Goal: Information Seeking & Learning: Learn about a topic

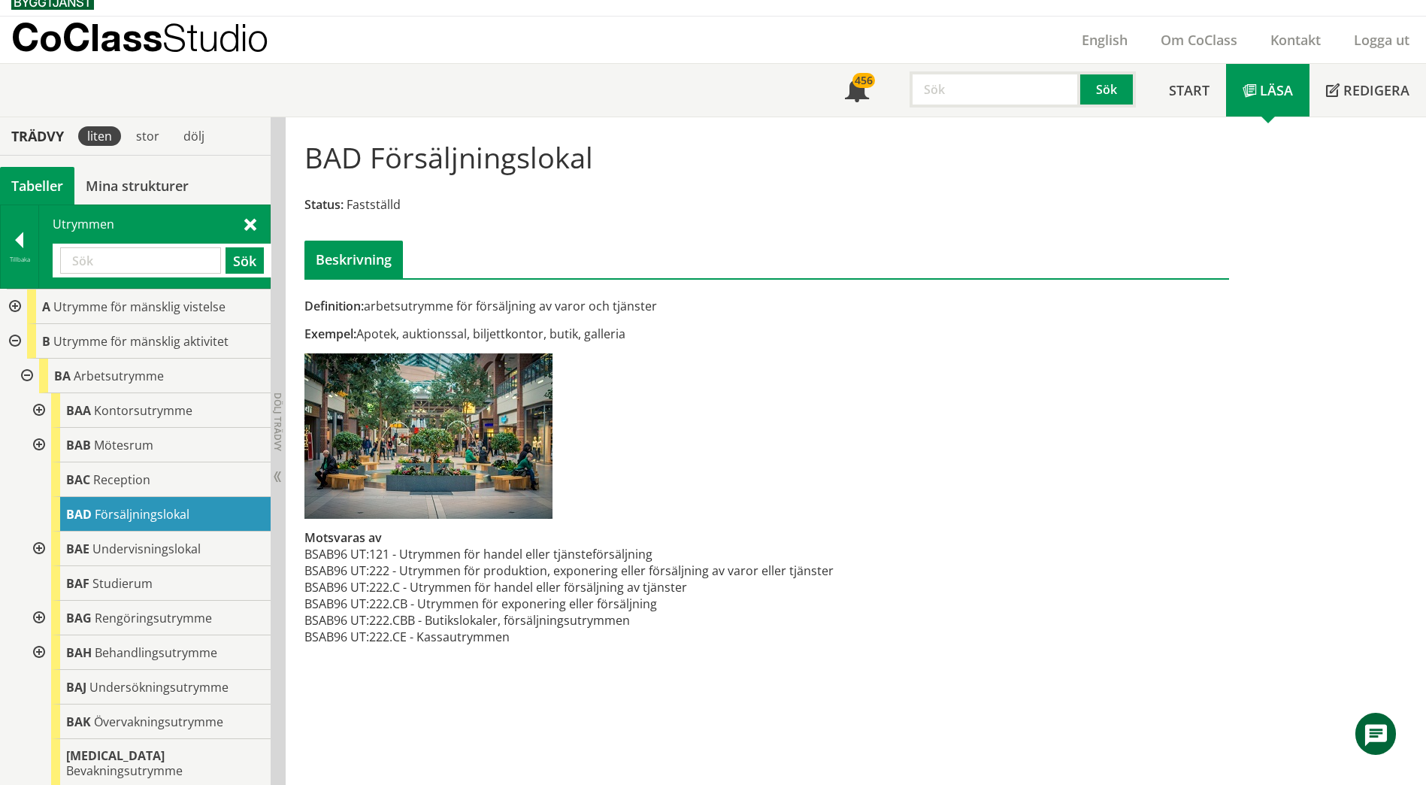
scroll to position [150, 0]
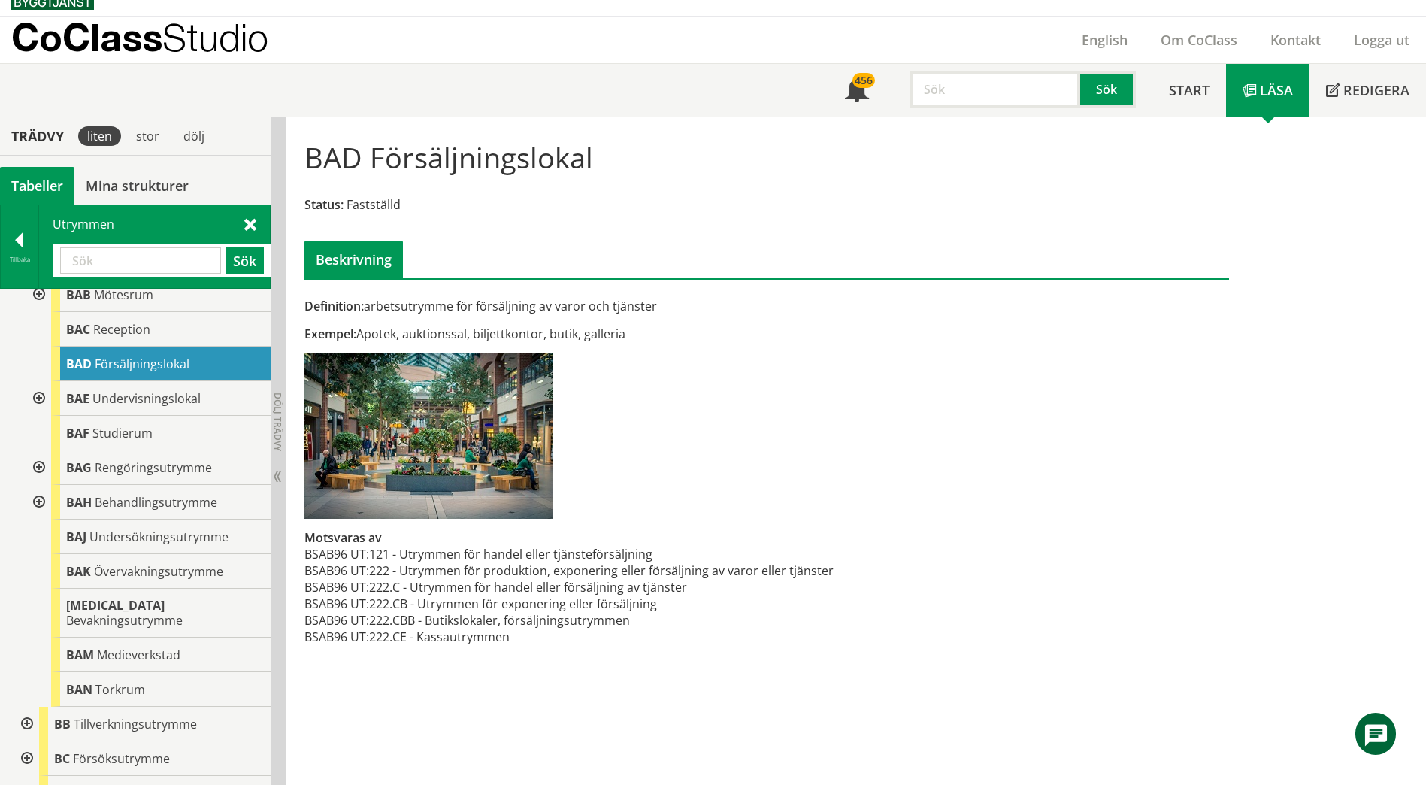
click at [139, 259] on input "text" at bounding box center [140, 260] width 161 height 26
click at [113, 435] on span "Studierum" at bounding box center [122, 433] width 60 height 17
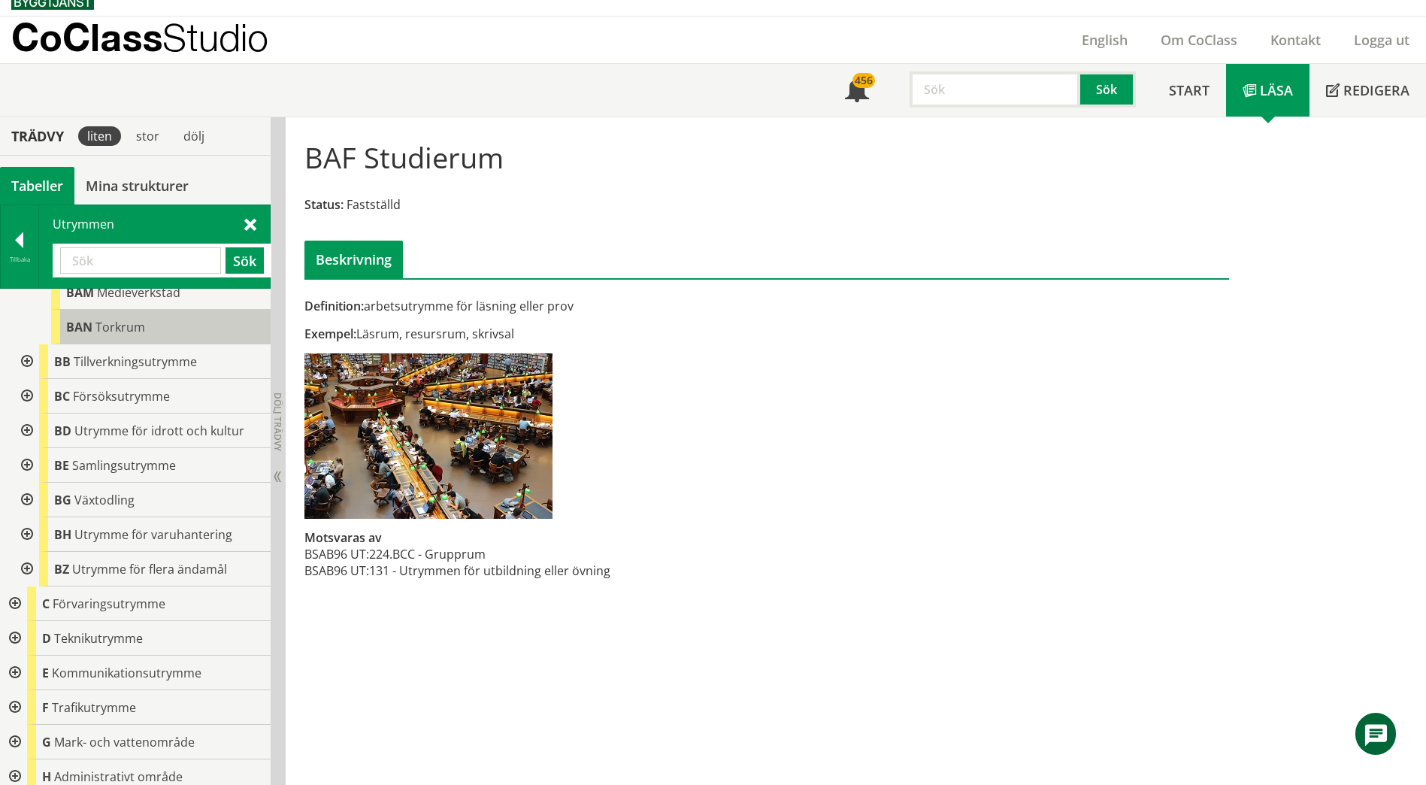
scroll to position [610, 0]
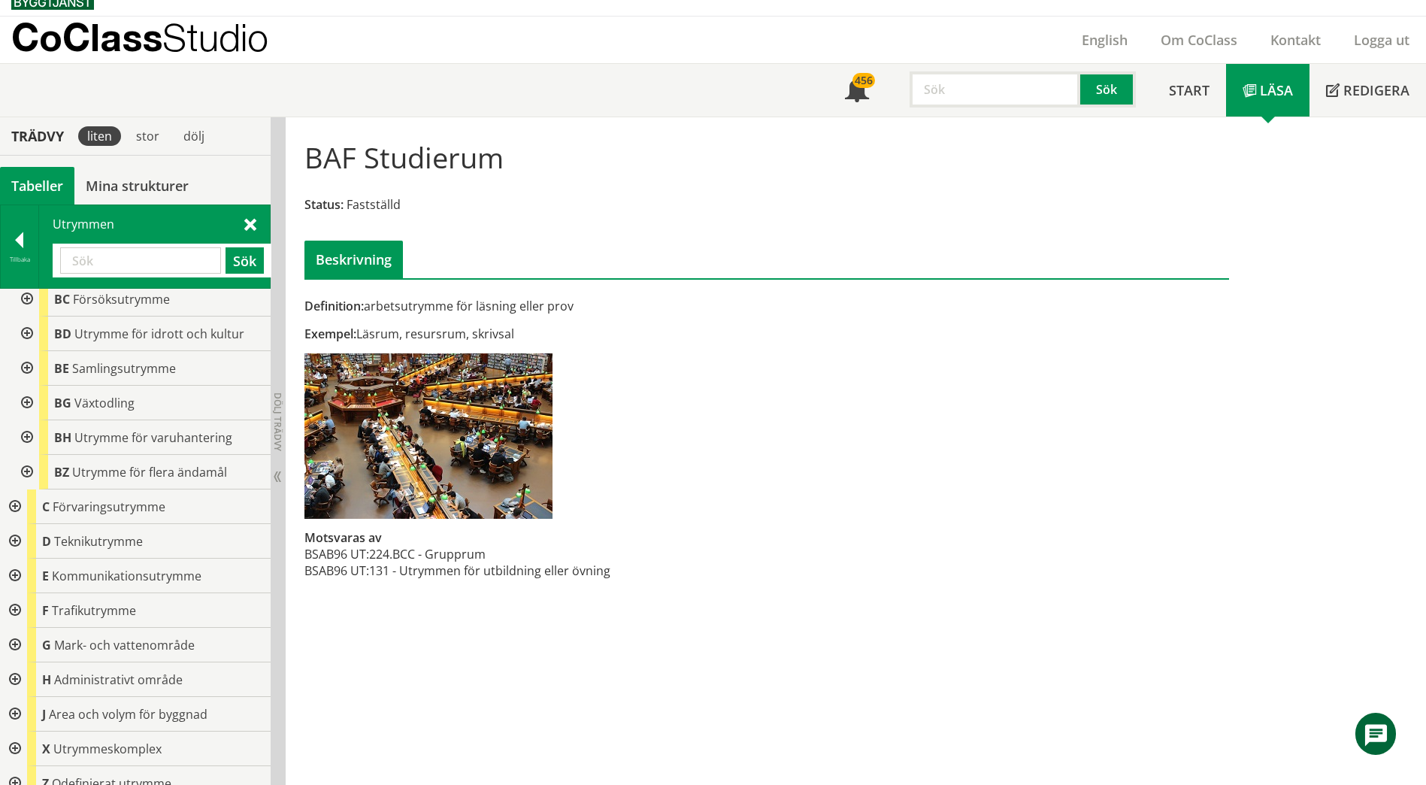
click at [10, 493] on div at bounding box center [13, 506] width 27 height 35
click at [26, 535] on div at bounding box center [25, 541] width 27 height 35
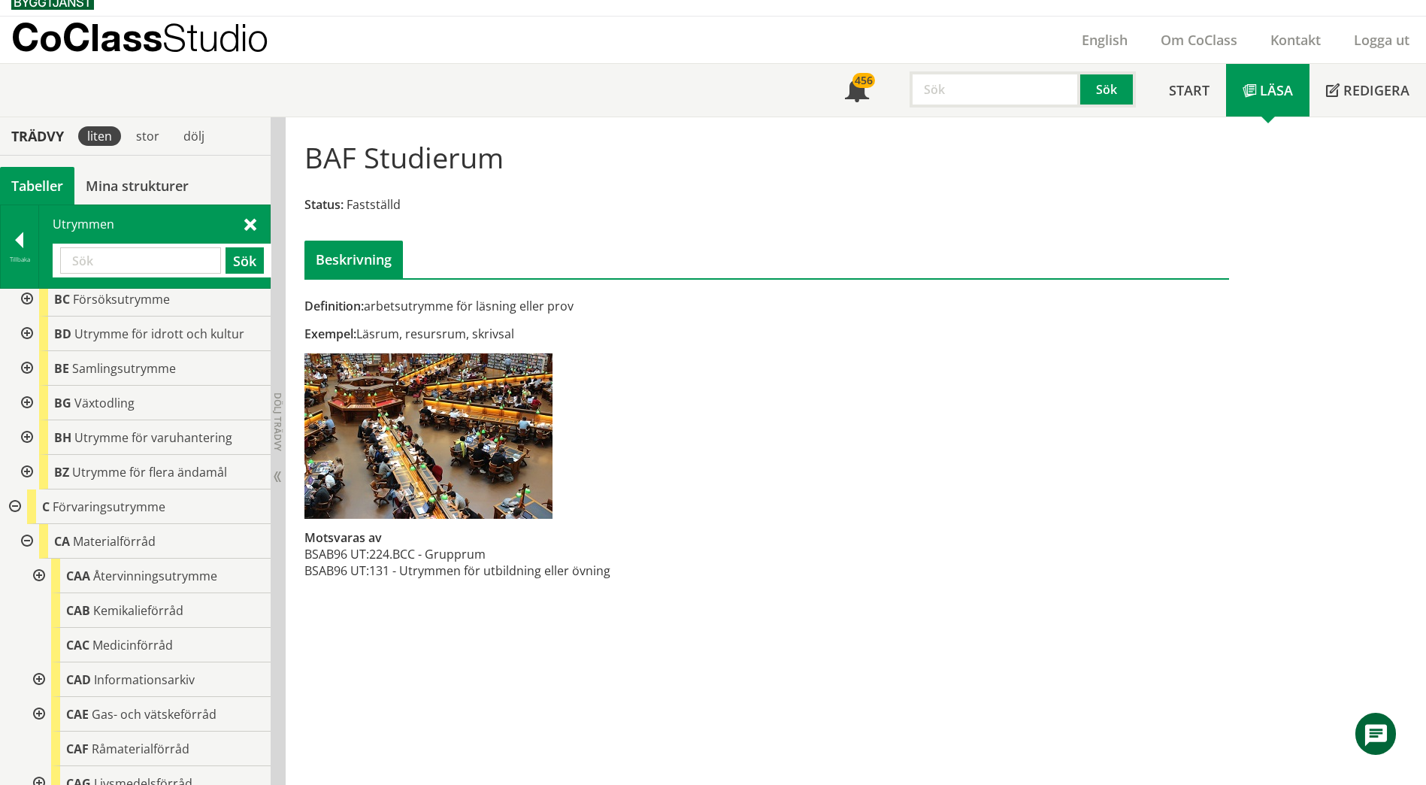
scroll to position [760, 0]
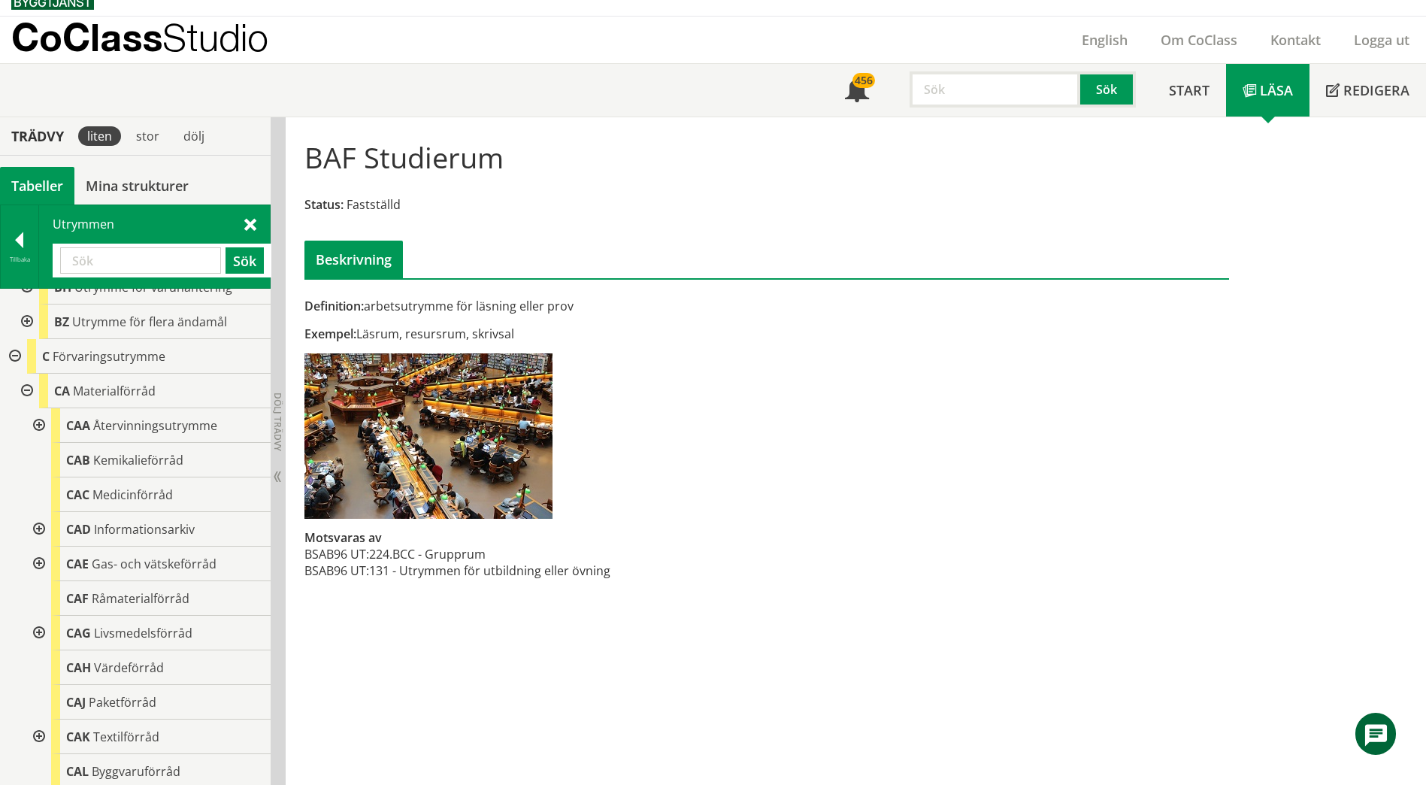
click at [43, 512] on div at bounding box center [37, 529] width 27 height 35
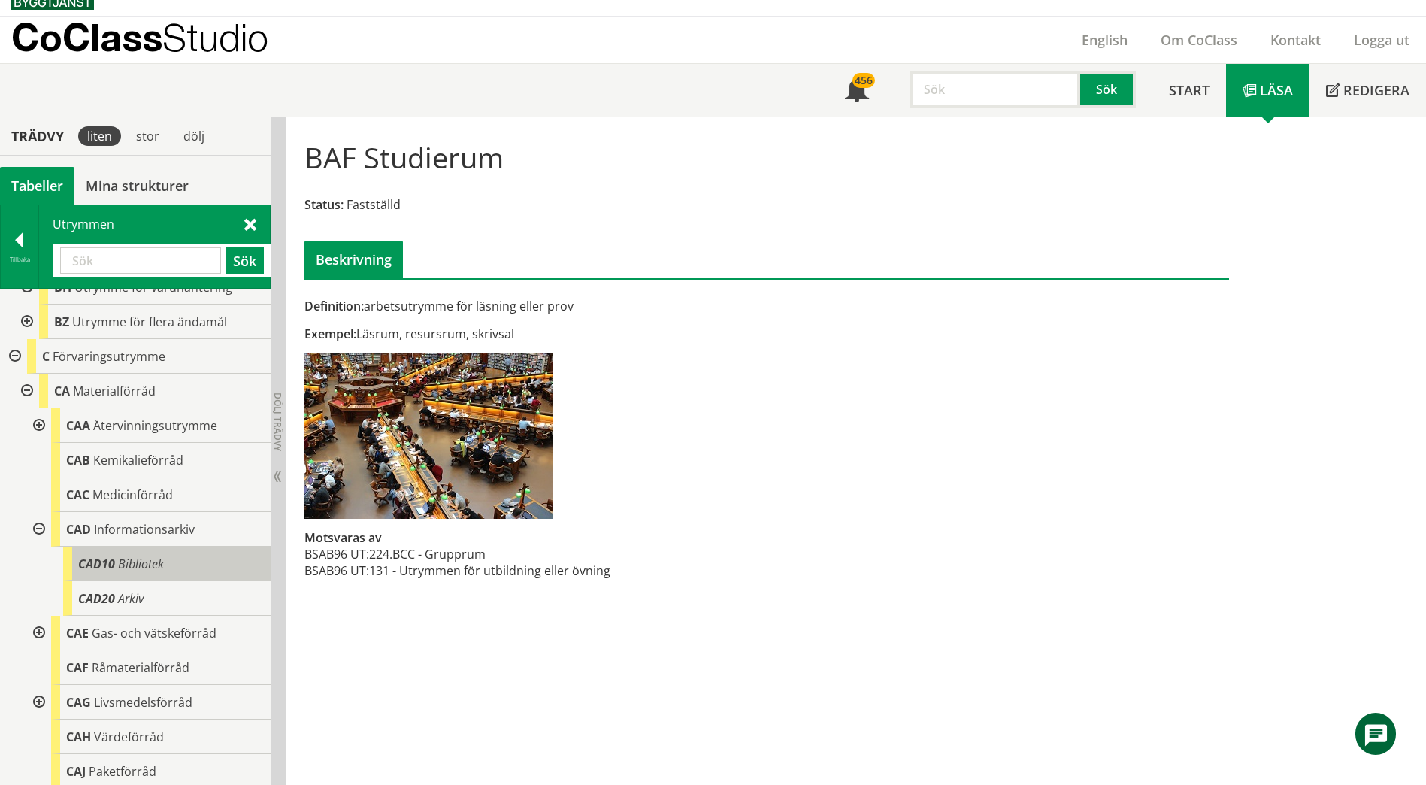
drag, startPoint x: 114, startPoint y: 555, endPoint x: 105, endPoint y: 555, distance: 9.0
click at [110, 555] on div "CAD10 Bibliotek" at bounding box center [166, 563] width 207 height 35
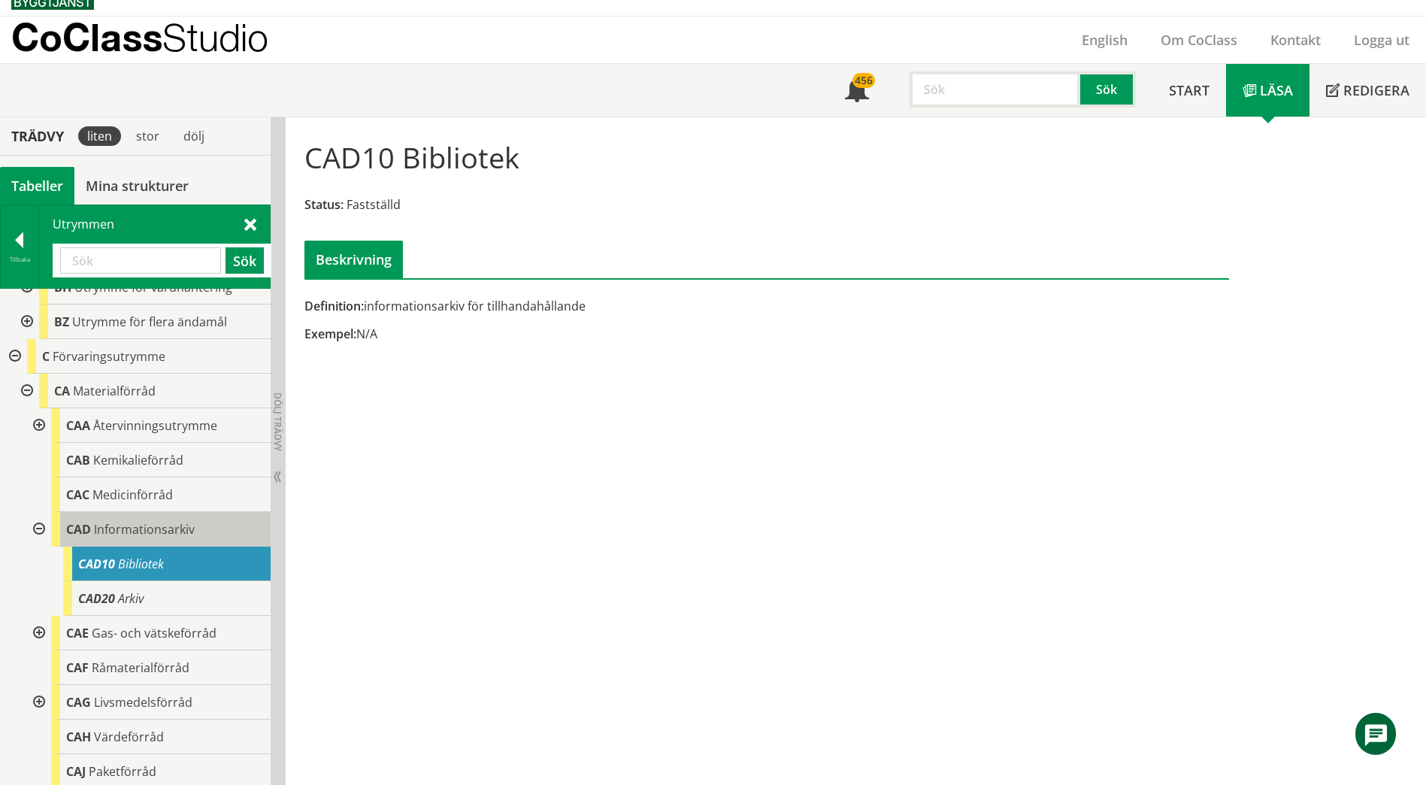
click at [152, 522] on span "Informationsarkiv" at bounding box center [144, 529] width 101 height 17
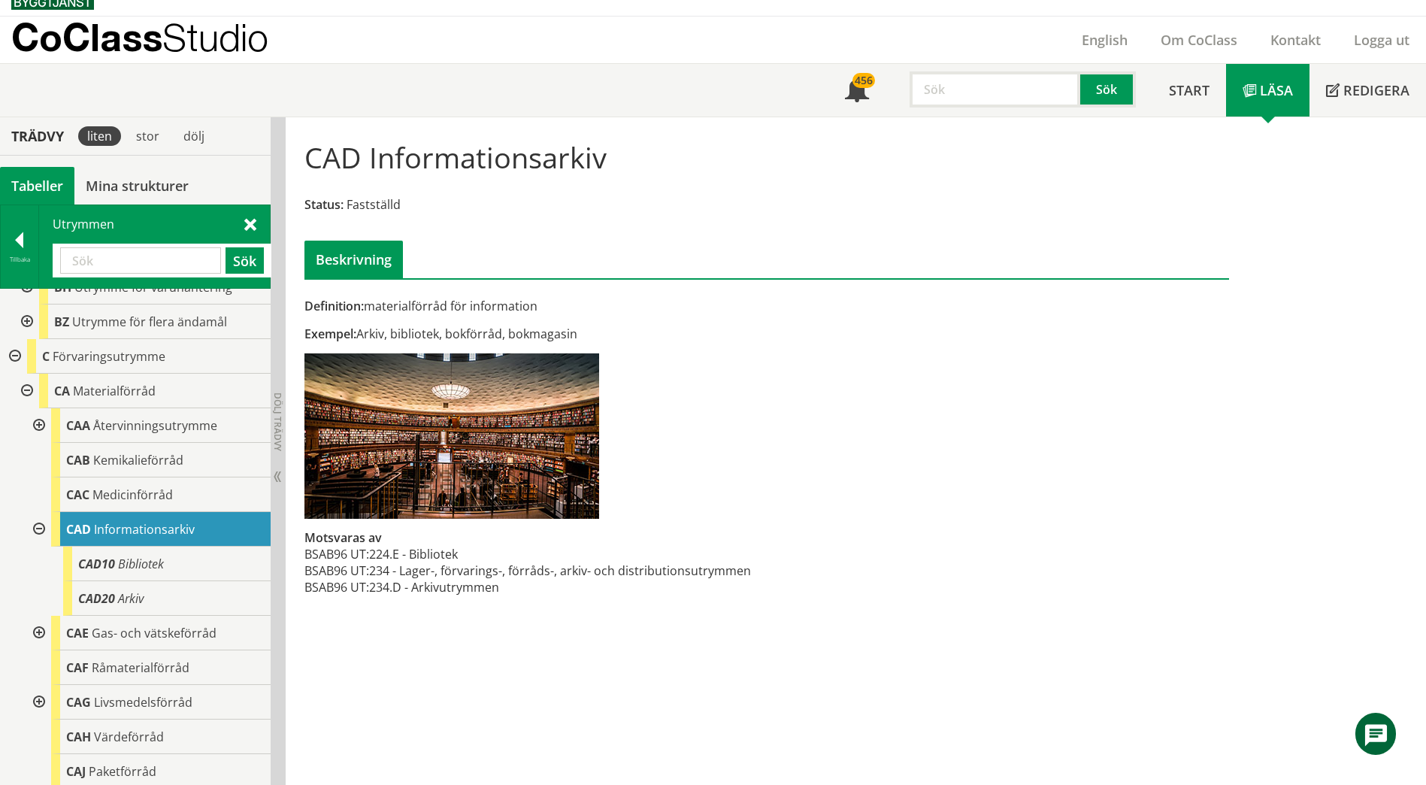
click at [131, 255] on input "text" at bounding box center [140, 260] width 161 height 26
type input "b"
type input "ramp"
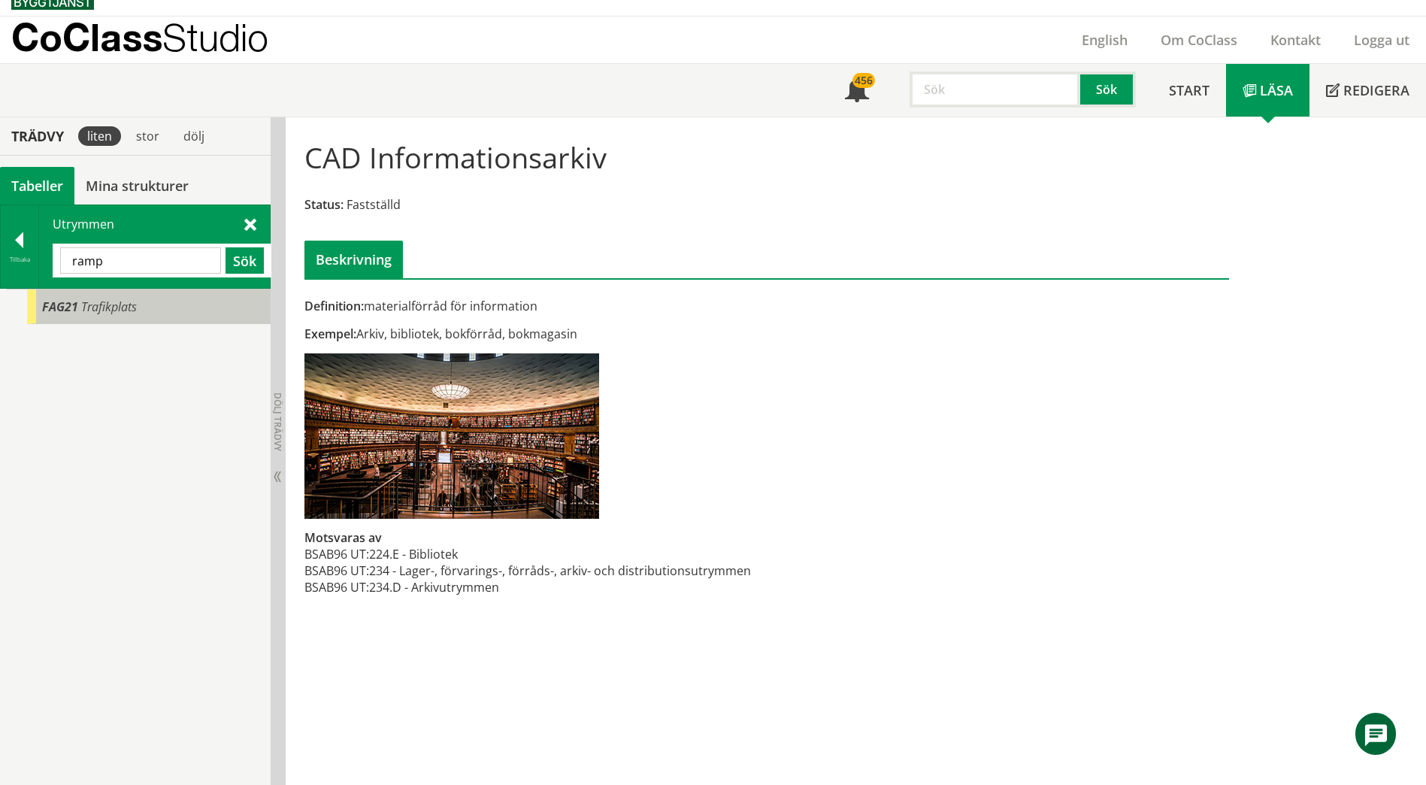
click at [105, 317] on div "FAG21 Trafikplats" at bounding box center [149, 306] width 244 height 35
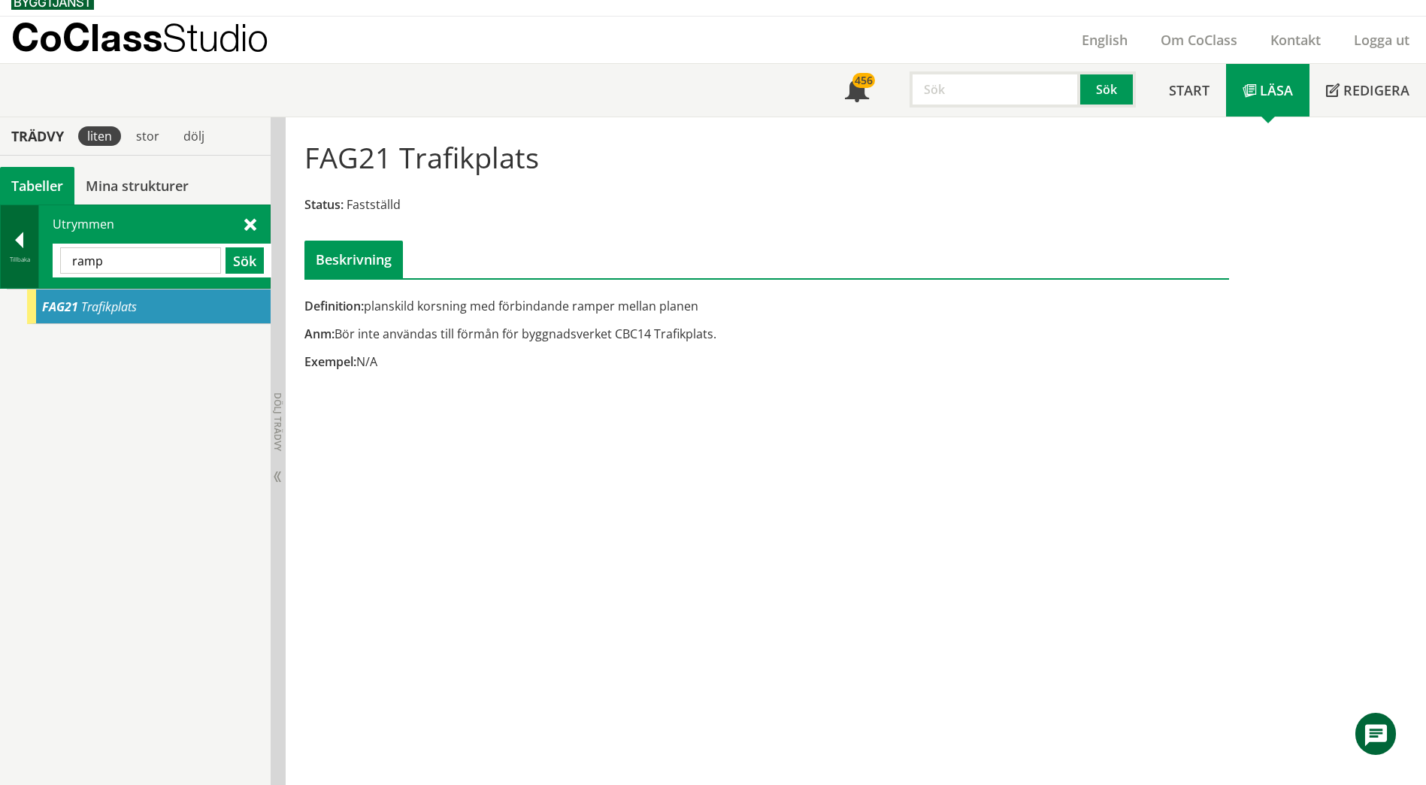
click at [16, 245] on div at bounding box center [20, 242] width 38 height 21
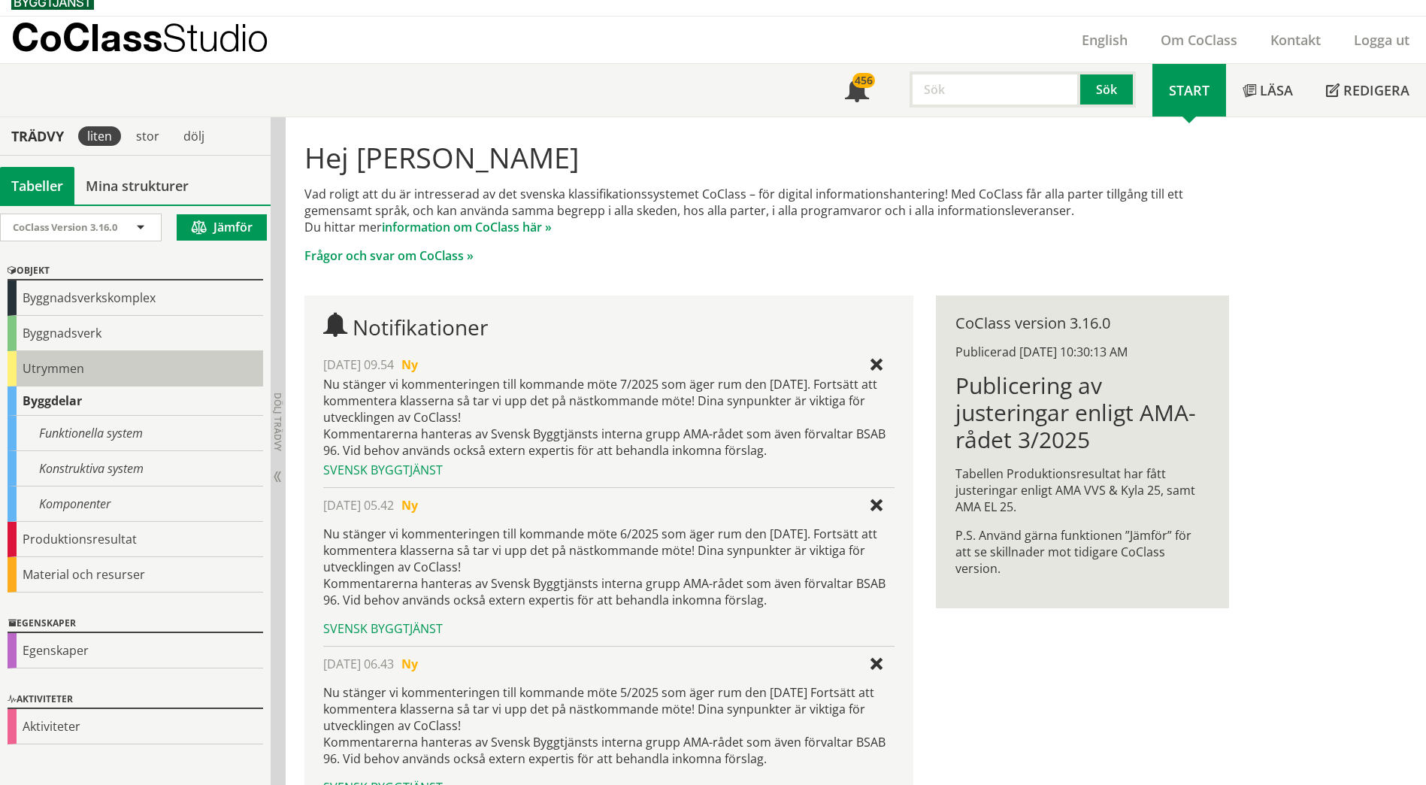
click at [53, 377] on div "Utrymmen" at bounding box center [136, 368] width 256 height 35
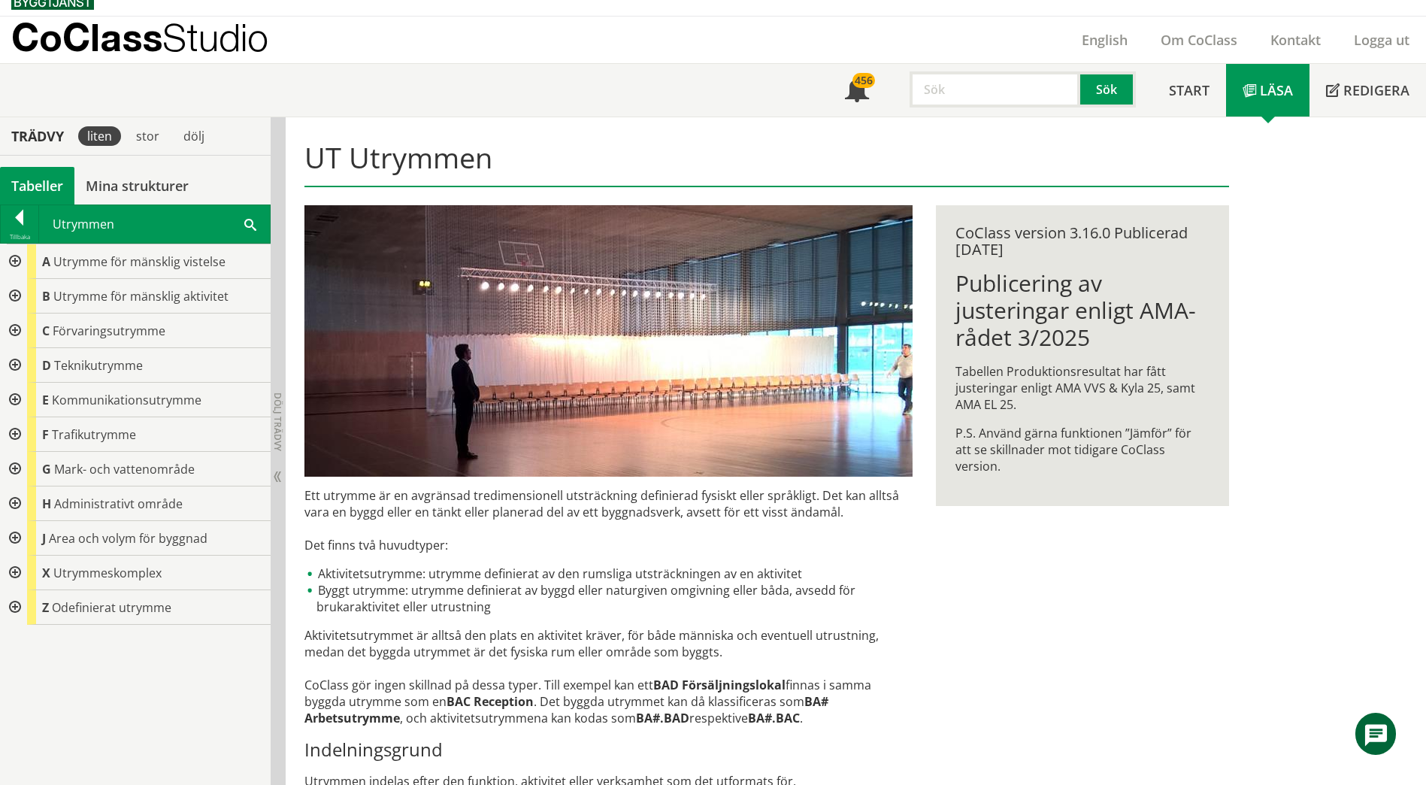
click at [0, 323] on html "AMA AMA Beskrivningsverktyg AMA Funktion BSAB Bygginfo Byggjura Byggkatalogen […" at bounding box center [713, 368] width 1426 height 785
click at [17, 329] on div at bounding box center [13, 330] width 27 height 35
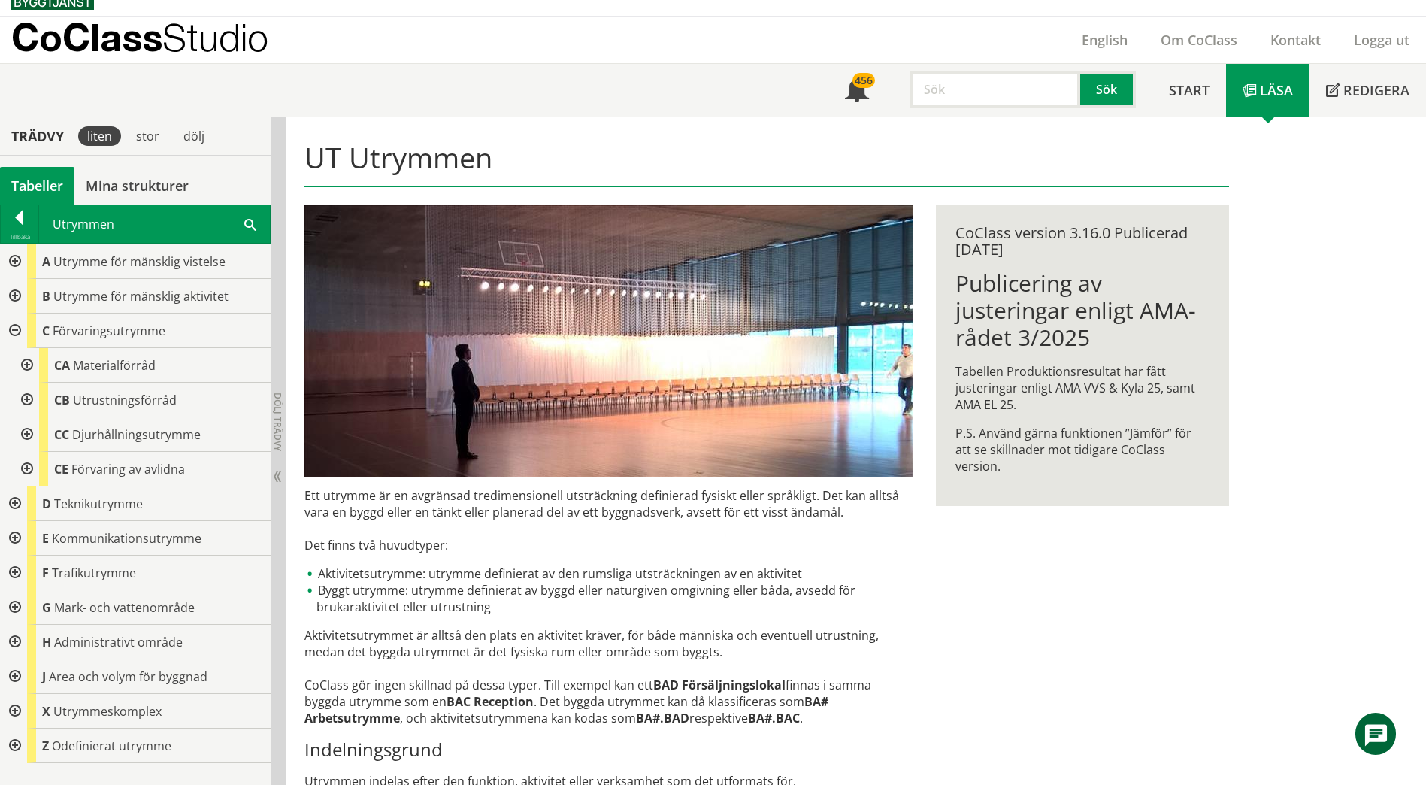
click at [19, 332] on div at bounding box center [13, 330] width 27 height 35
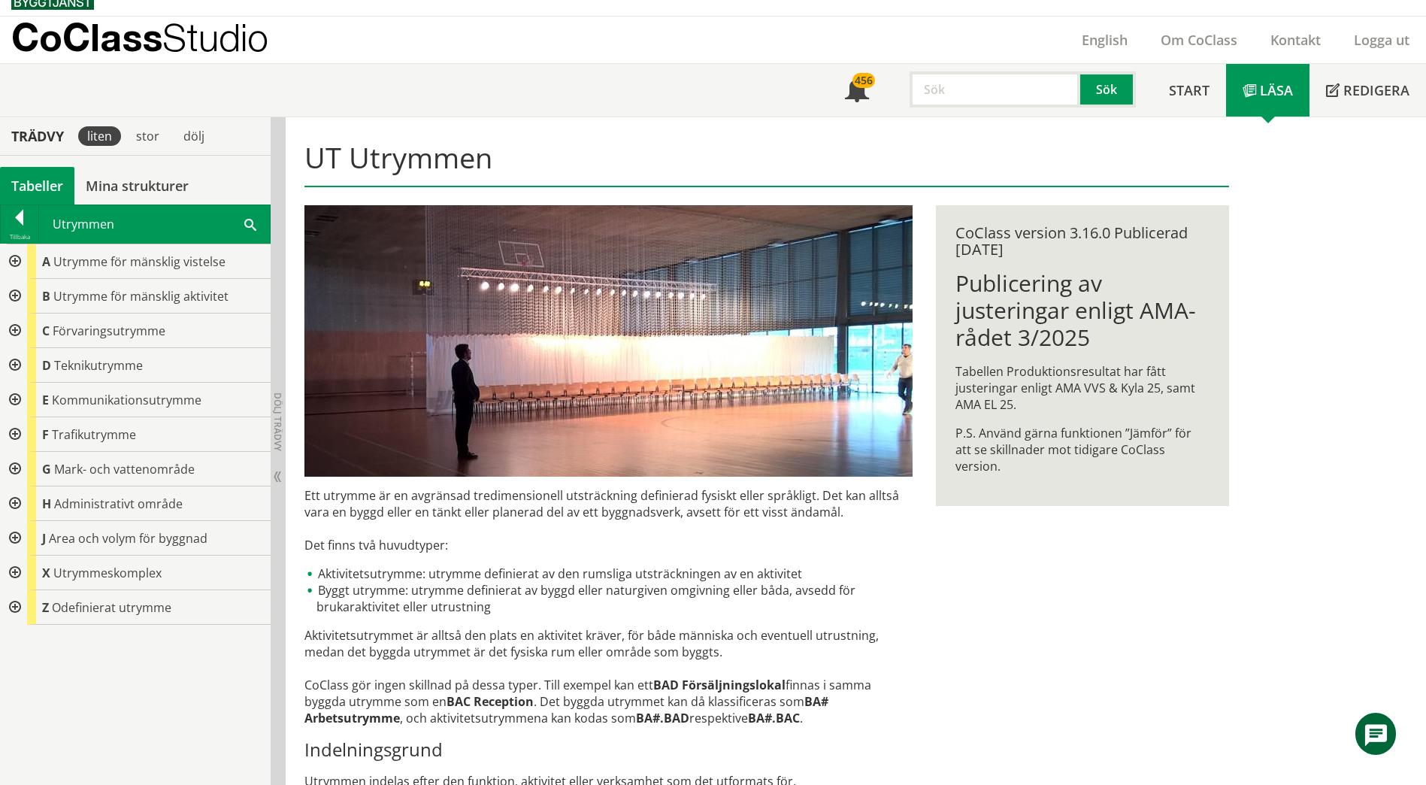
click at [19, 332] on div at bounding box center [13, 330] width 27 height 35
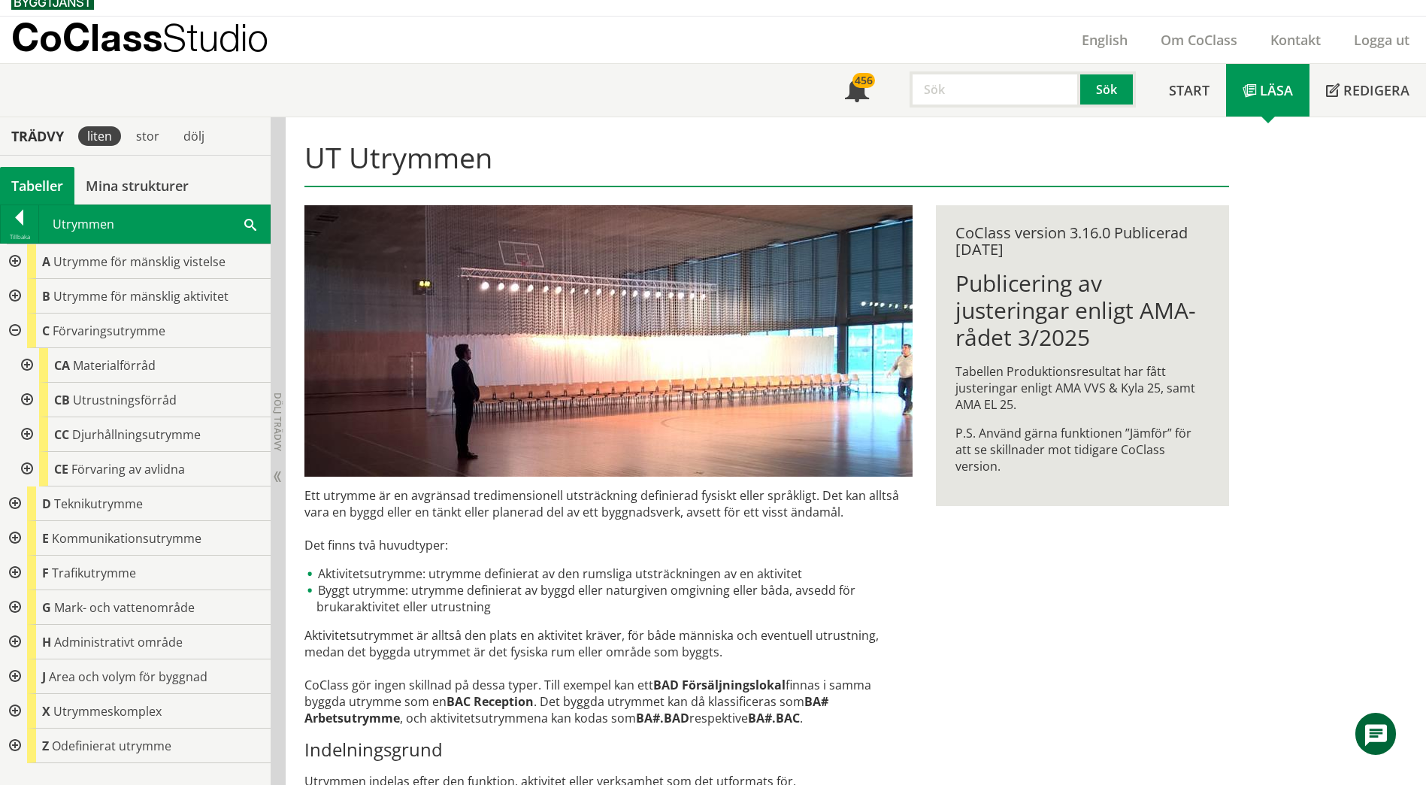
click at [19, 332] on div at bounding box center [13, 330] width 27 height 35
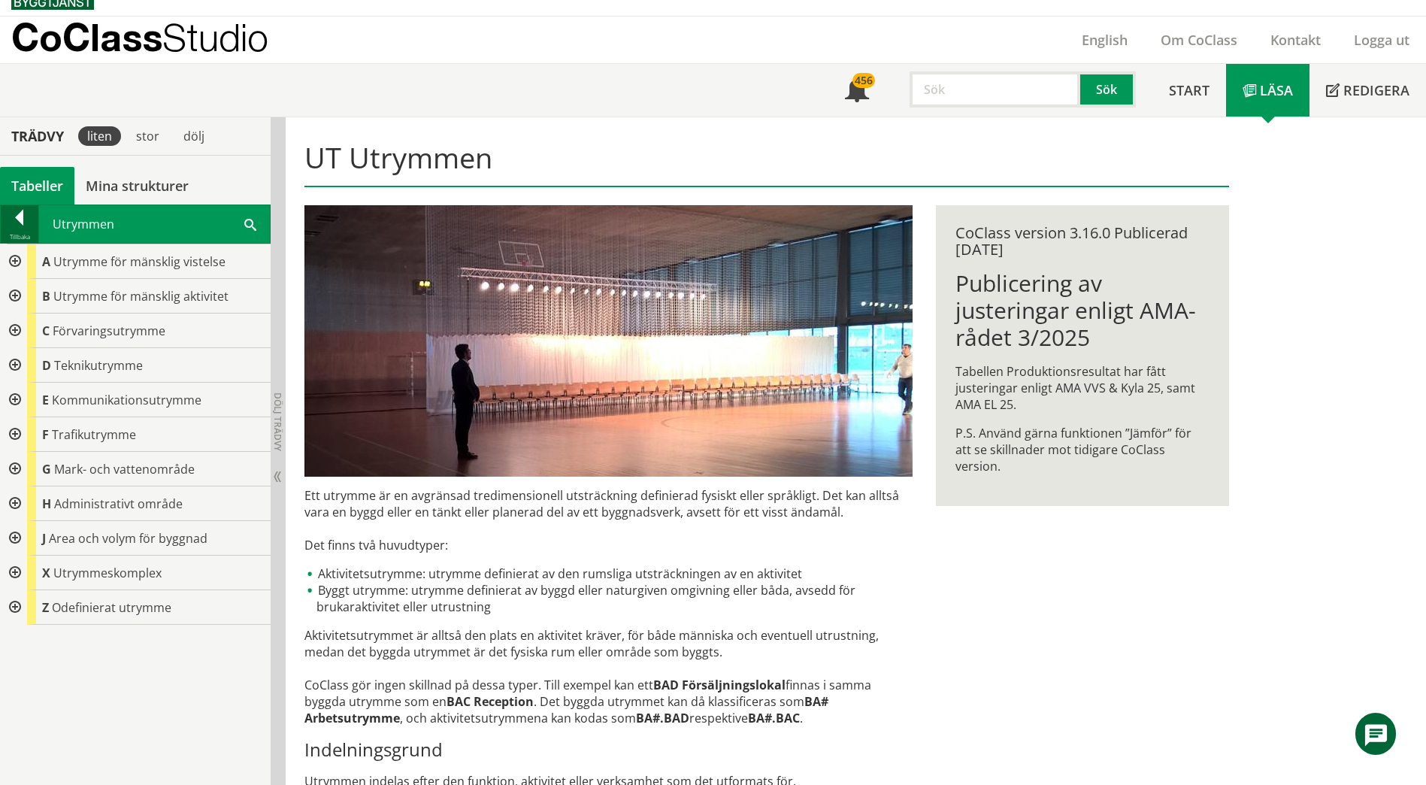
click at [34, 216] on div at bounding box center [20, 220] width 38 height 21
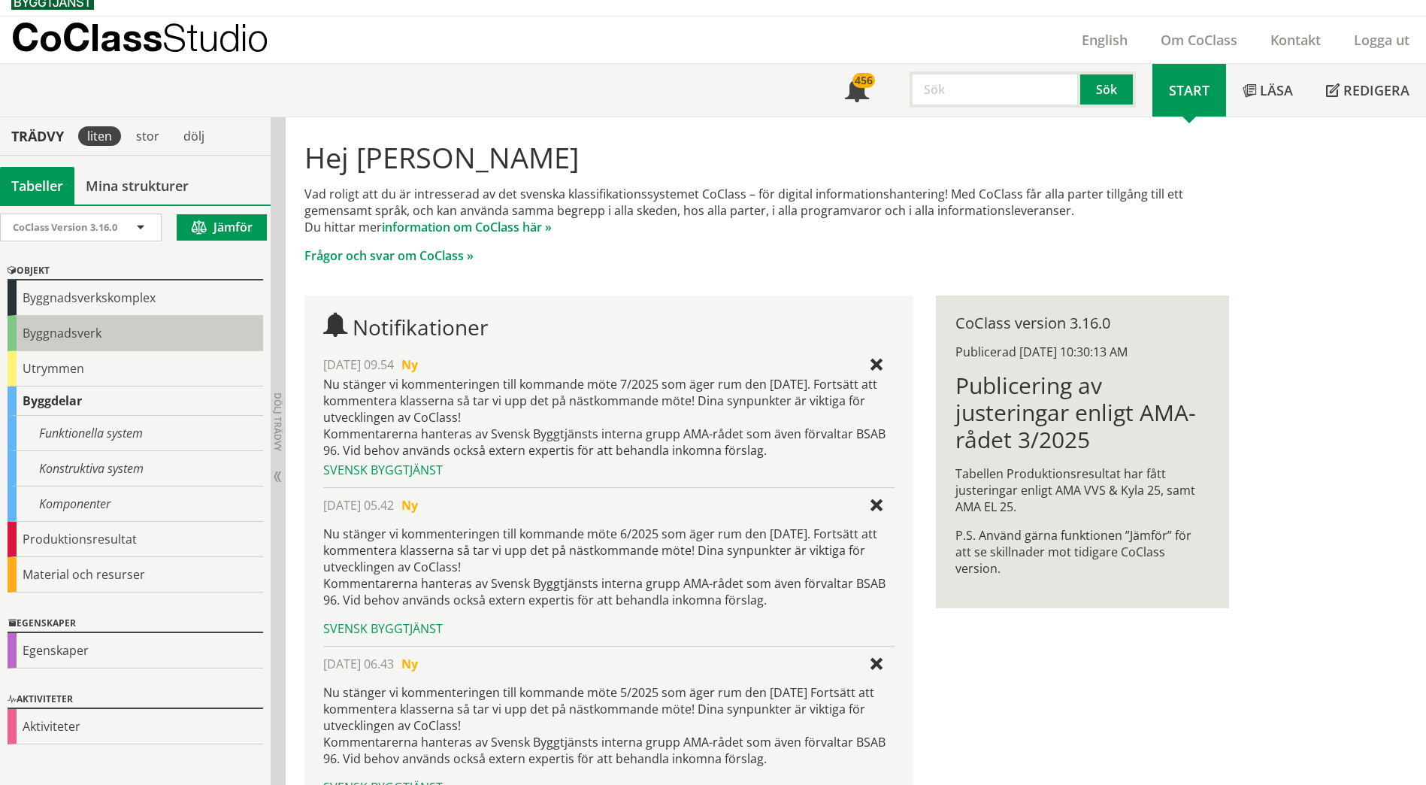
click at [65, 329] on div "Byggnadsverk" at bounding box center [136, 333] width 256 height 35
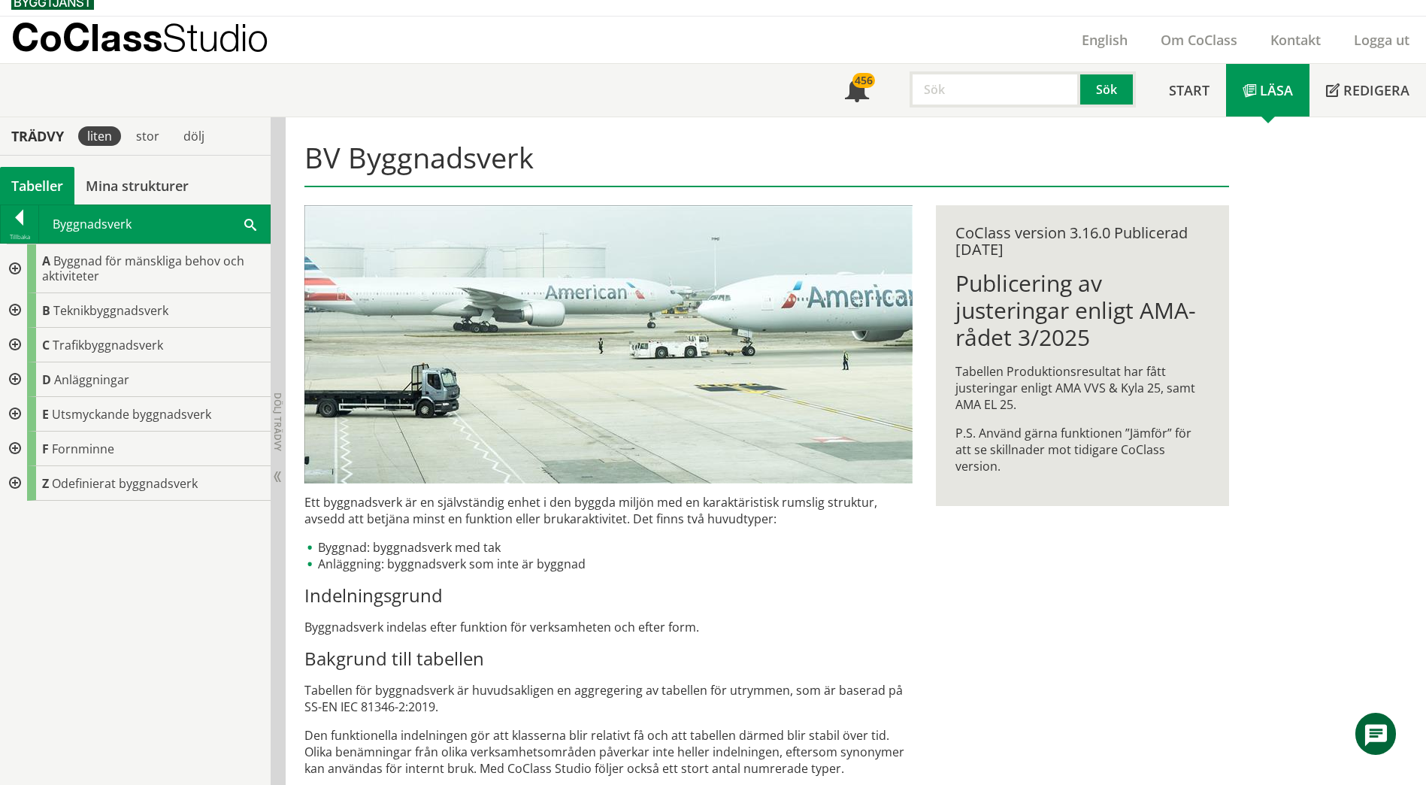
click at [18, 344] on div at bounding box center [13, 345] width 27 height 35
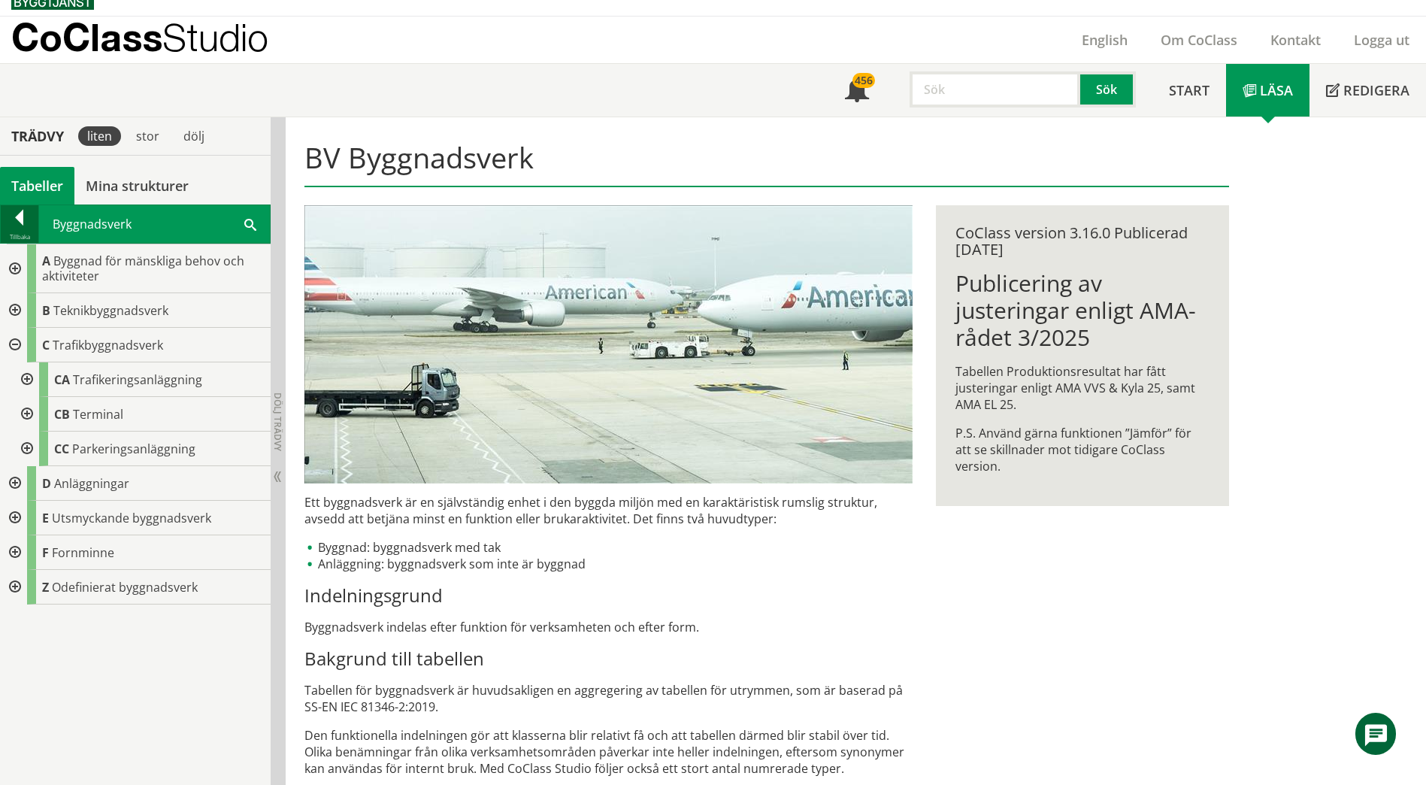
click at [14, 210] on div at bounding box center [20, 220] width 38 height 21
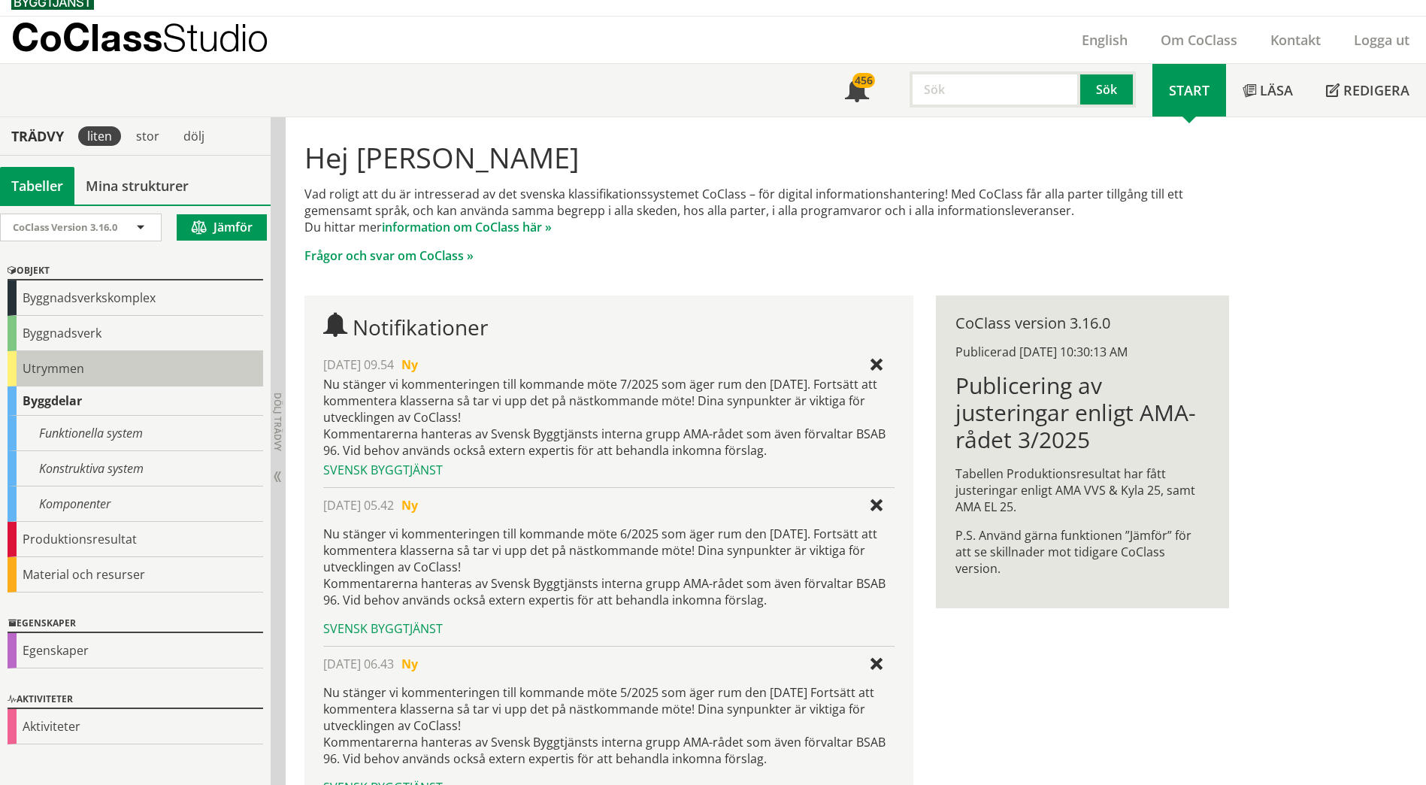
click at [59, 368] on div "Utrymmen" at bounding box center [136, 368] width 256 height 35
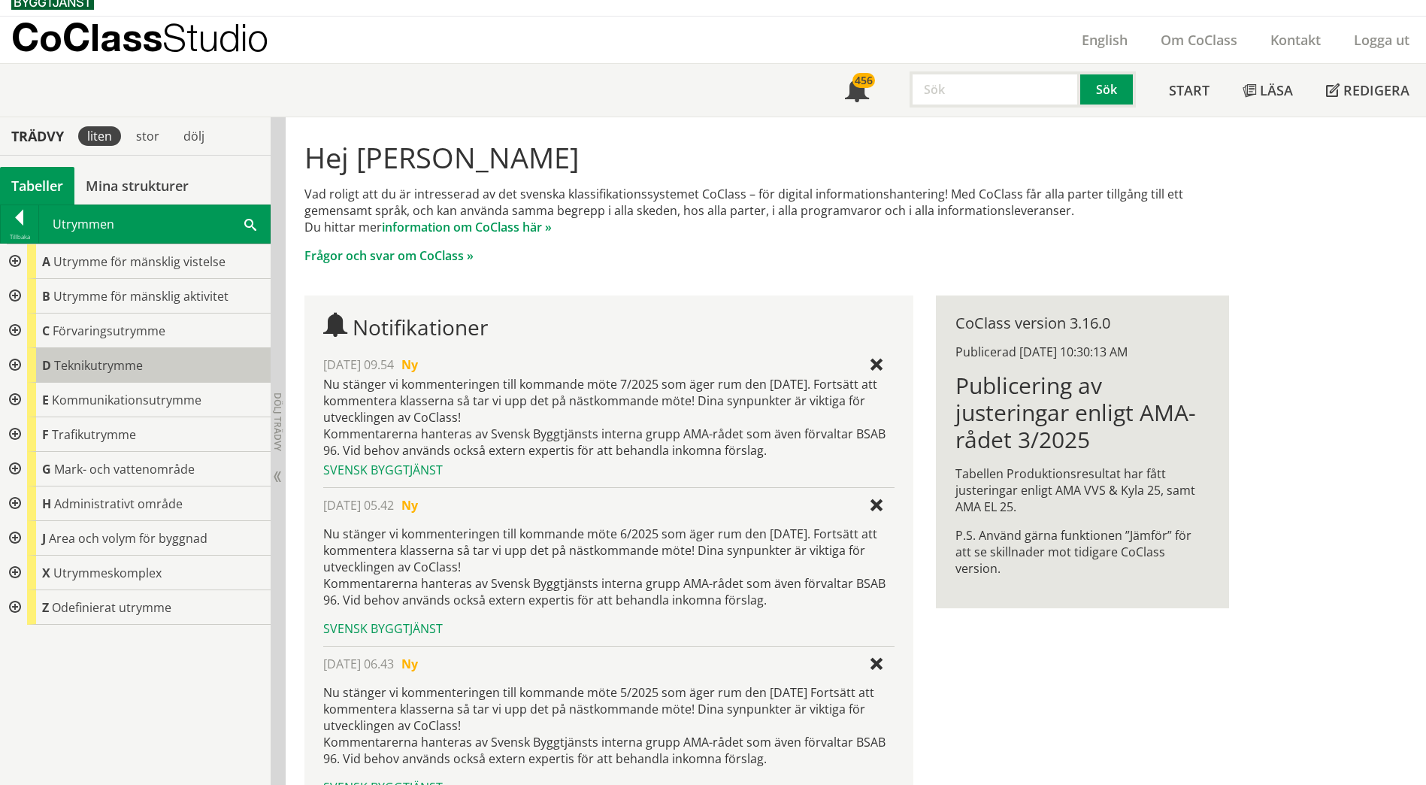
click at [56, 367] on span "Teknikutrymme" at bounding box center [98, 365] width 89 height 17
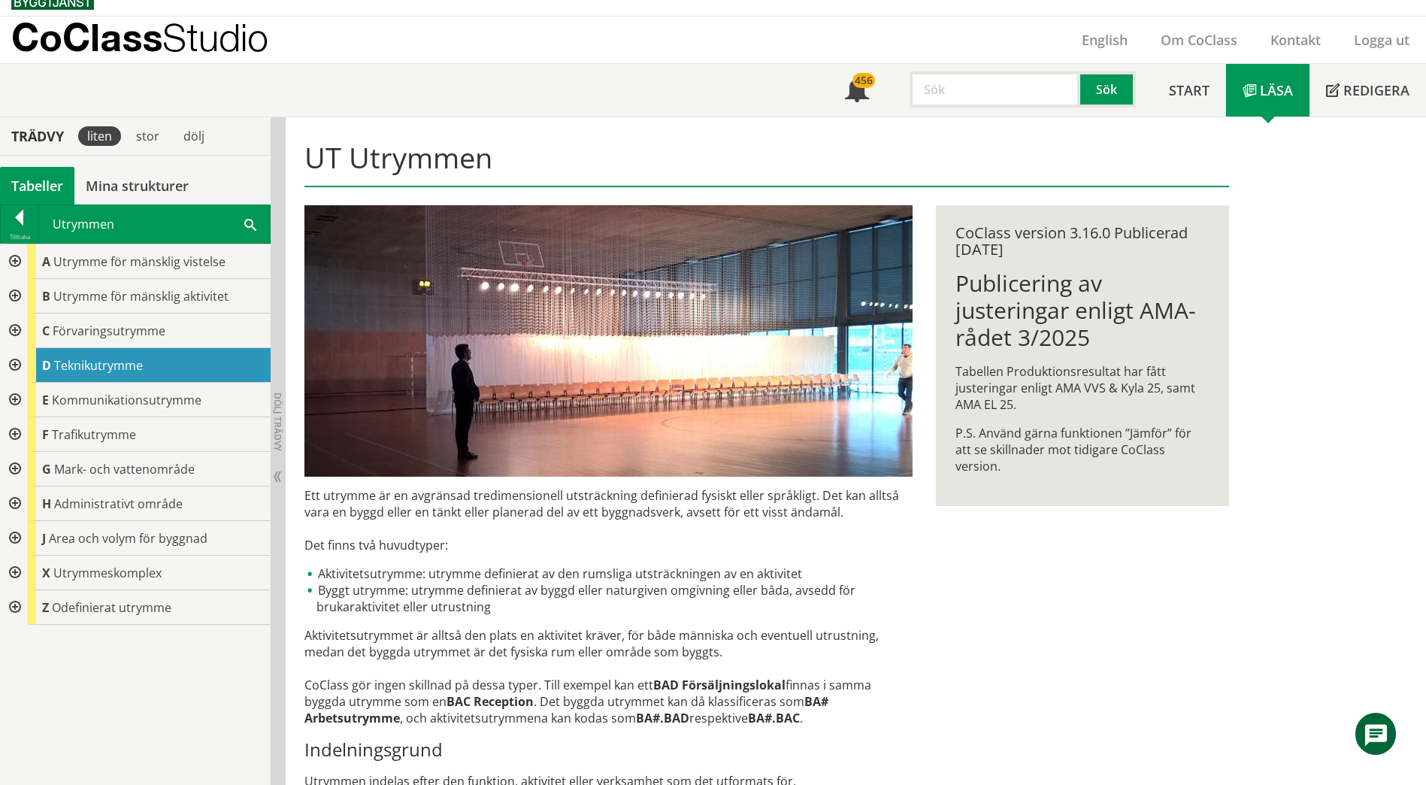
click at [18, 433] on div at bounding box center [13, 434] width 27 height 35
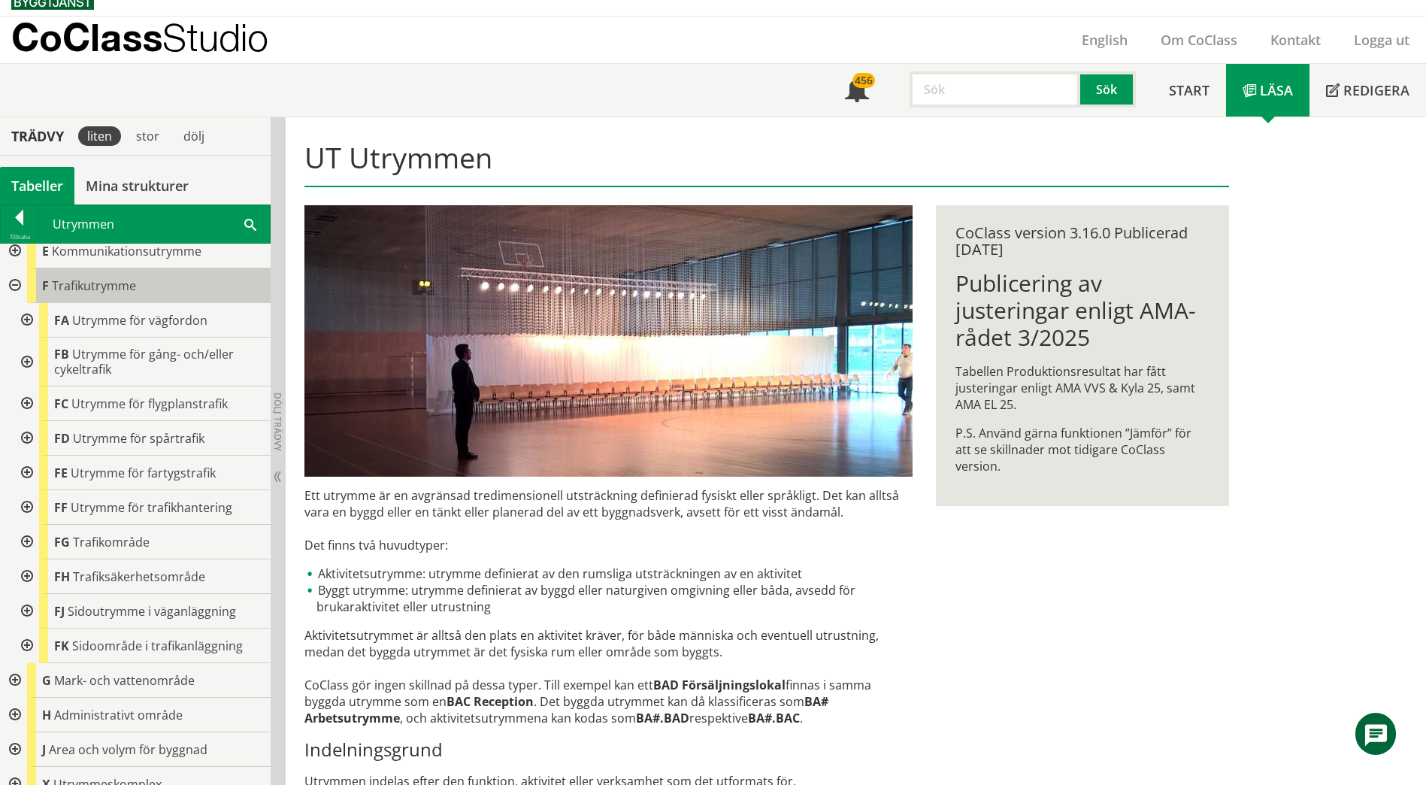
scroll to position [150, 0]
click at [26, 320] on div at bounding box center [25, 318] width 27 height 35
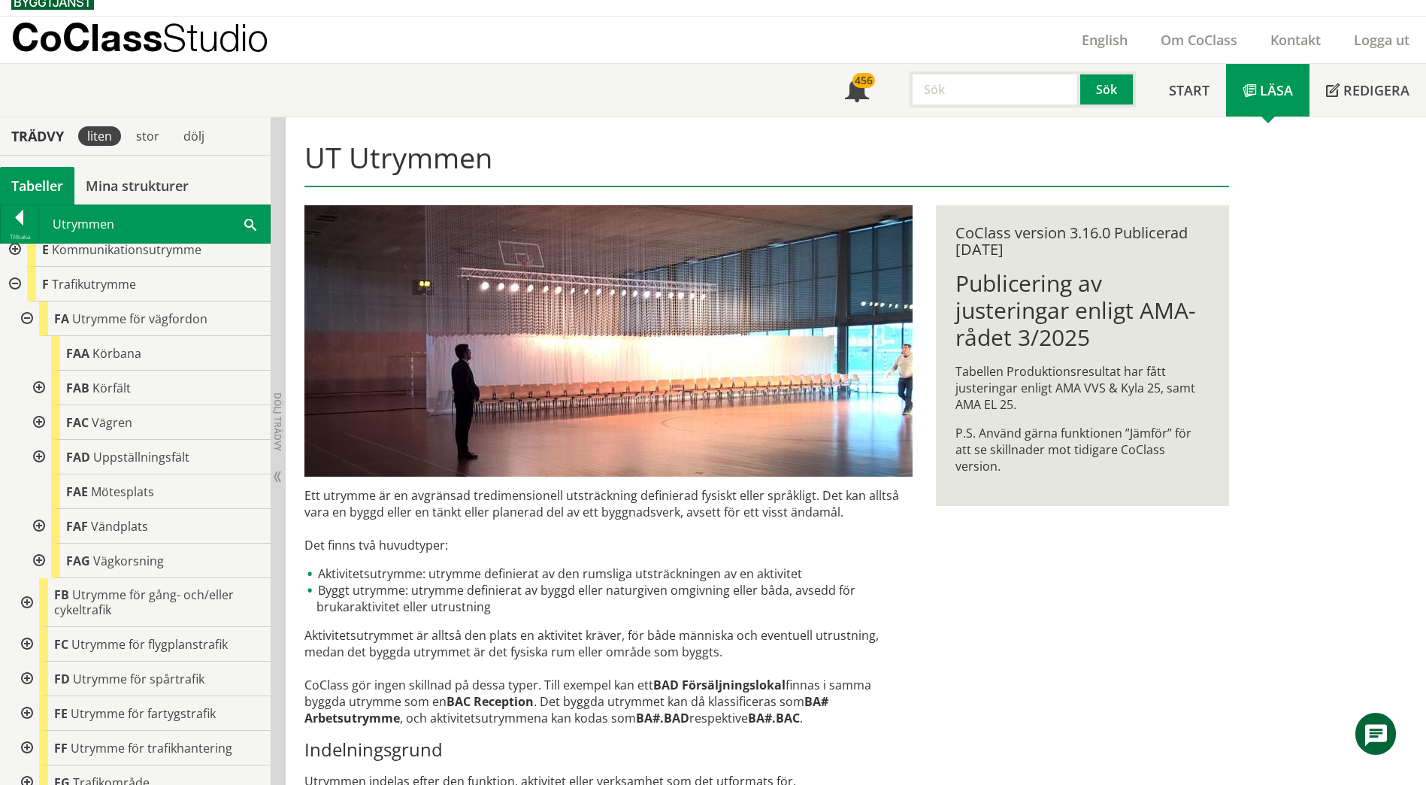
click at [35, 561] on div at bounding box center [37, 560] width 27 height 35
click at [43, 631] on div at bounding box center [49, 630] width 27 height 35
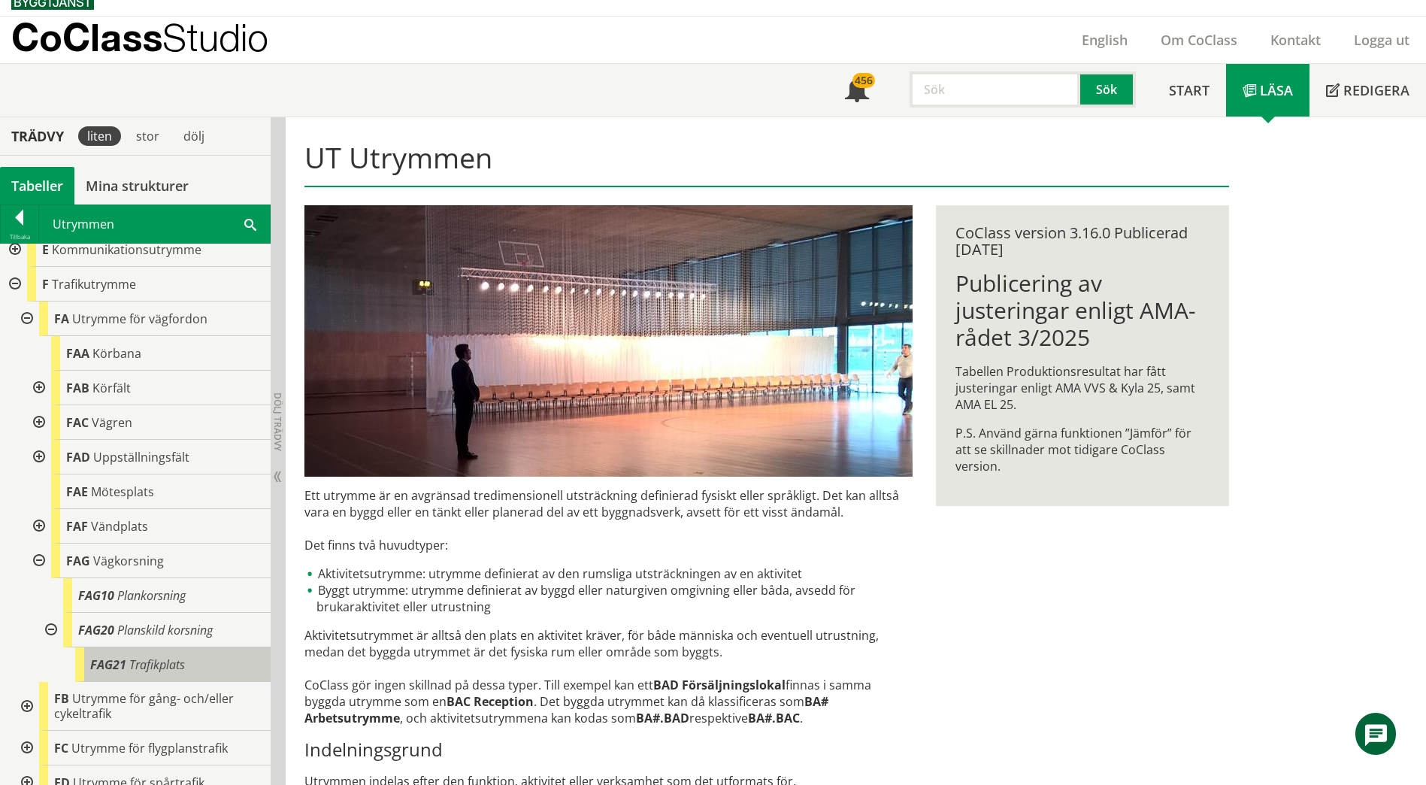
click at [129, 659] on span "Trafikplats" at bounding box center [157, 664] width 56 height 17
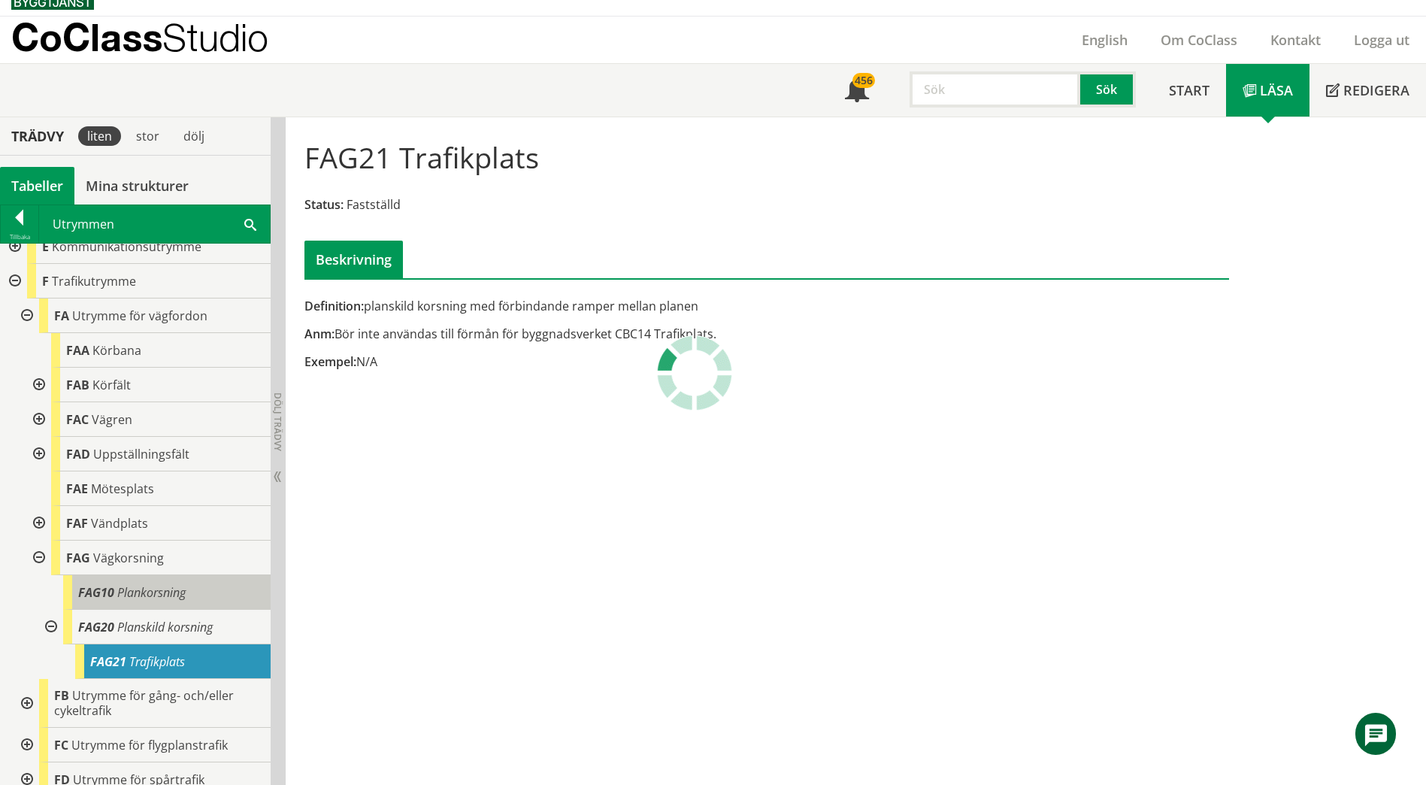
scroll to position [150, 0]
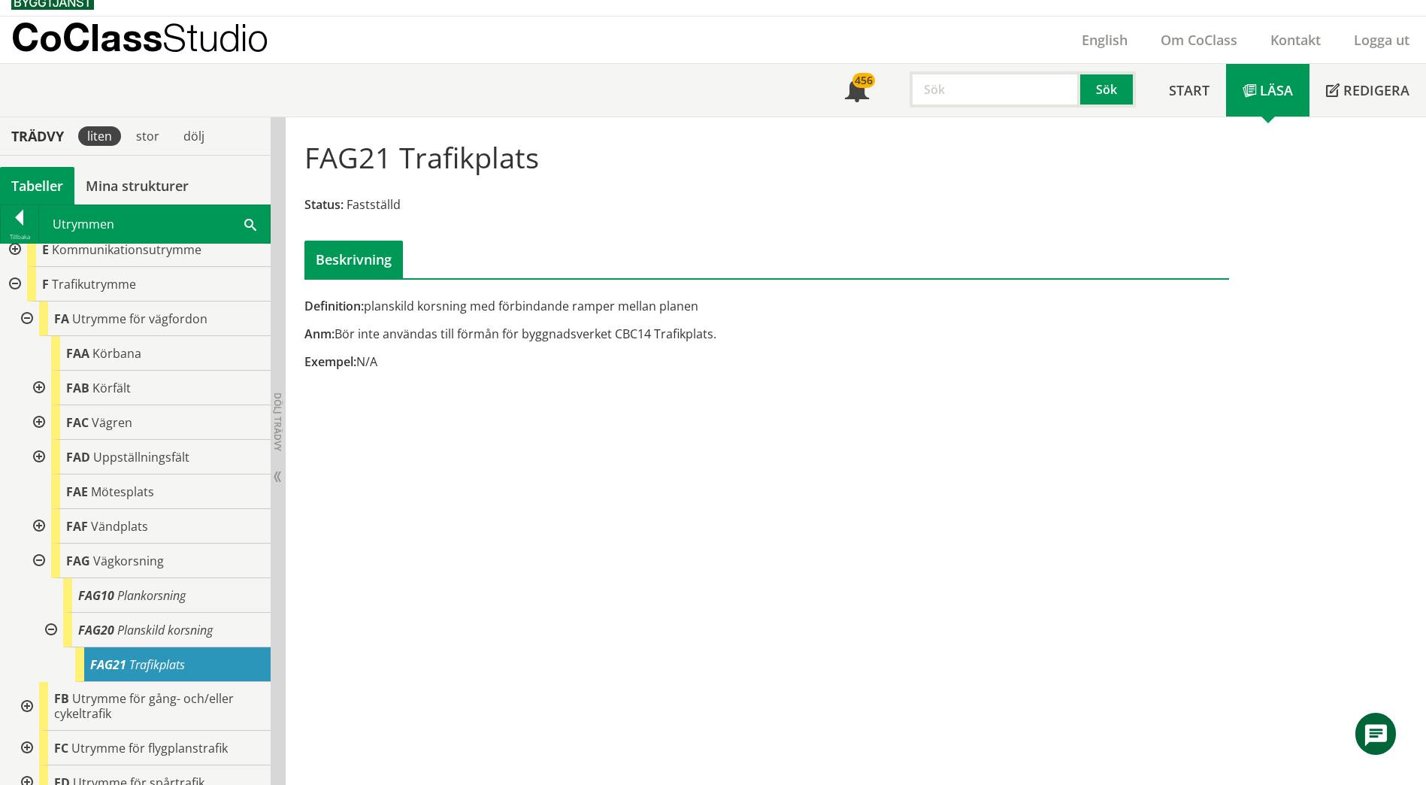
click at [41, 558] on div at bounding box center [37, 560] width 27 height 35
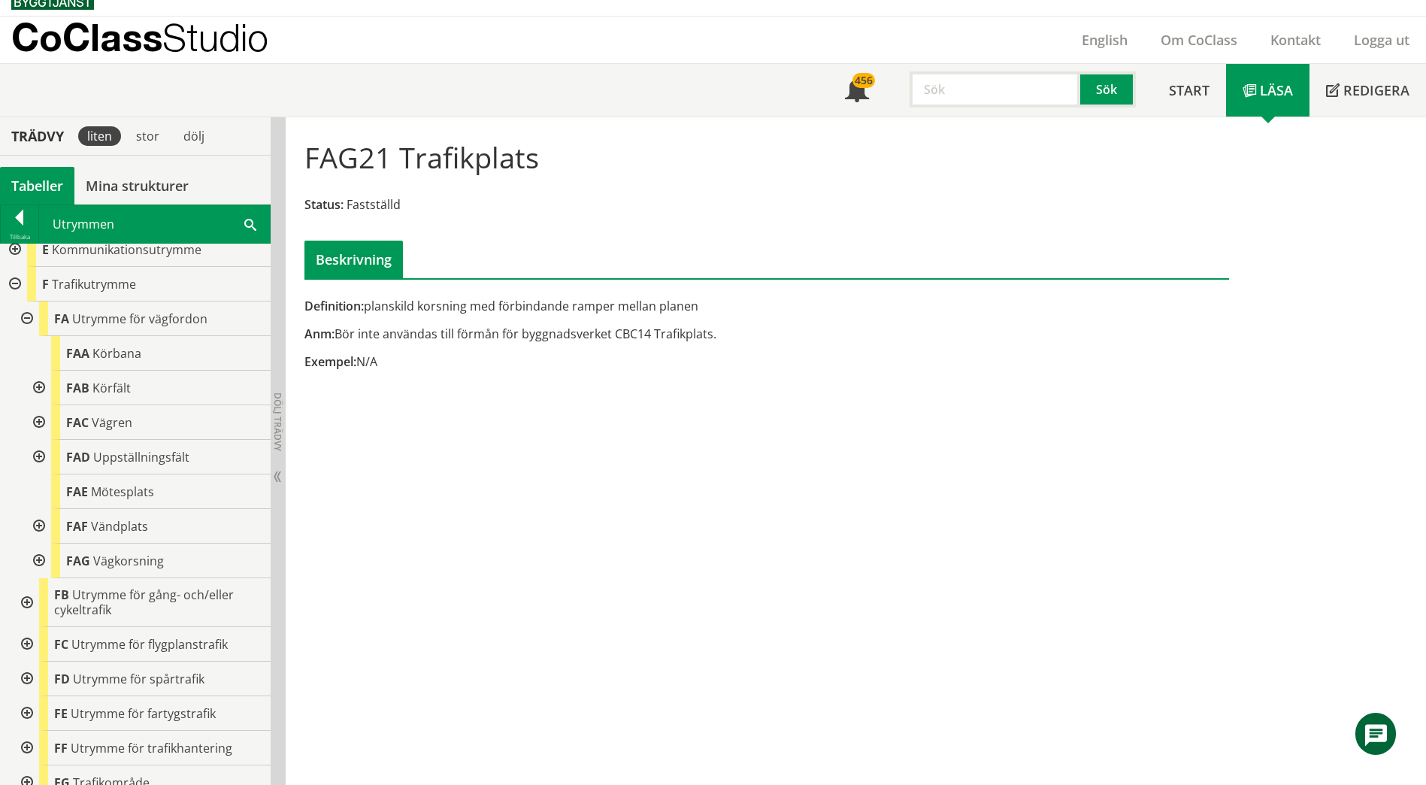
click at [38, 386] on div at bounding box center [37, 388] width 27 height 35
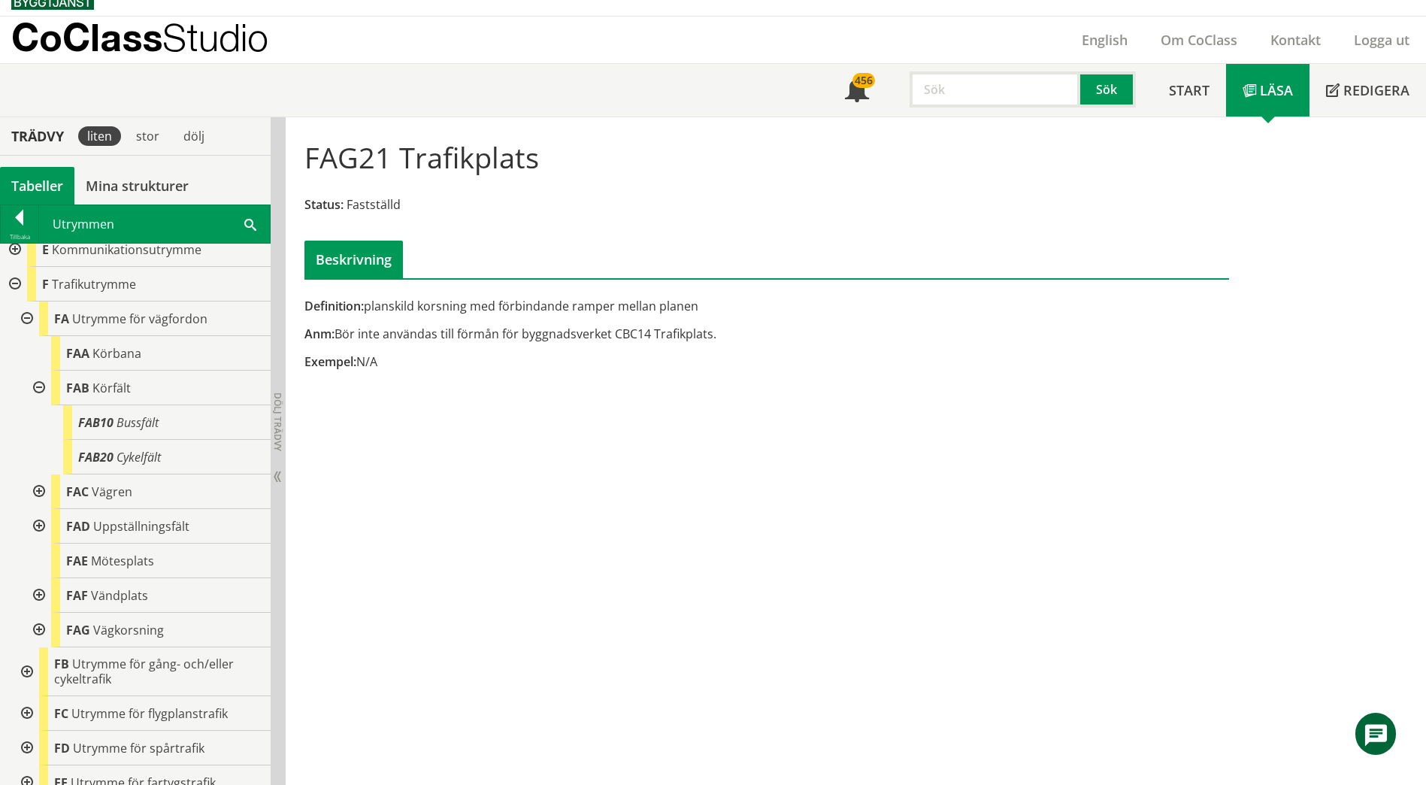
click at [35, 382] on div at bounding box center [37, 388] width 27 height 35
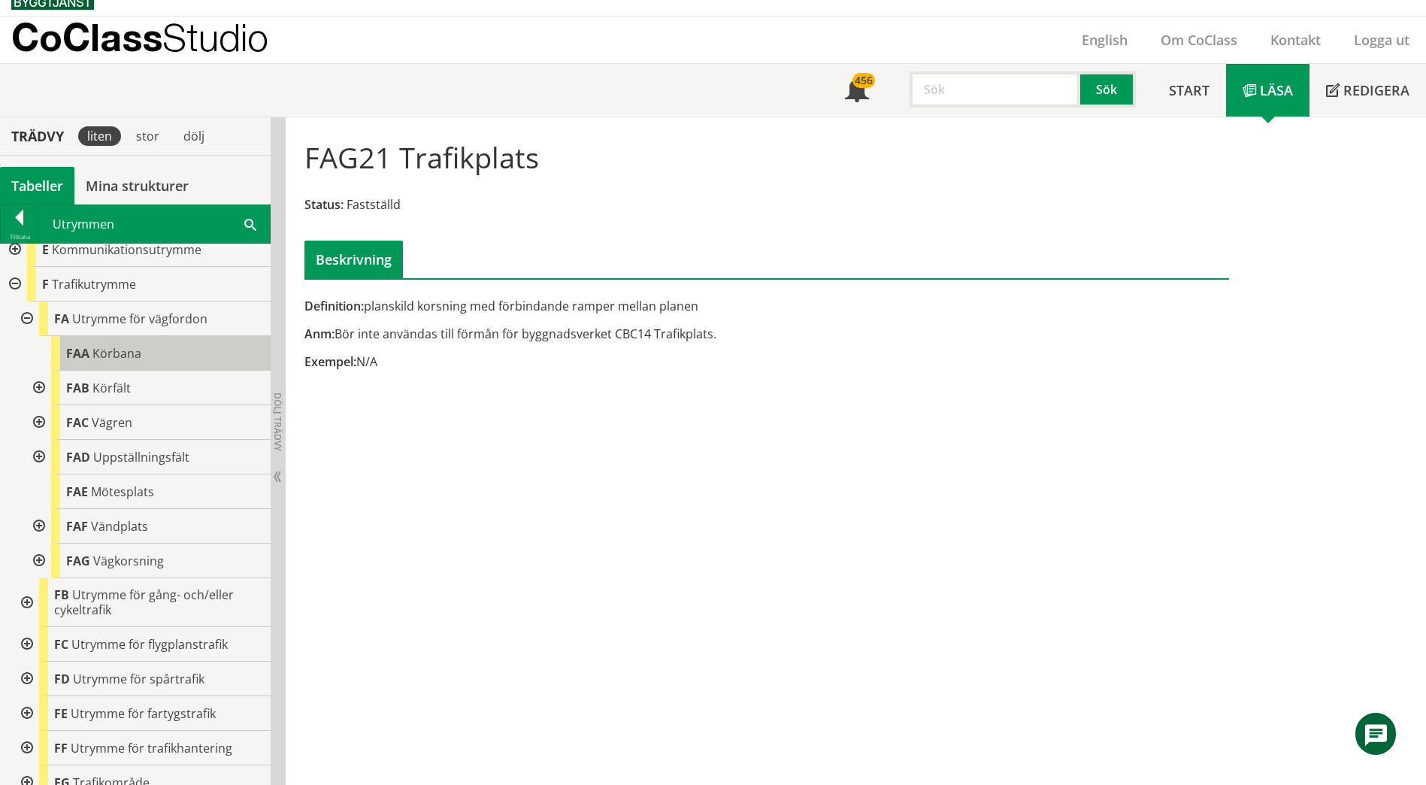
click at [114, 345] on span "Körbana" at bounding box center [116, 353] width 49 height 17
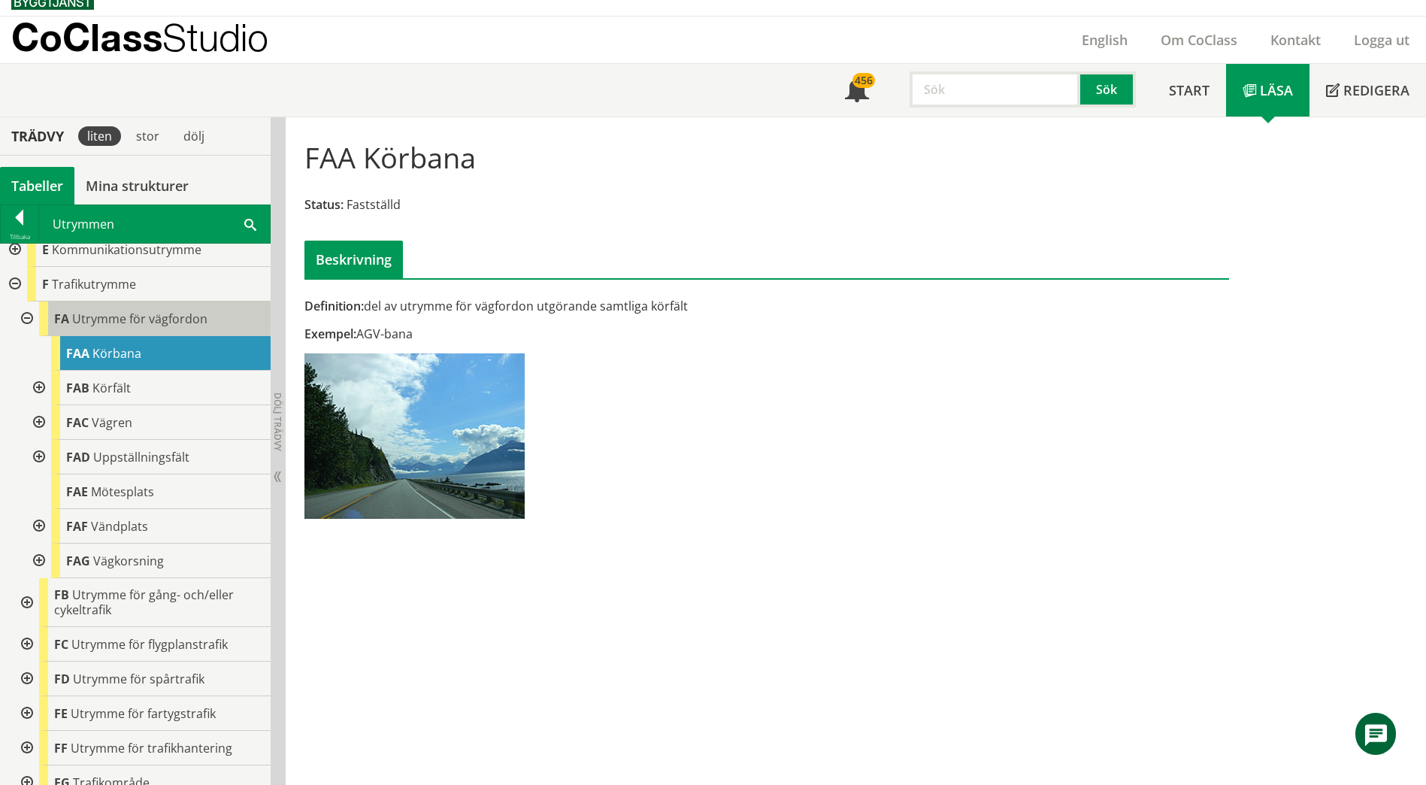
click at [113, 319] on body "AMA AMA Beskrivningsverktyg AMA Funktion BSAB Bygginfo Byggjura Byggkatalogen […" at bounding box center [713, 368] width 1426 height 785
click at [113, 319] on span "Utrymme för vägfordon" at bounding box center [139, 318] width 135 height 17
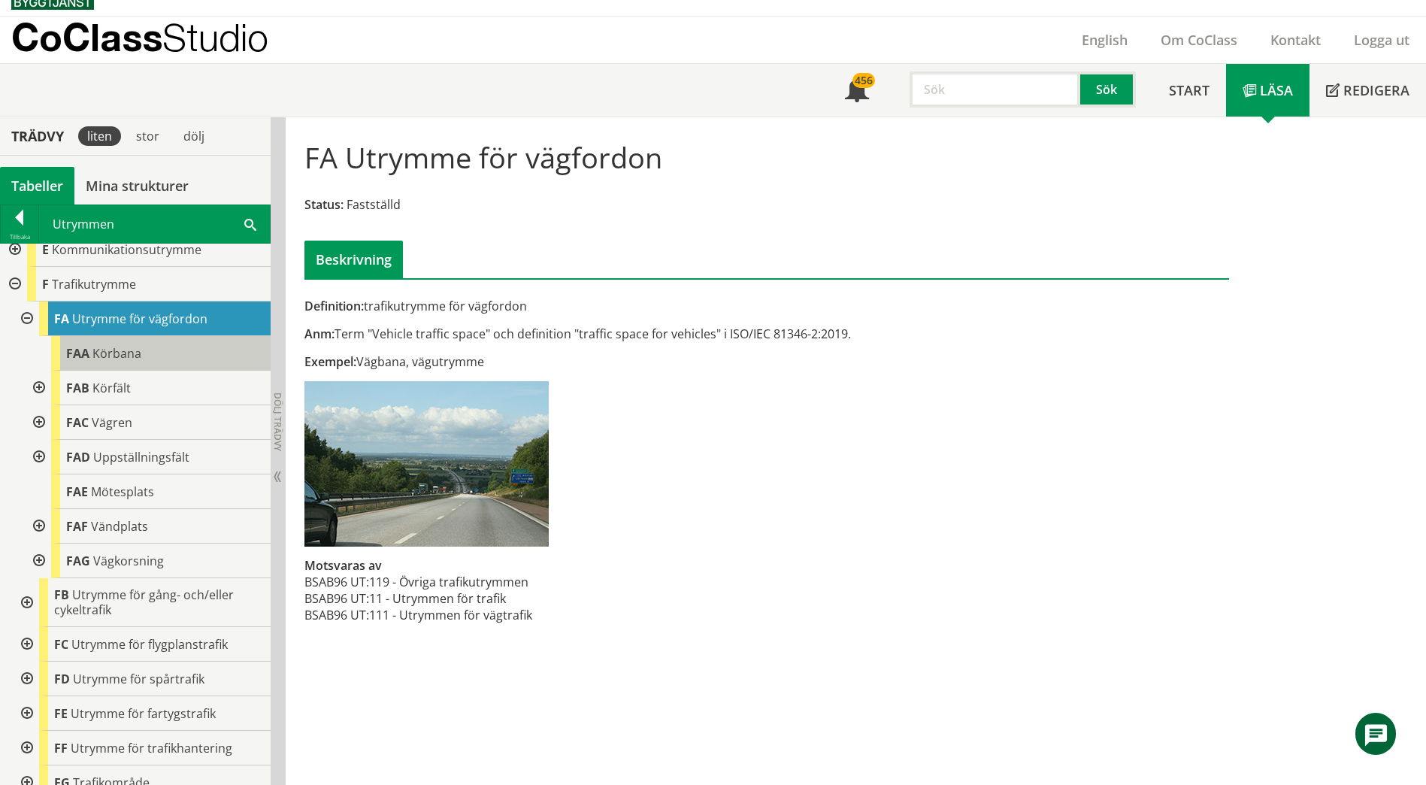
click at [143, 357] on div "FAA Körbana" at bounding box center [160, 353] width 219 height 35
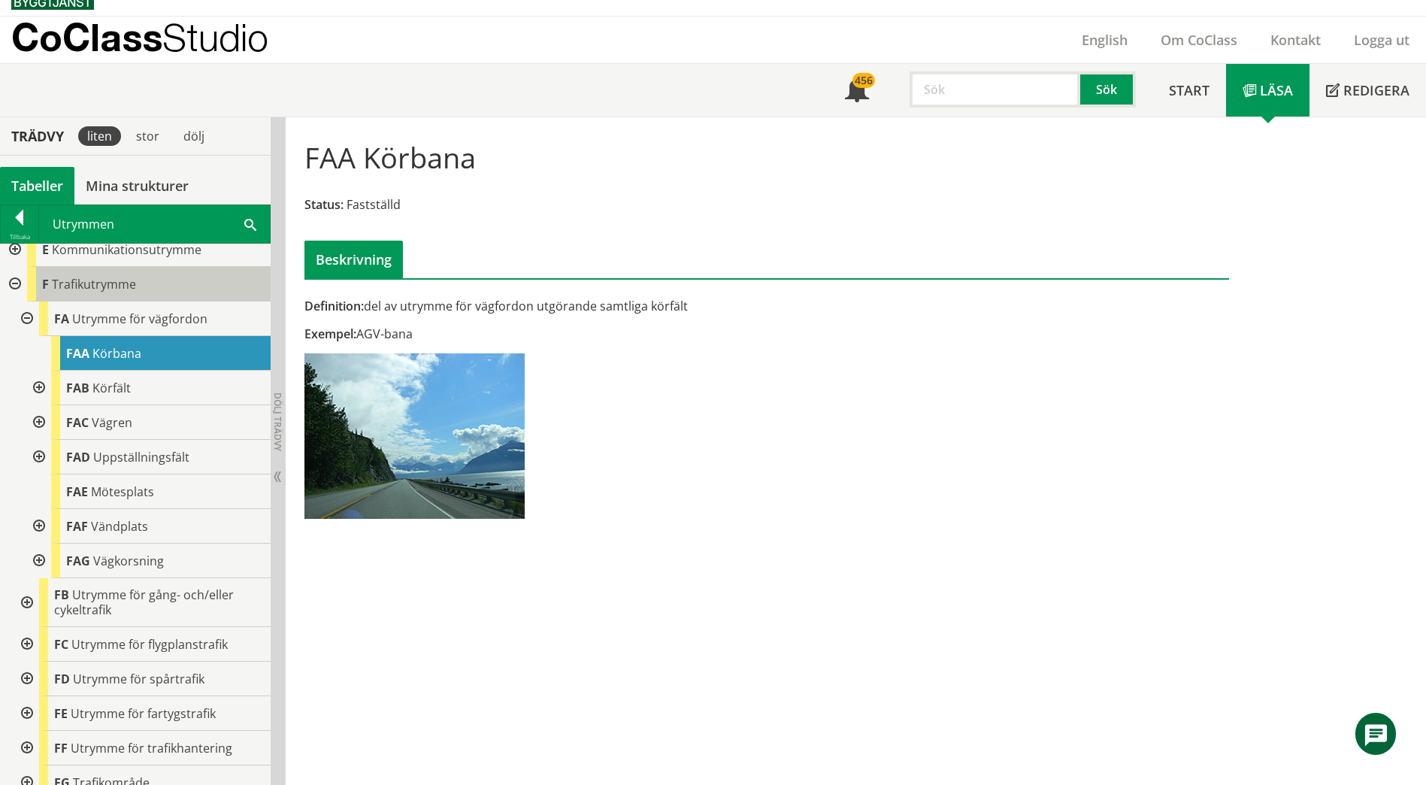
click at [101, 282] on span "Trafikutrymme" at bounding box center [94, 284] width 84 height 17
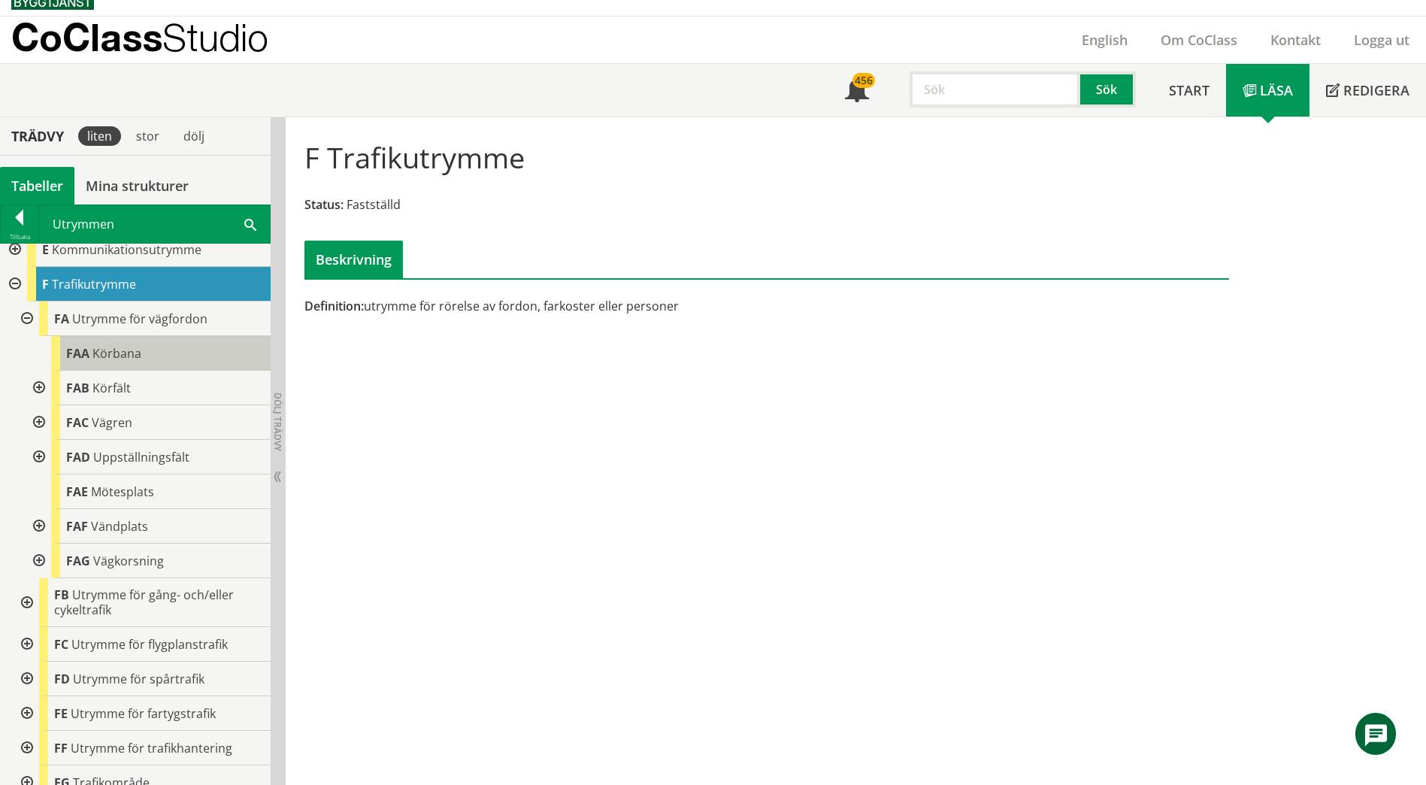
click at [119, 348] on span "Körbana" at bounding box center [116, 353] width 49 height 17
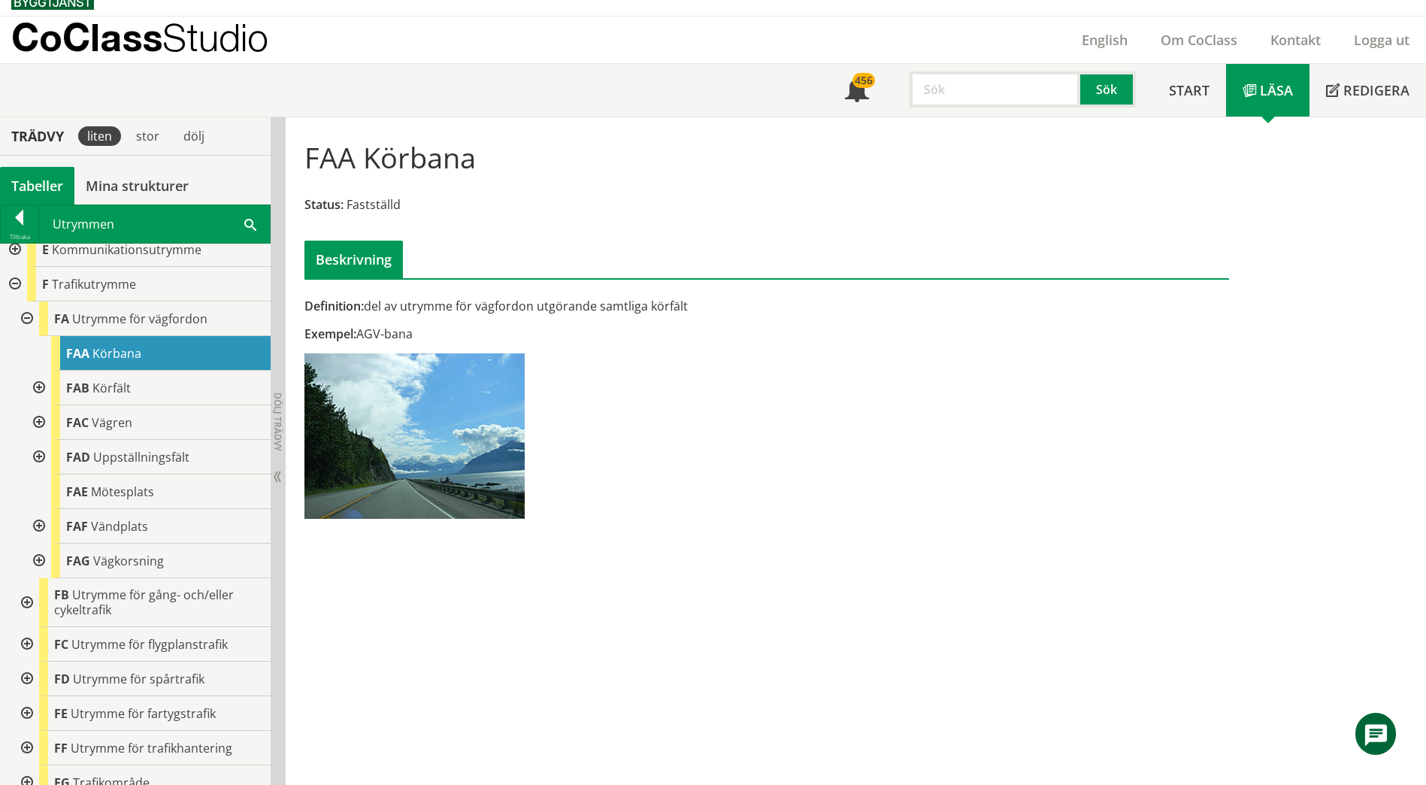
click at [41, 389] on div at bounding box center [37, 388] width 27 height 35
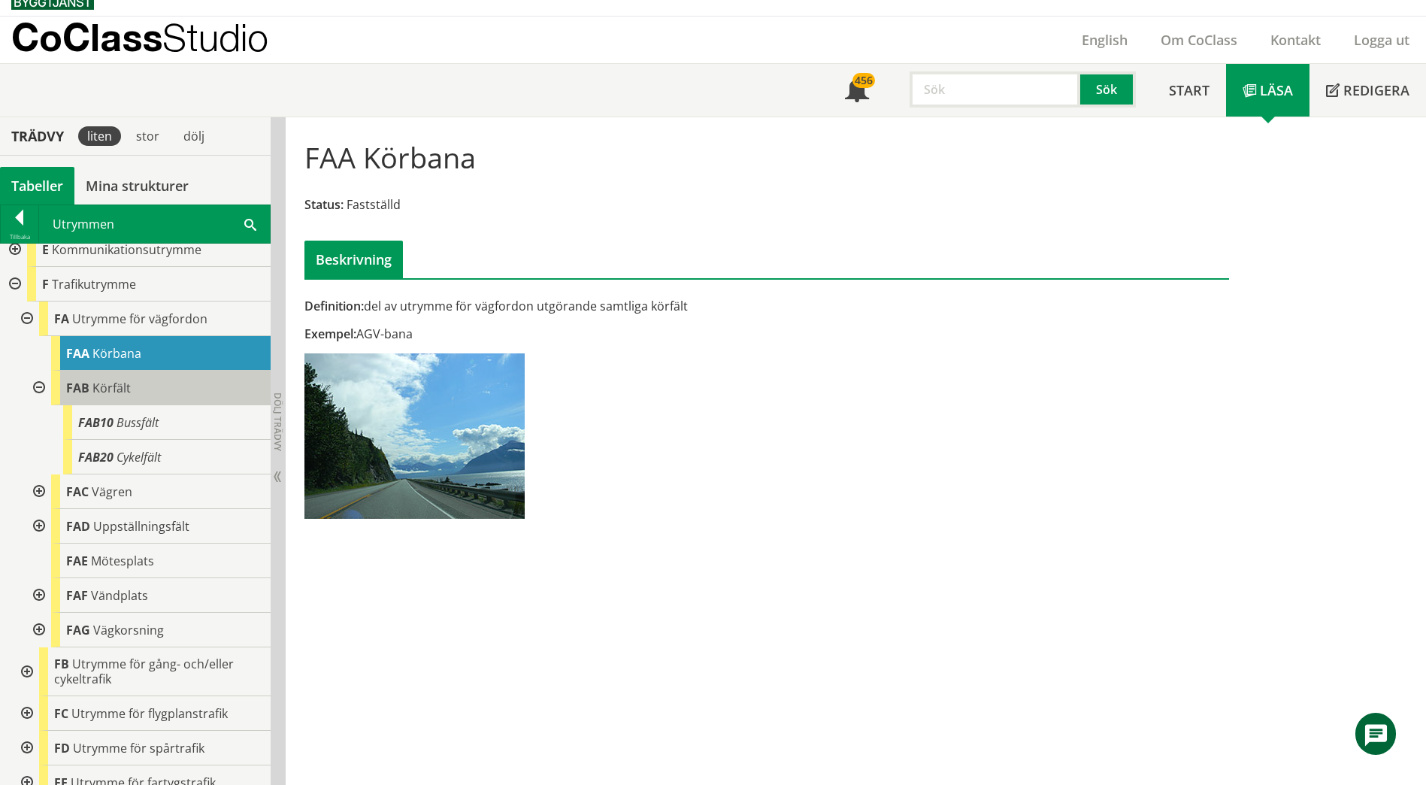
click at [103, 389] on span "Körfält" at bounding box center [111, 388] width 38 height 17
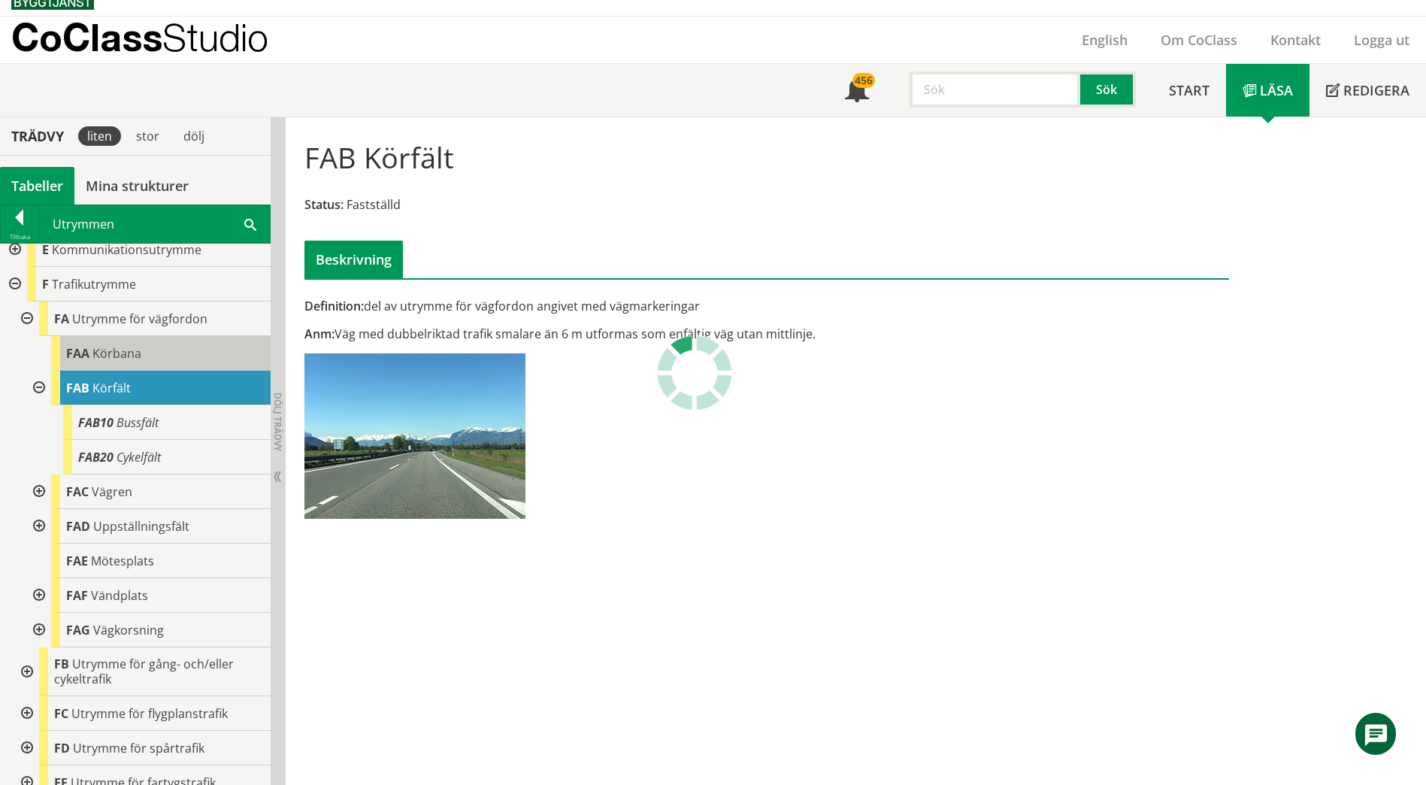
click at [141, 356] on div "FAA Körbana" at bounding box center [160, 353] width 219 height 35
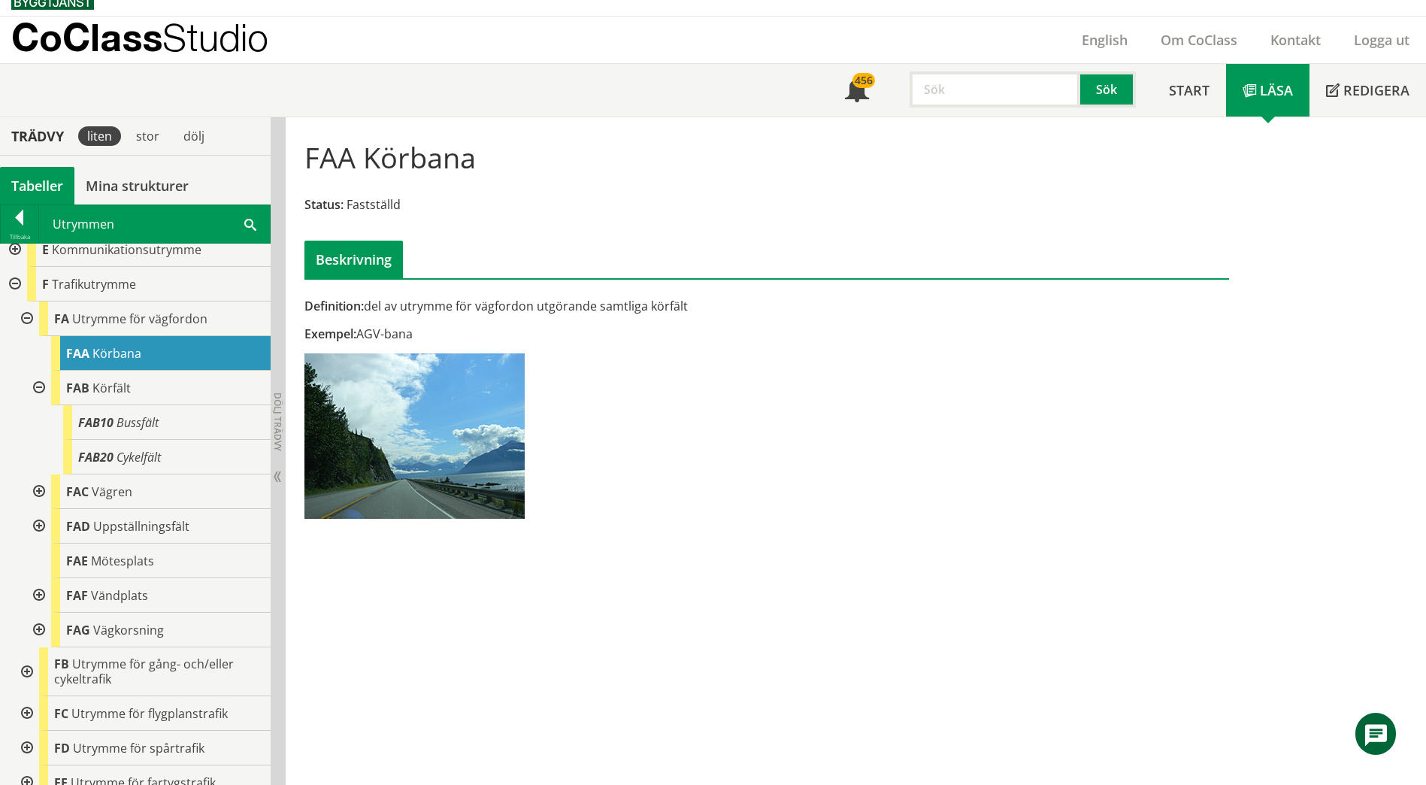
click at [37, 527] on div at bounding box center [37, 526] width 27 height 35
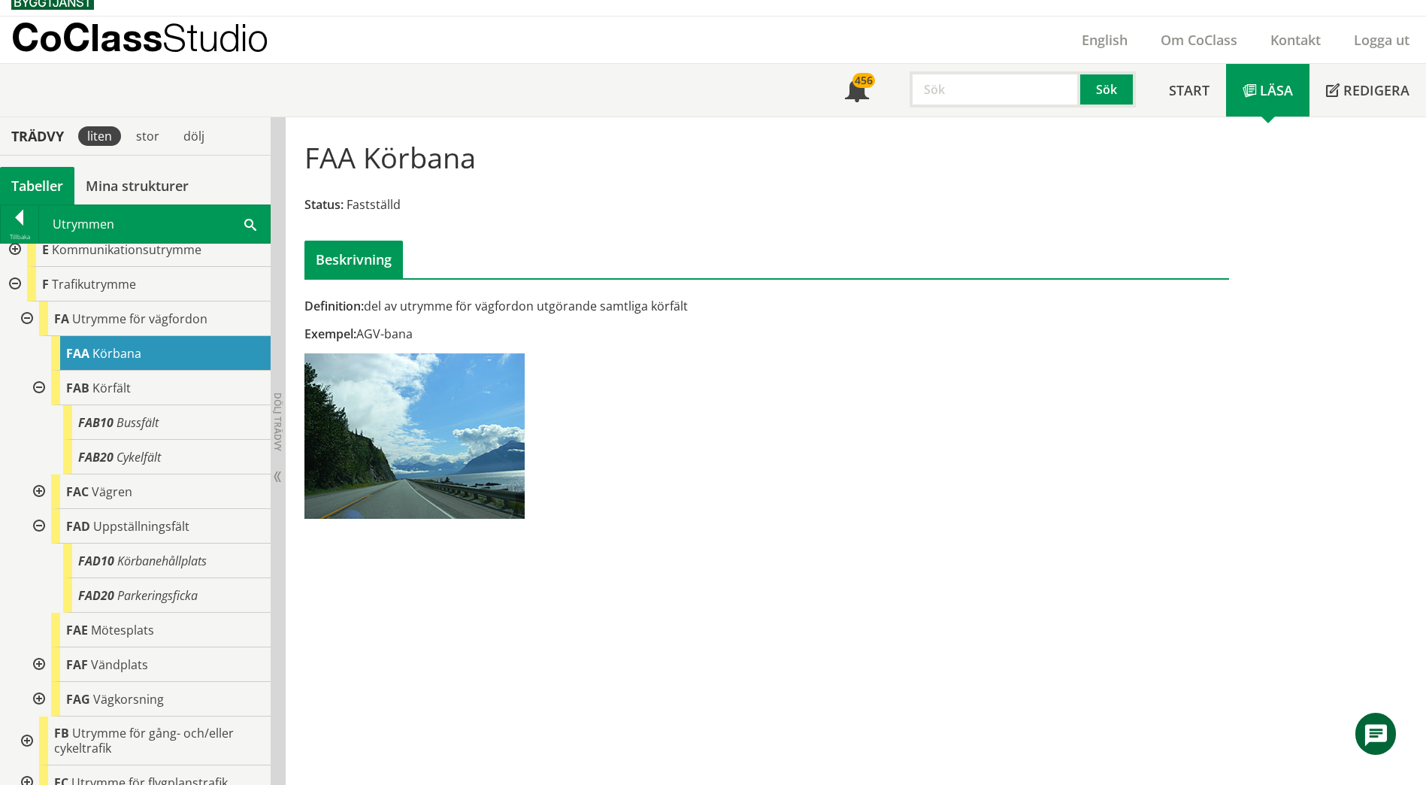
click at [37, 527] on div at bounding box center [37, 526] width 27 height 35
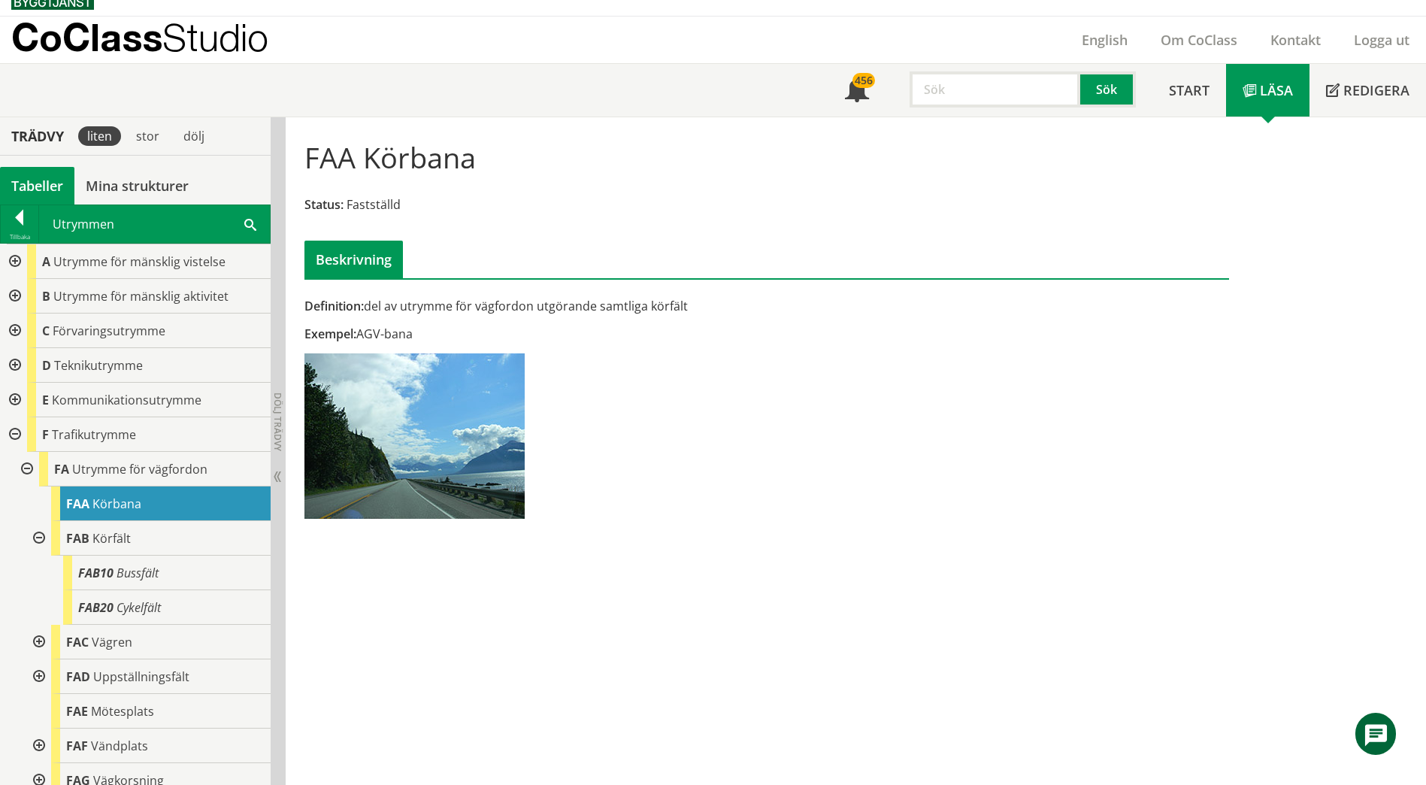
click at [13, 335] on div at bounding box center [13, 330] width 27 height 35
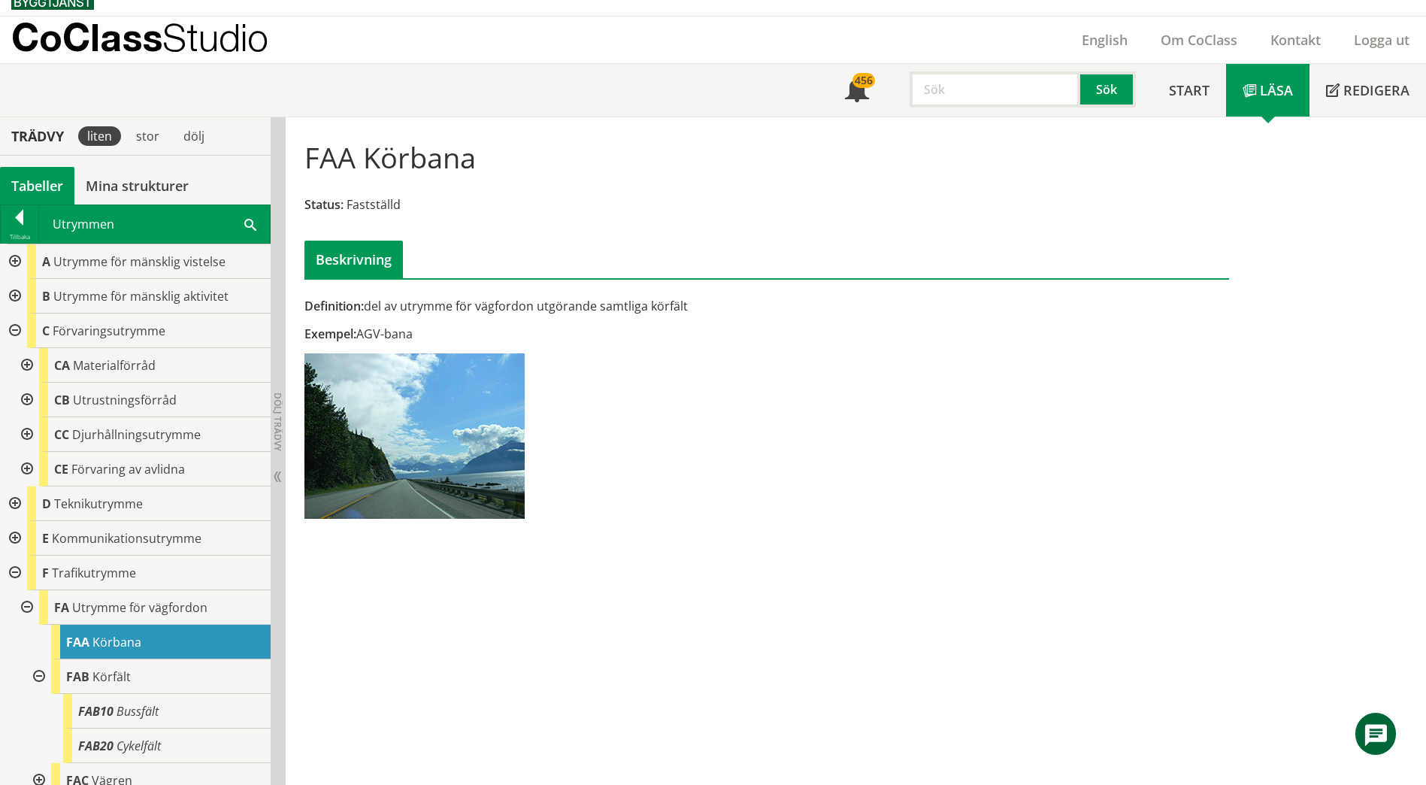
click at [21, 295] on div at bounding box center [13, 296] width 27 height 35
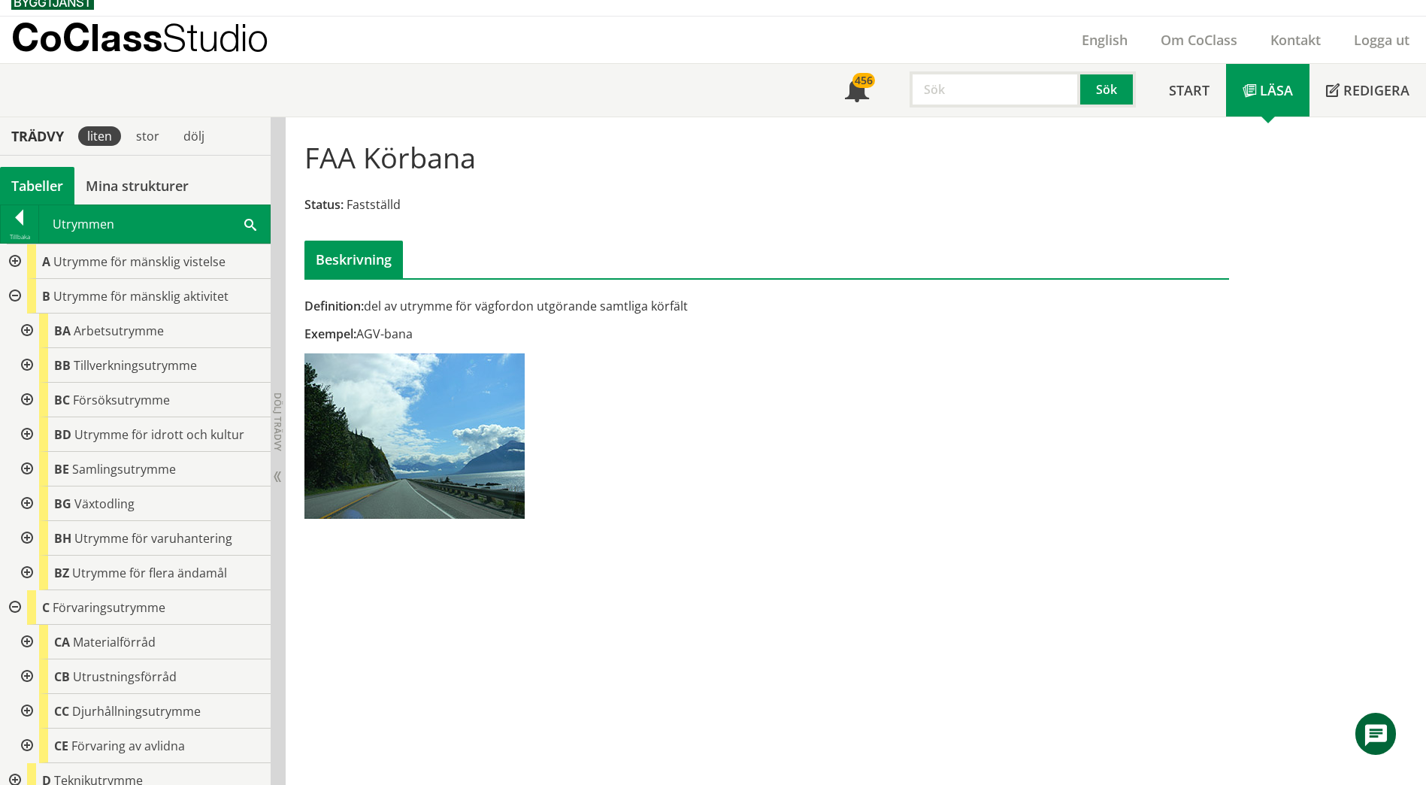
click at [14, 267] on div at bounding box center [13, 261] width 27 height 35
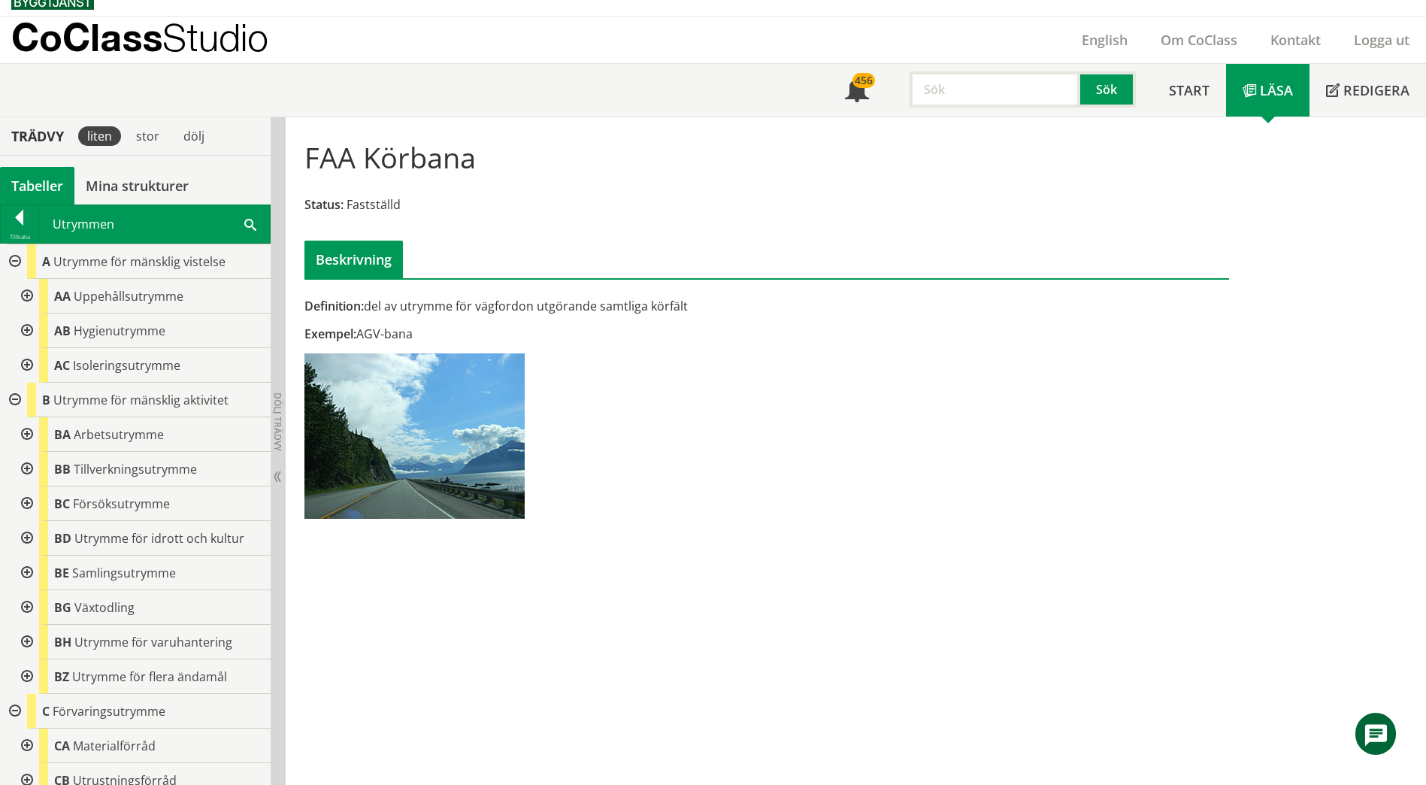
click at [26, 290] on div at bounding box center [25, 296] width 27 height 35
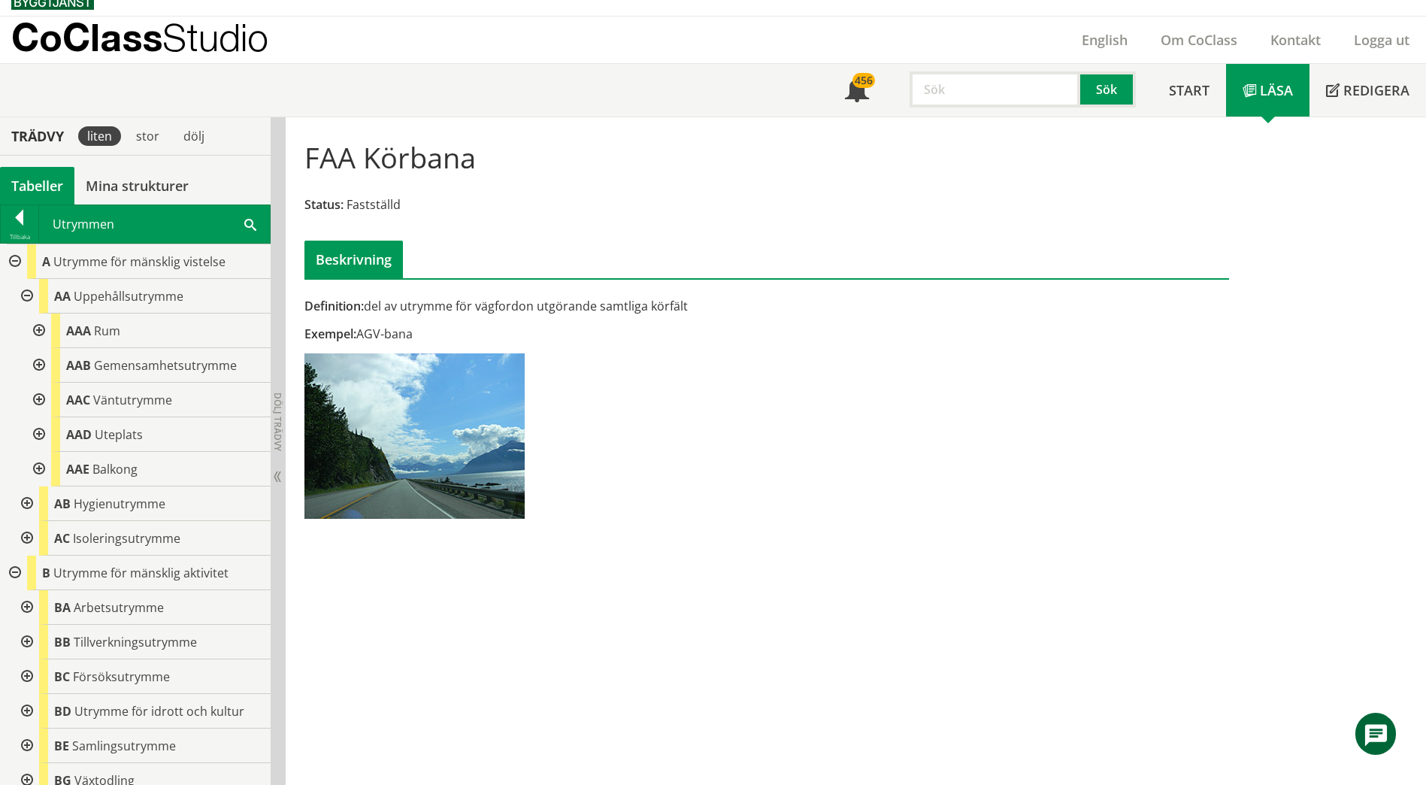
click at [38, 325] on div at bounding box center [37, 330] width 27 height 35
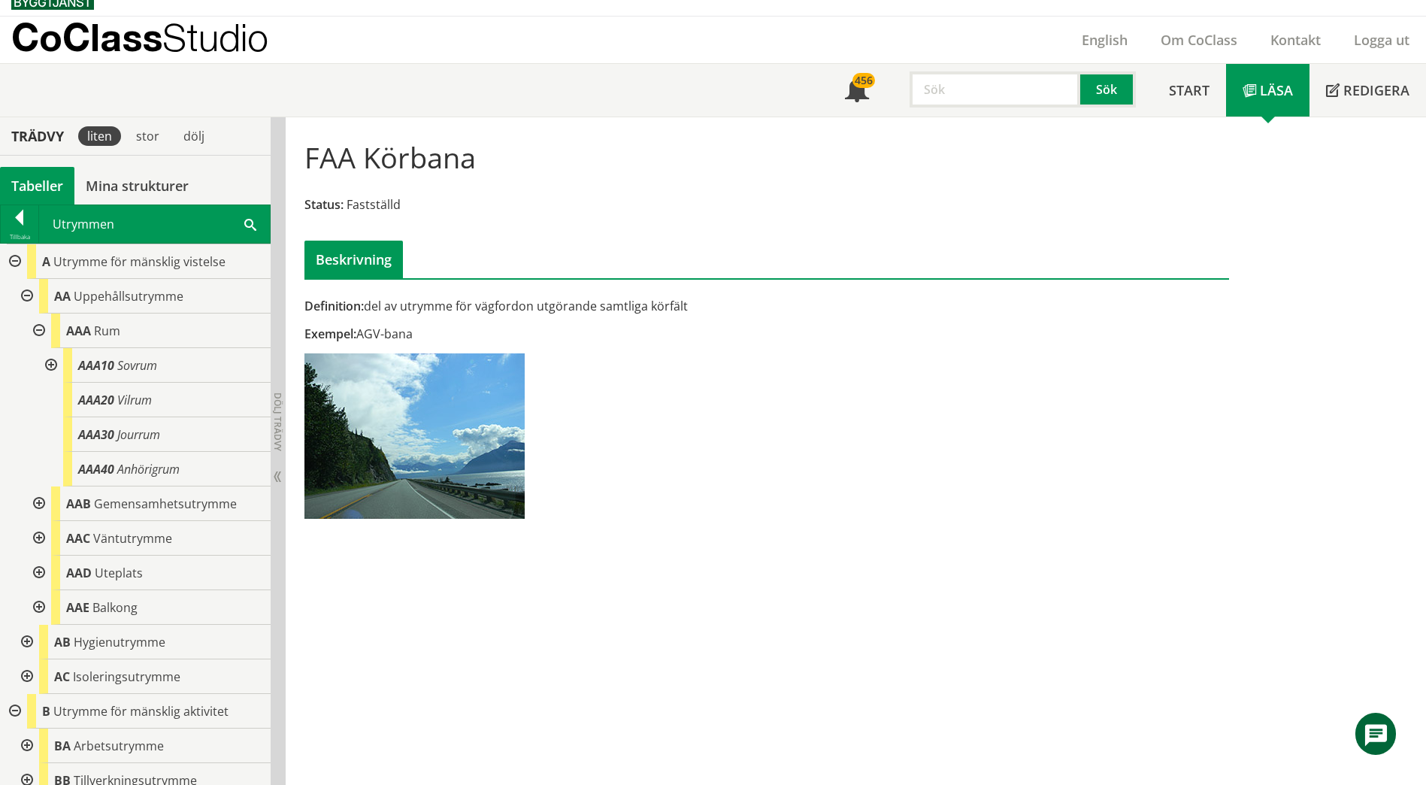
click at [37, 327] on div at bounding box center [37, 330] width 27 height 35
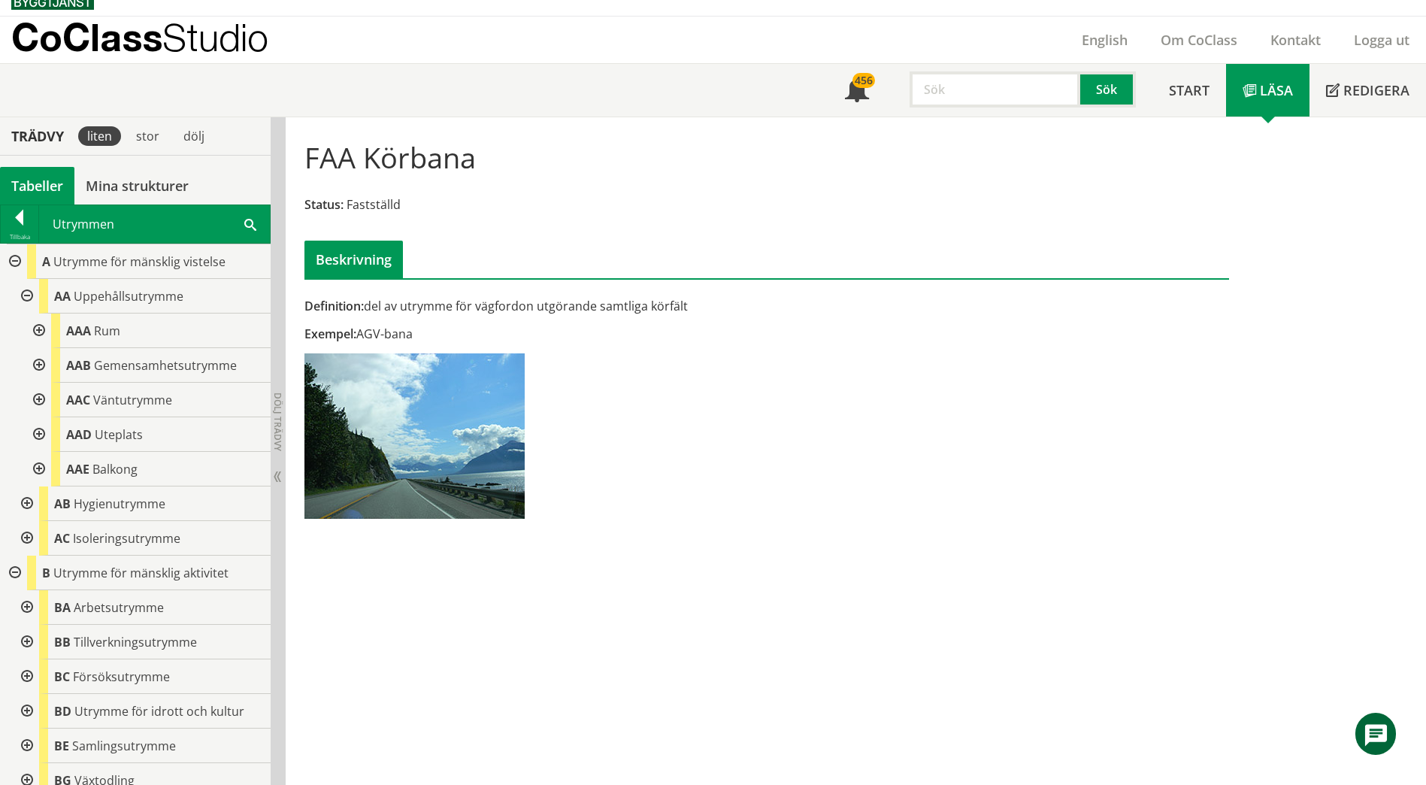
click at [14, 266] on div at bounding box center [13, 261] width 27 height 35
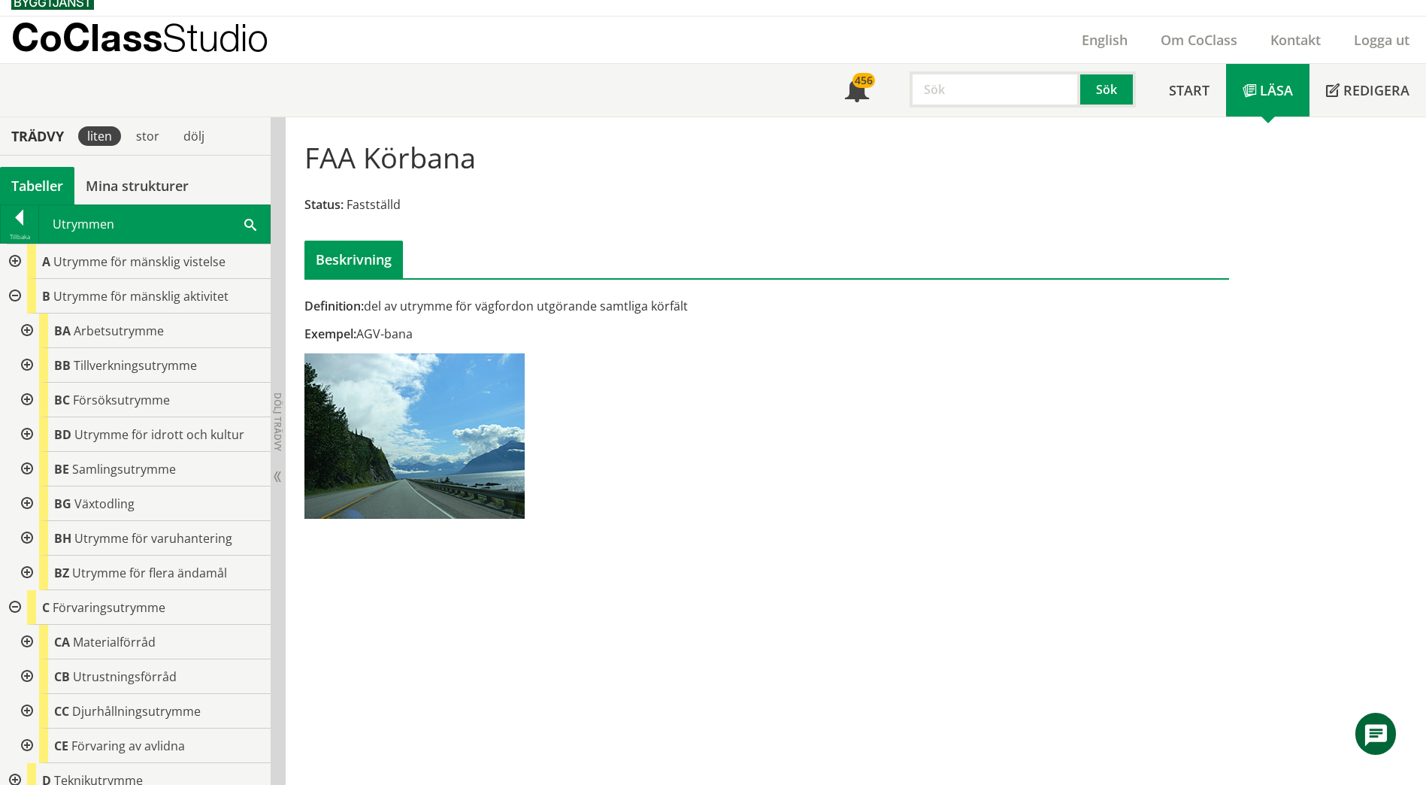
click at [22, 292] on div at bounding box center [13, 296] width 27 height 35
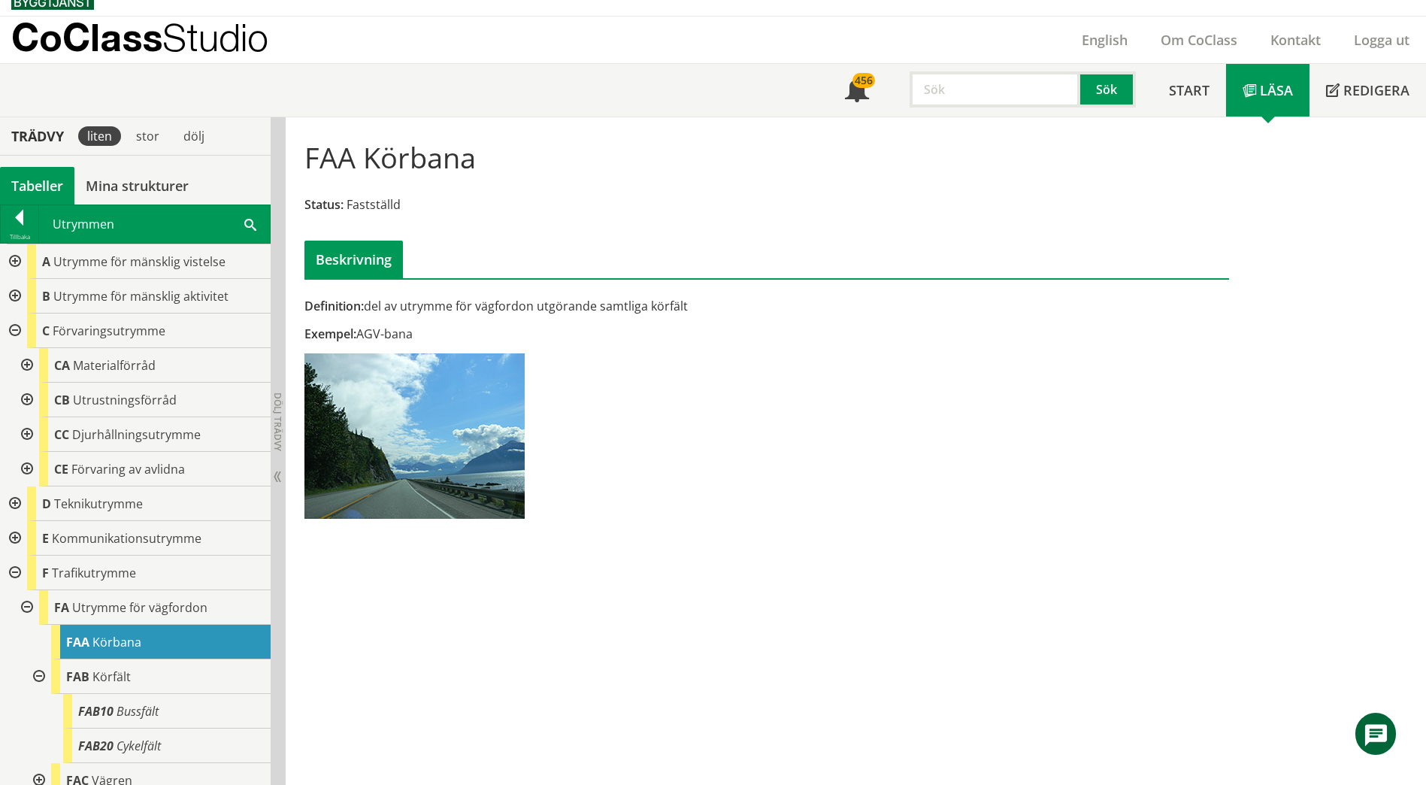
click at [20, 504] on div at bounding box center [13, 503] width 27 height 35
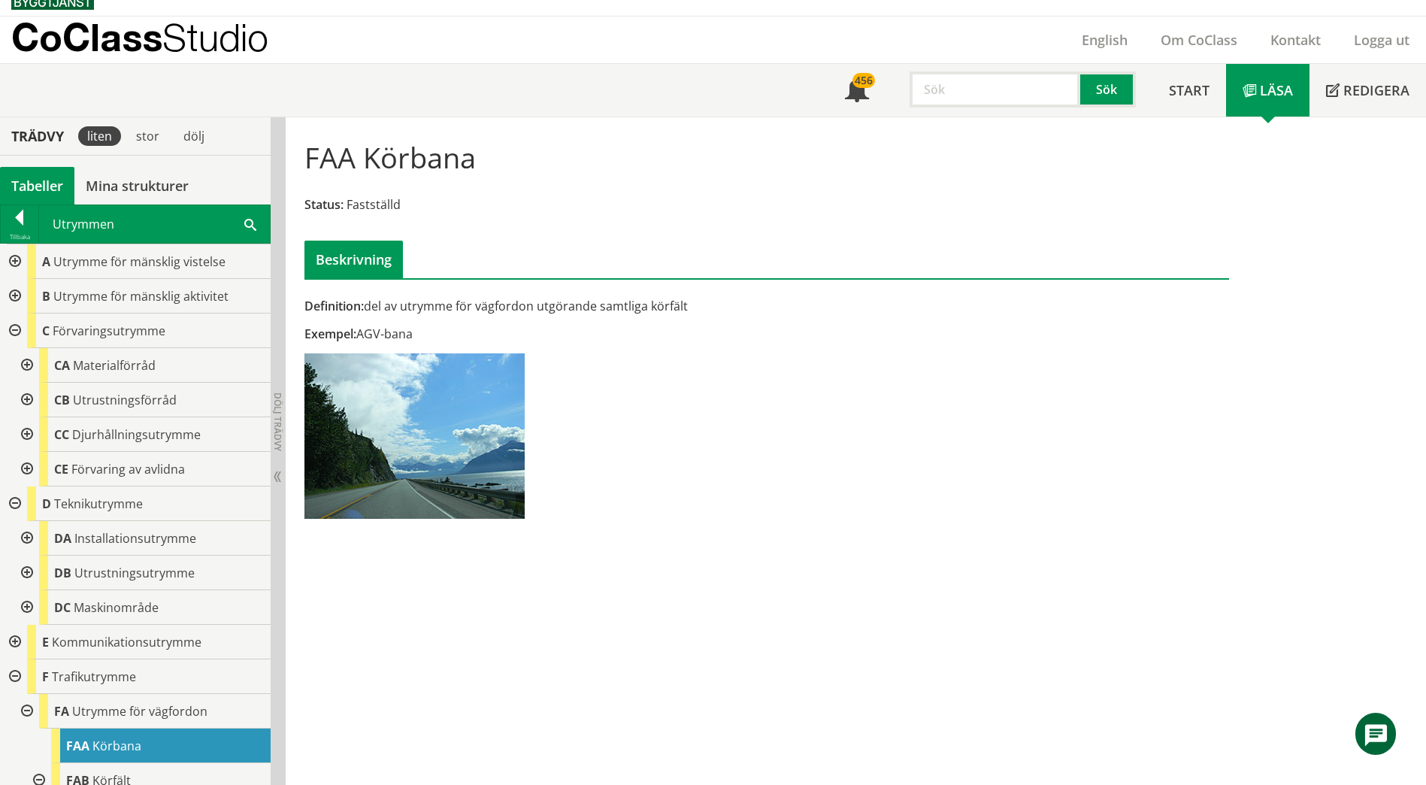
click at [18, 506] on div at bounding box center [13, 503] width 27 height 35
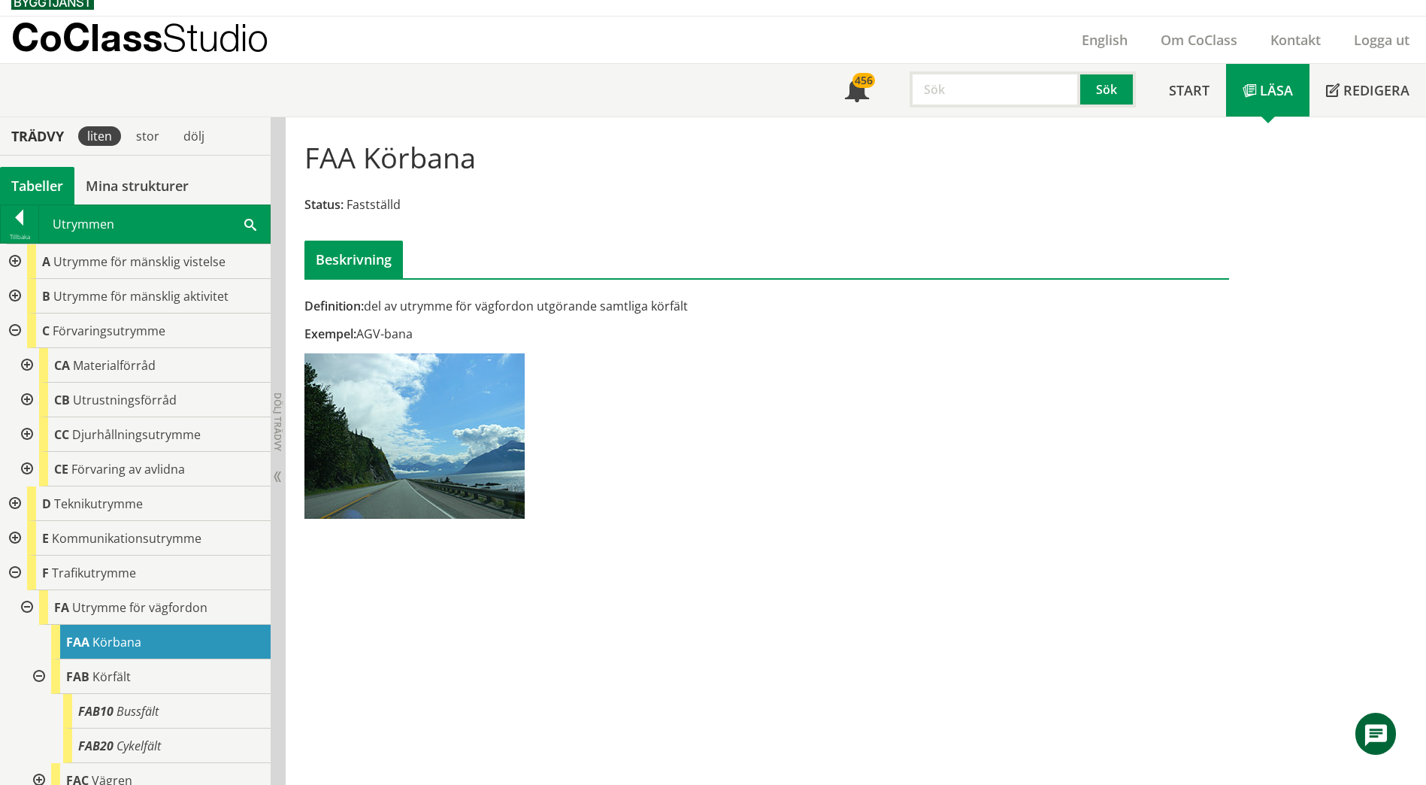
click at [18, 534] on div at bounding box center [13, 538] width 27 height 35
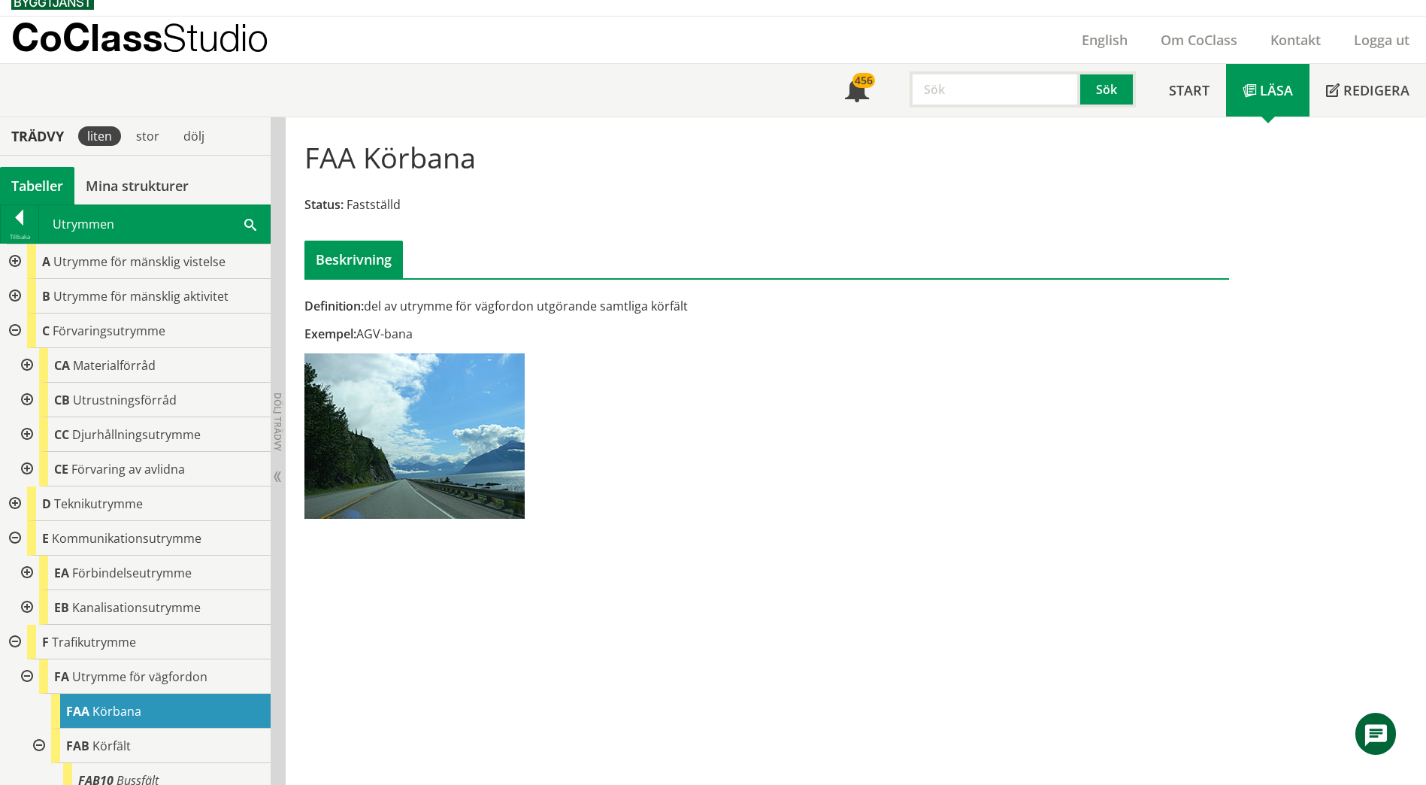
click at [20, 573] on div at bounding box center [25, 572] width 27 height 35
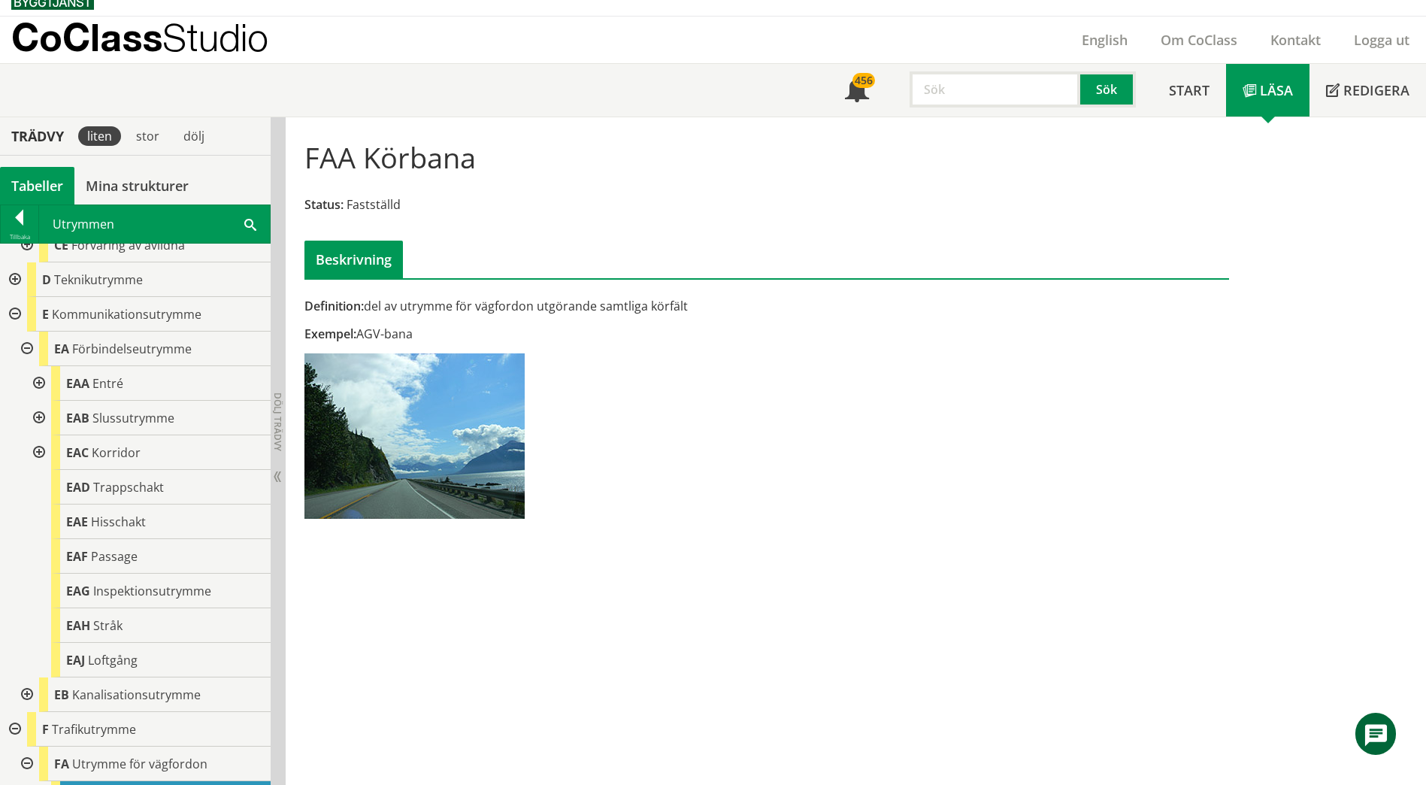
scroll to position [225, 0]
click at [28, 342] on div at bounding box center [25, 347] width 27 height 35
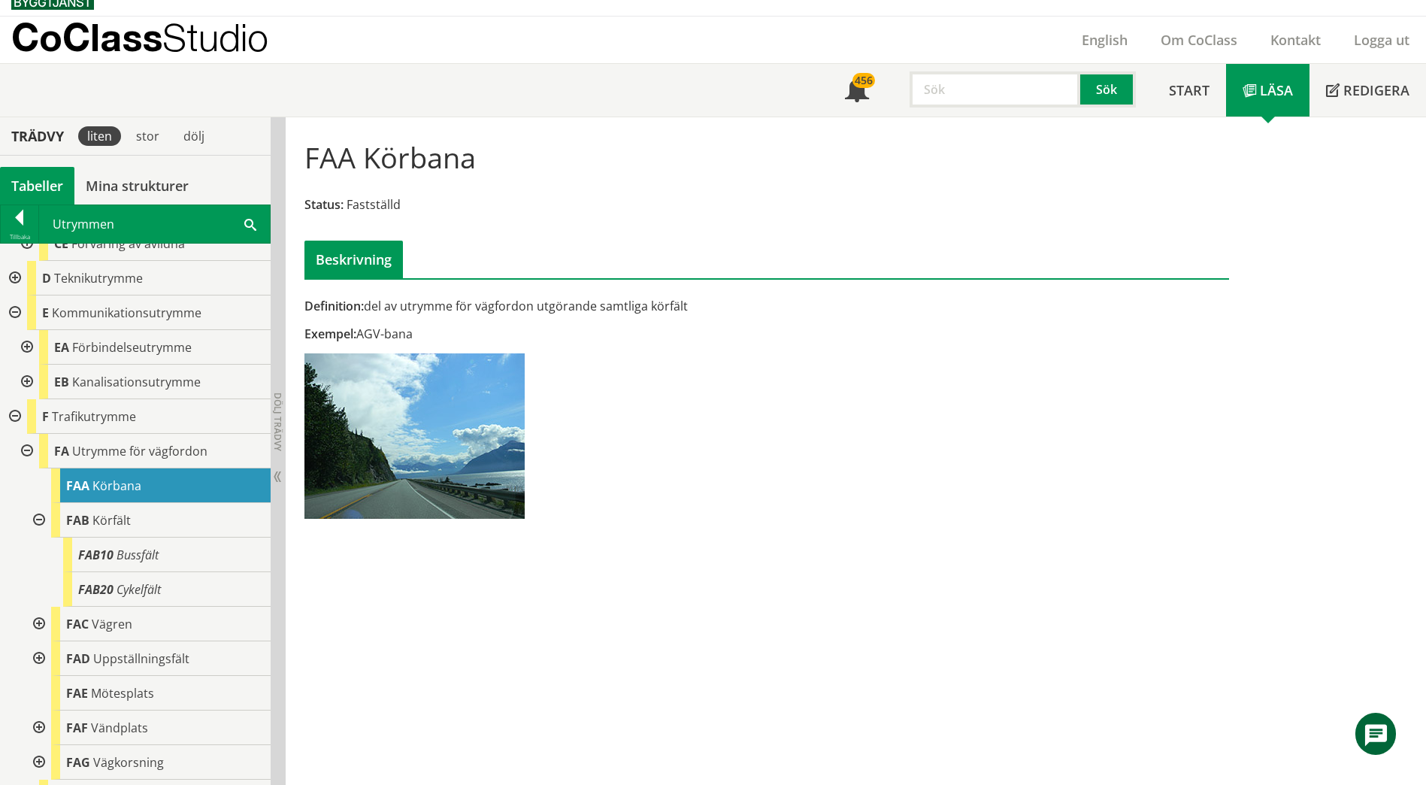
click at [26, 378] on div at bounding box center [25, 382] width 27 height 35
drag, startPoint x: 26, startPoint y: 378, endPoint x: 26, endPoint y: 370, distance: 8.3
click at [26, 378] on div at bounding box center [25, 382] width 27 height 35
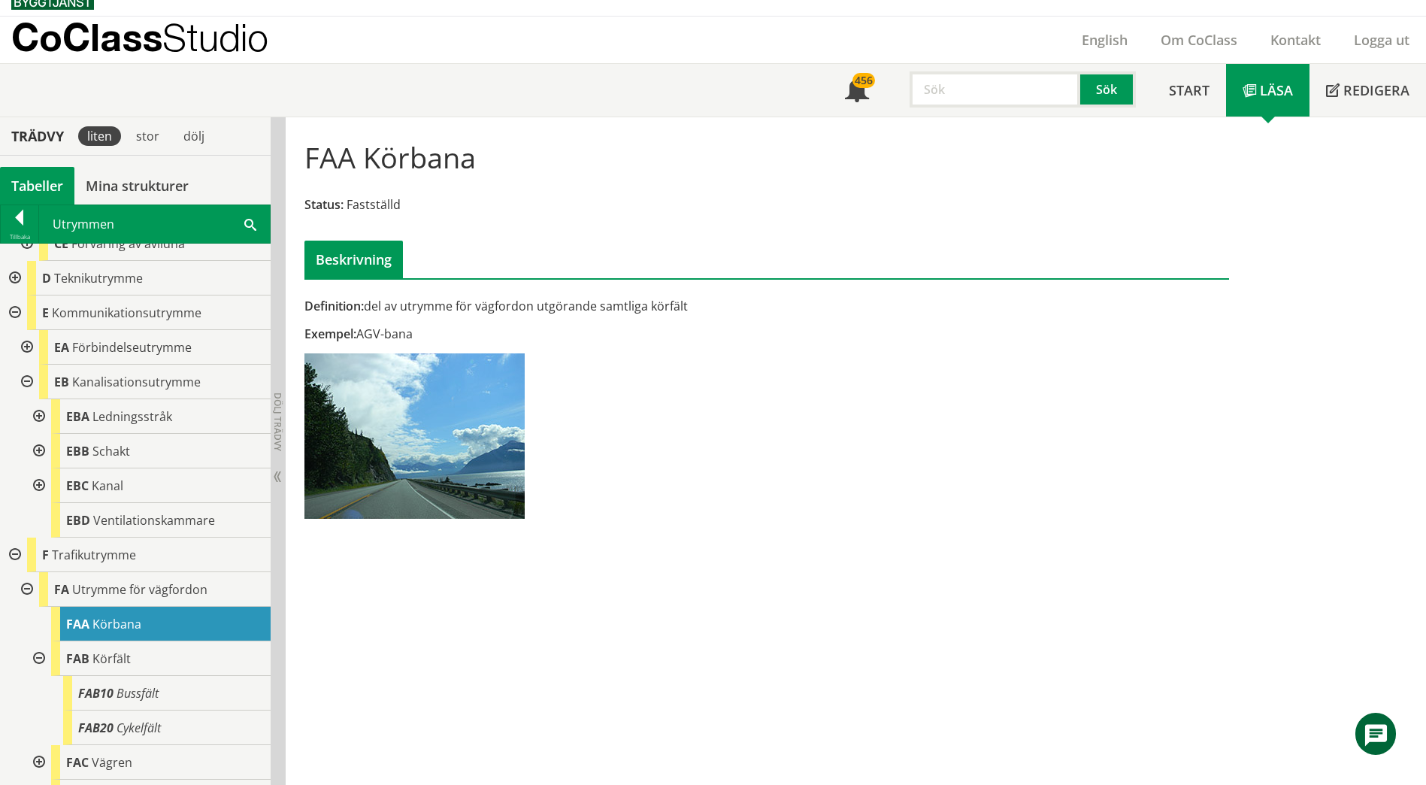
click at [14, 304] on div at bounding box center [13, 312] width 27 height 35
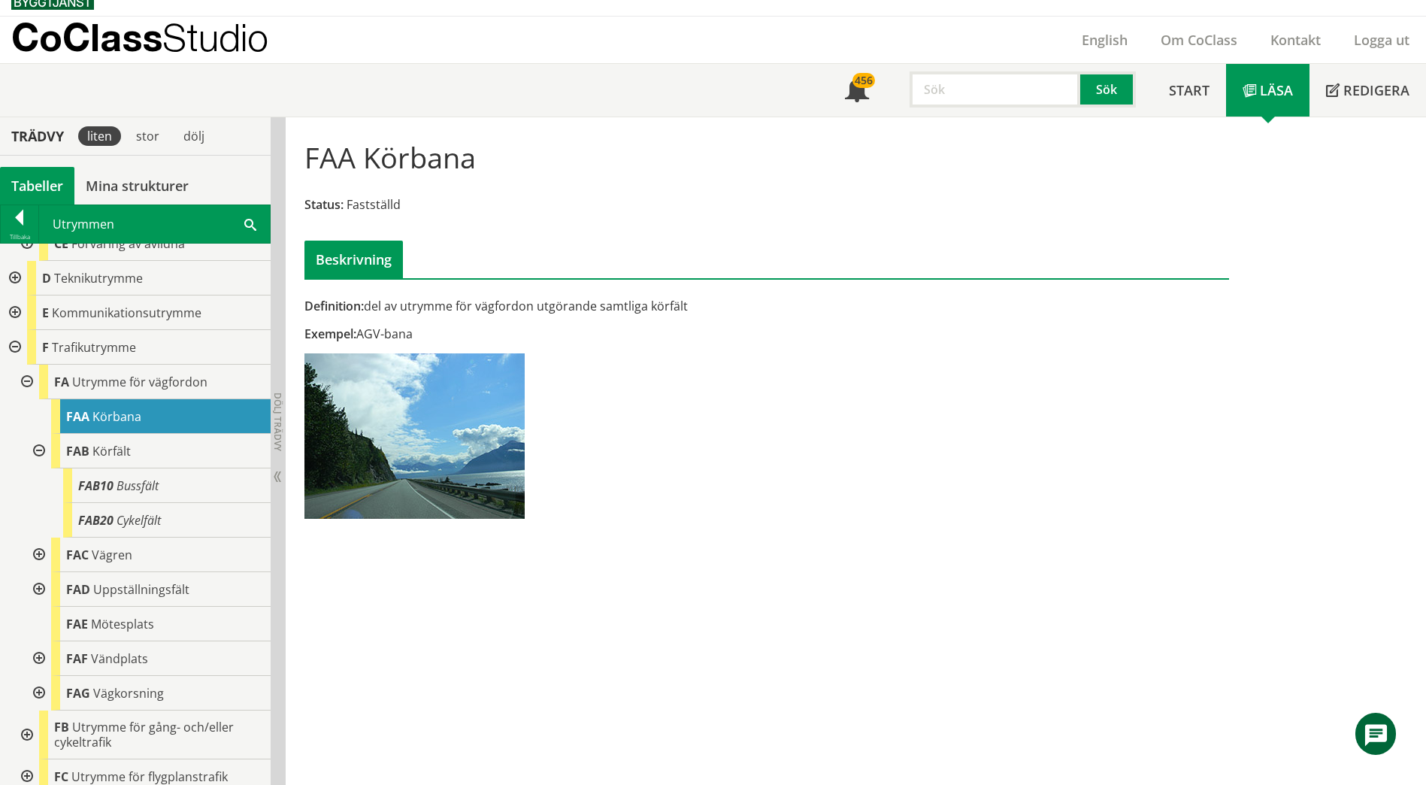
click at [14, 273] on div at bounding box center [13, 278] width 27 height 35
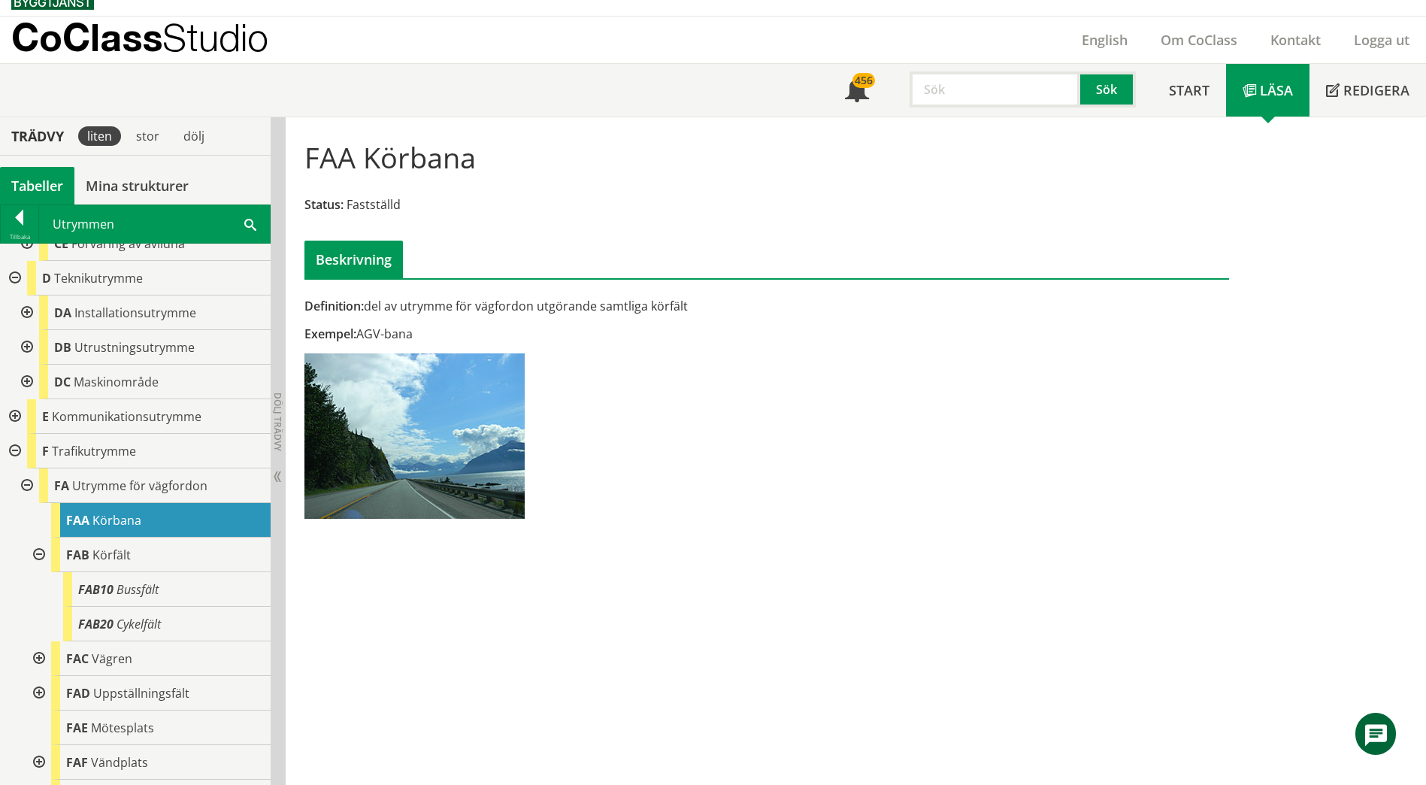
click at [25, 380] on div at bounding box center [25, 382] width 27 height 35
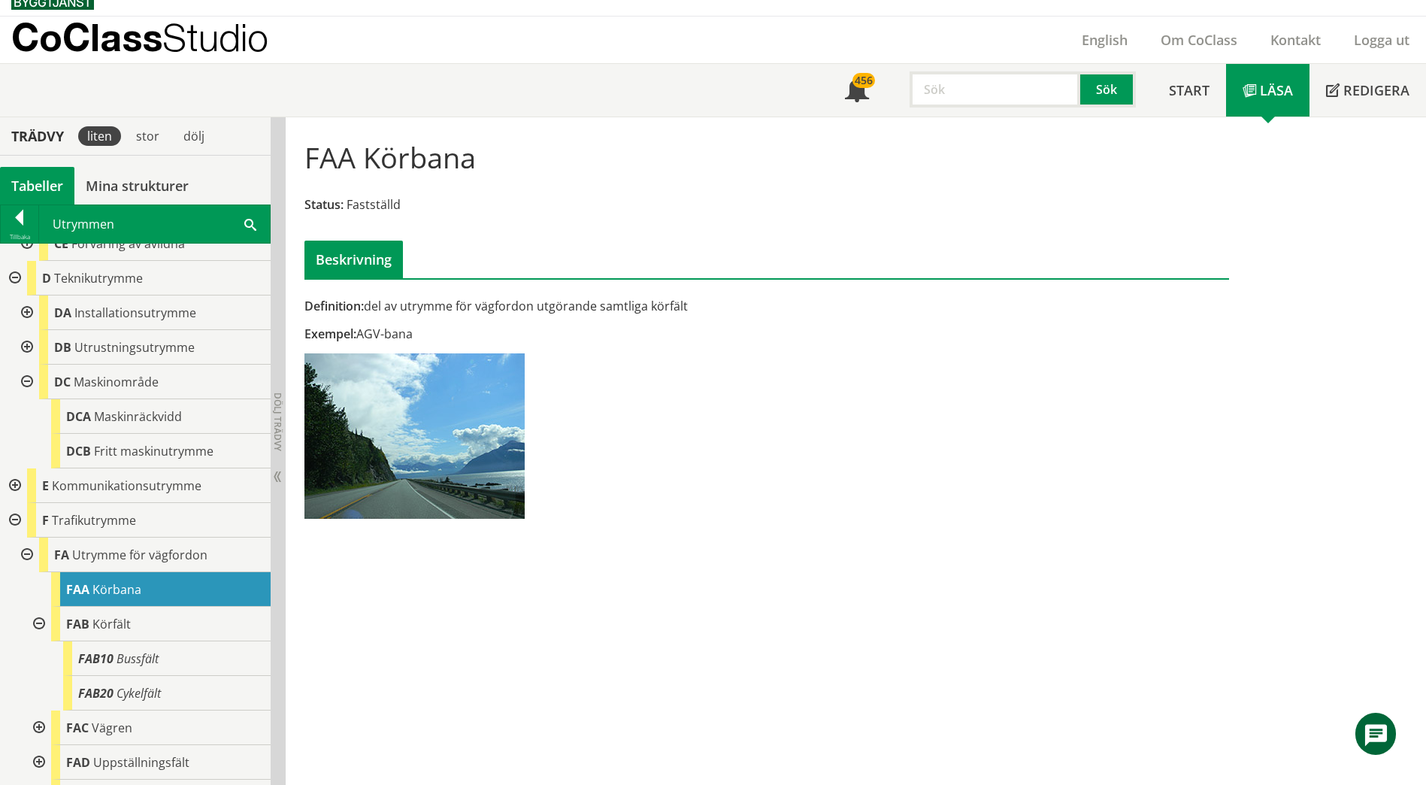
click at [26, 381] on div at bounding box center [25, 382] width 27 height 35
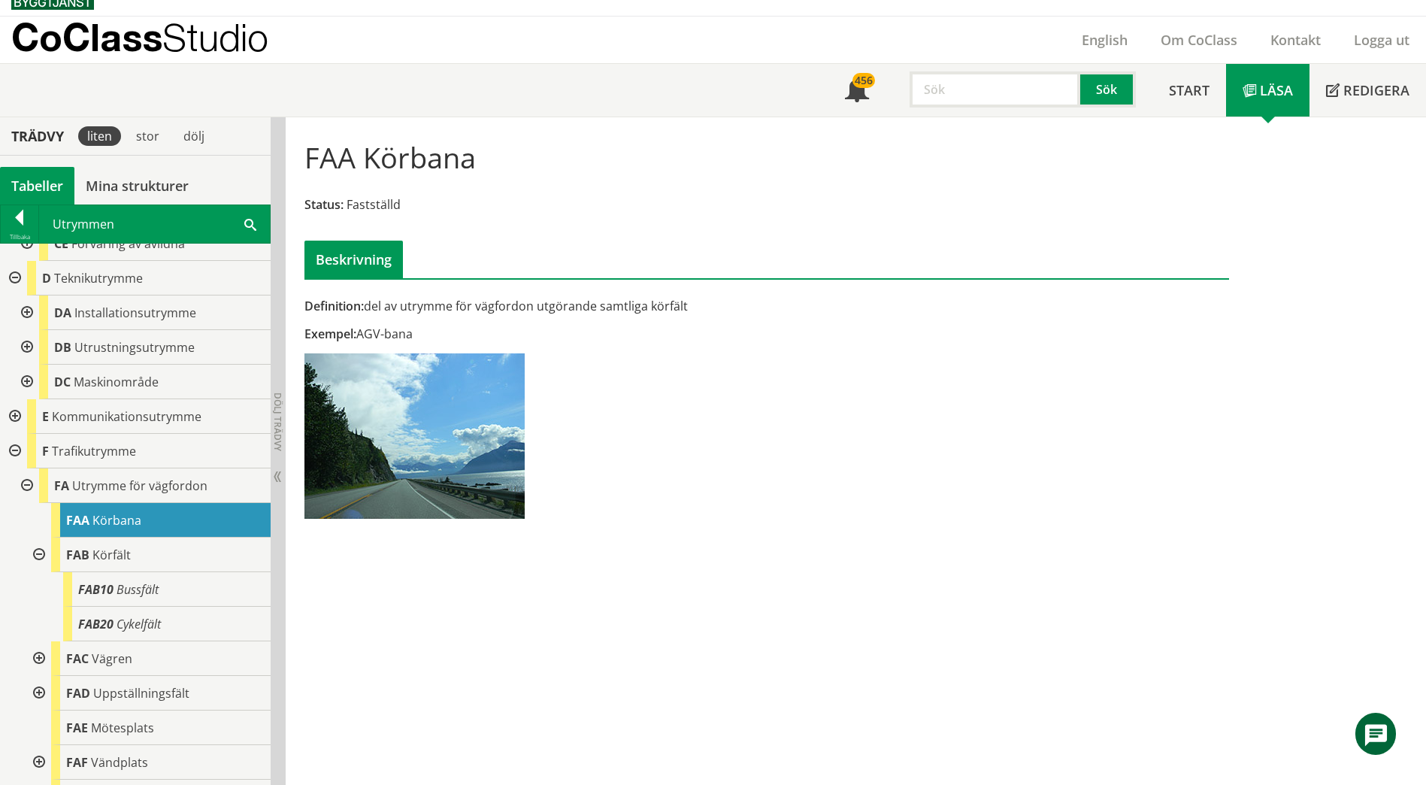
click at [16, 273] on div at bounding box center [13, 278] width 27 height 35
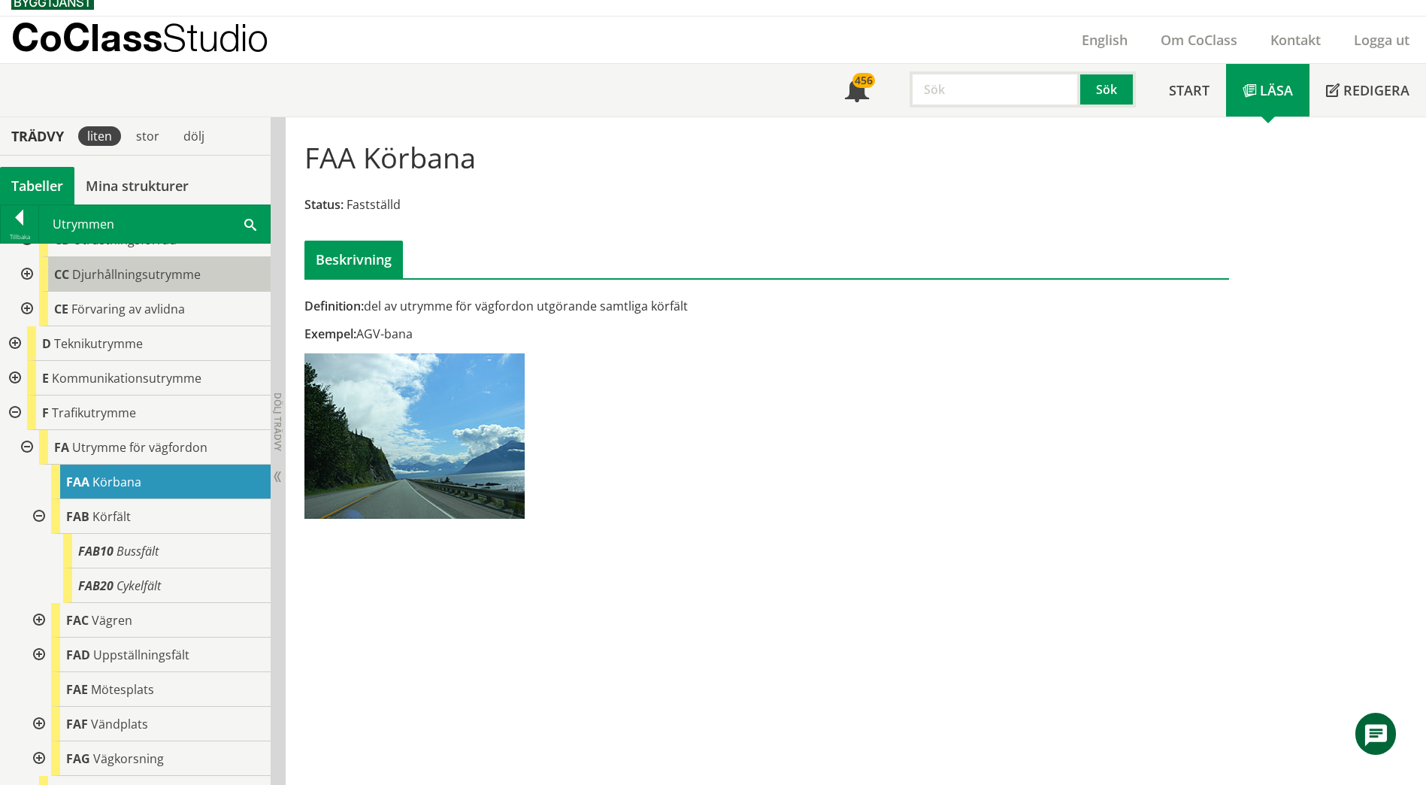
scroll to position [75, 0]
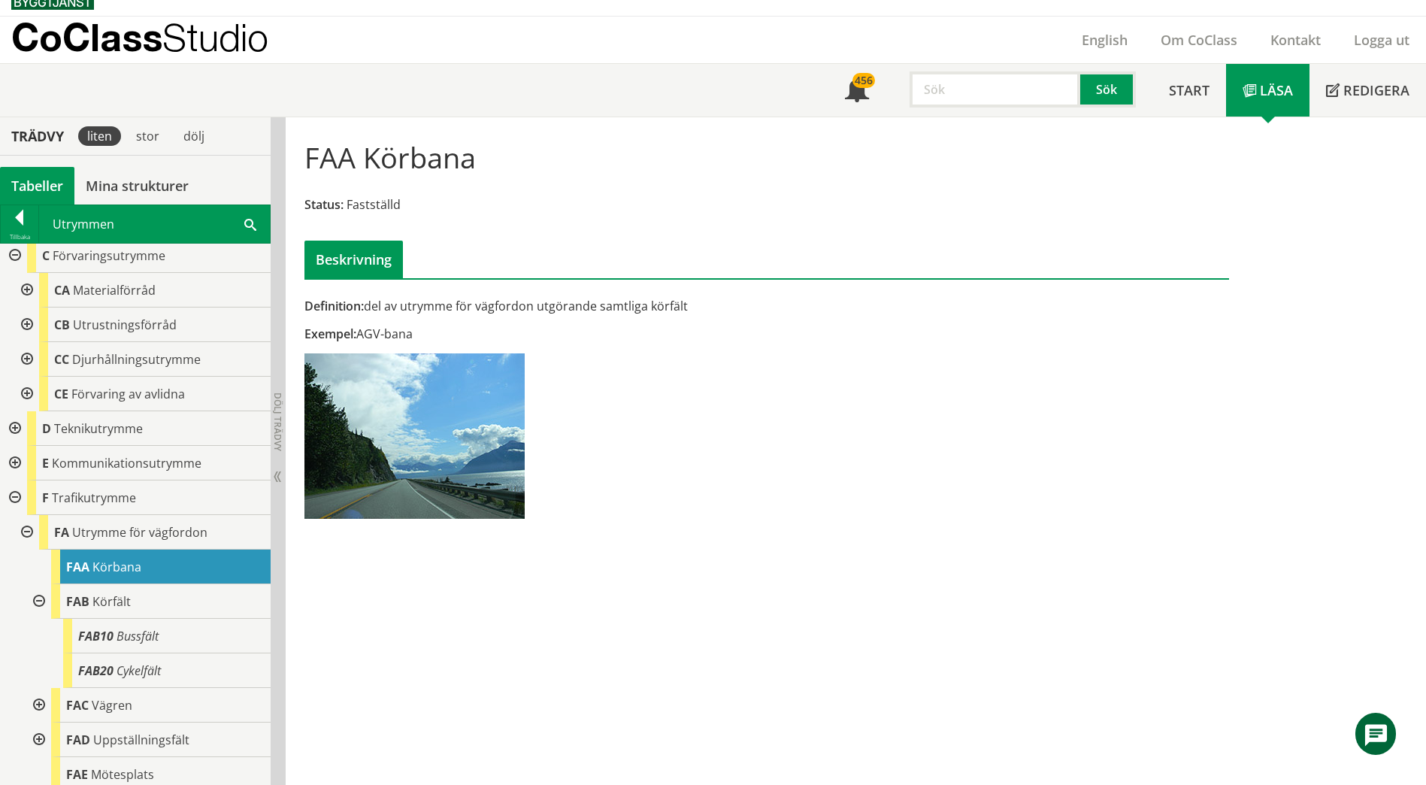
click at [259, 218] on div "Utrymmen Sök" at bounding box center [154, 224] width 231 height 38
drag, startPoint x: 247, startPoint y: 223, endPoint x: 238, endPoint y: 225, distance: 9.9
click at [247, 224] on span at bounding box center [250, 224] width 12 height 16
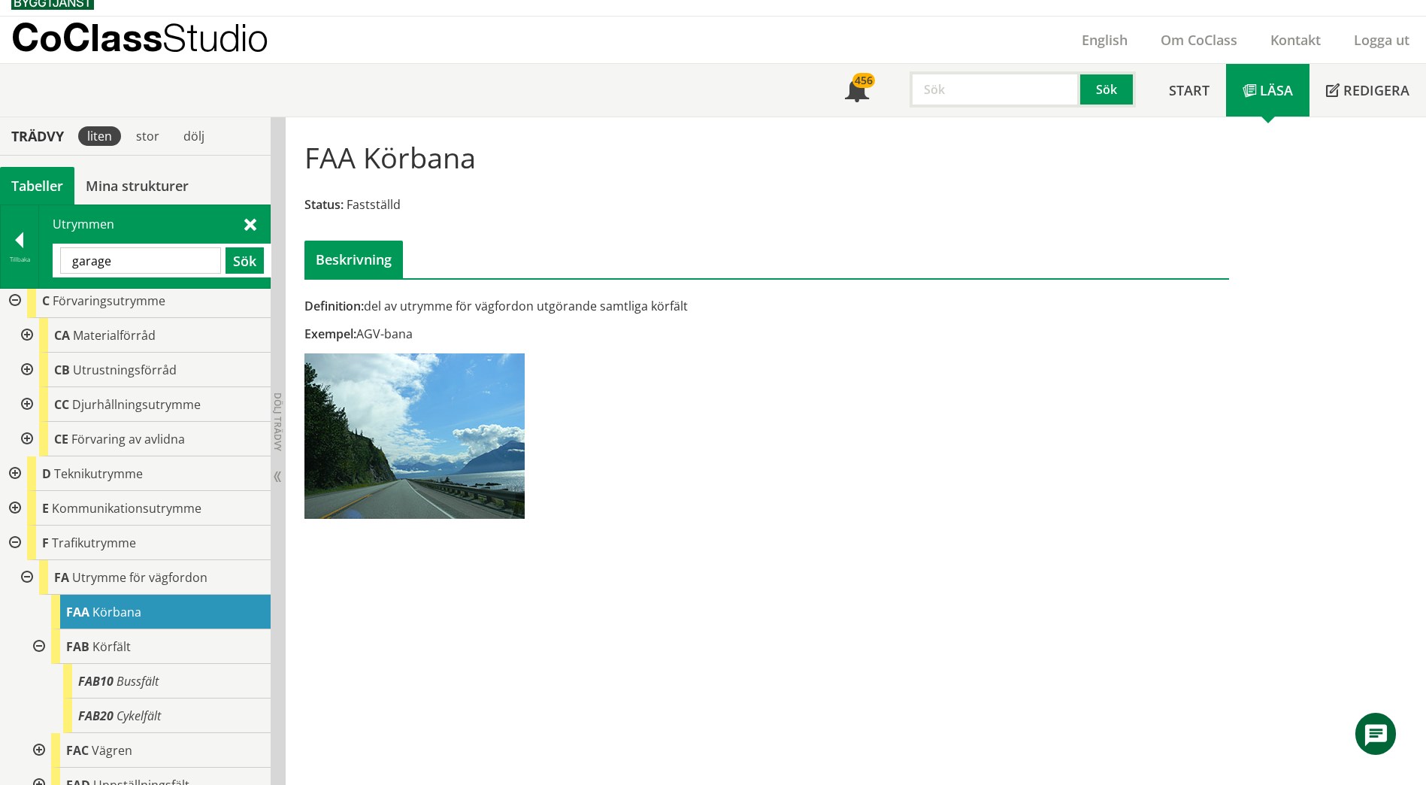
type input "garage"
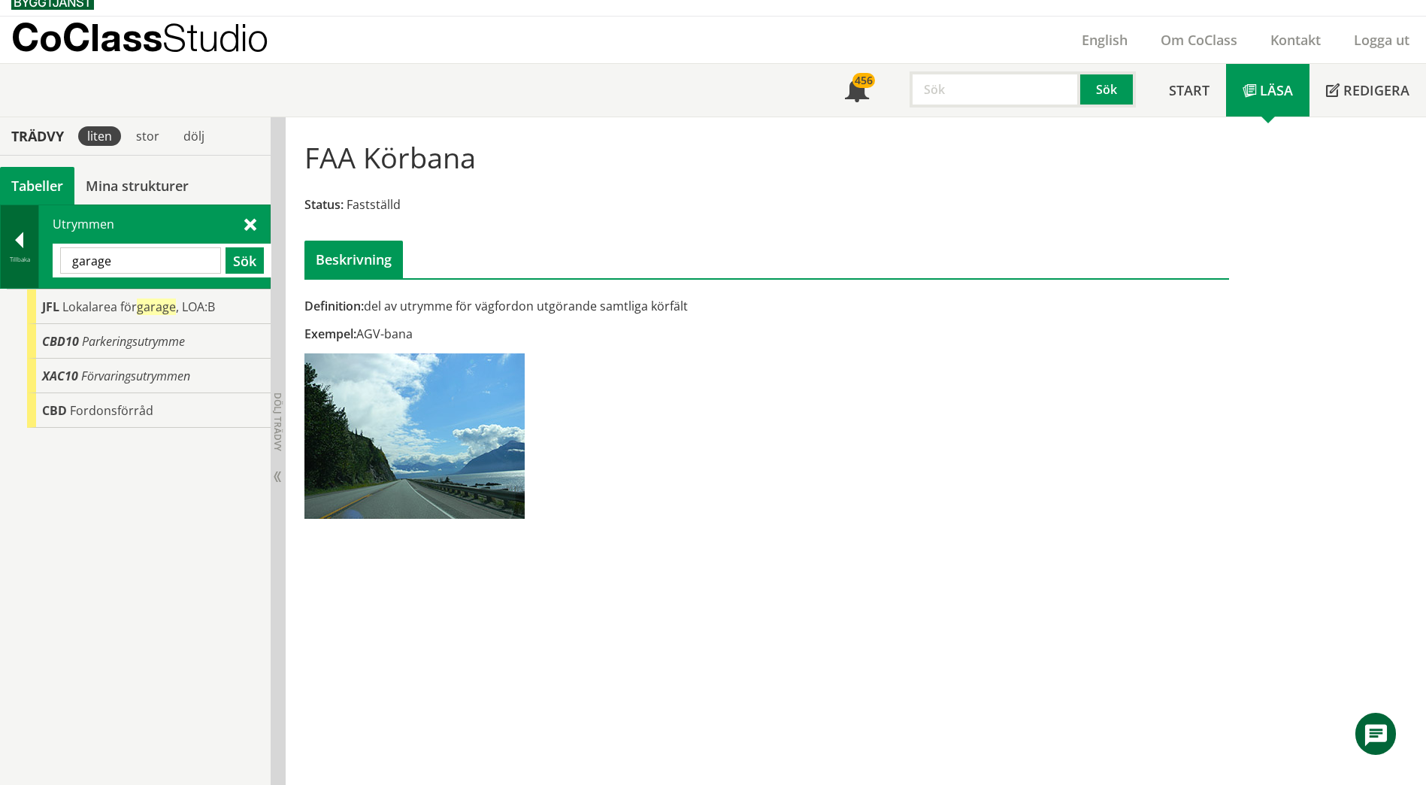
click at [14, 237] on div at bounding box center [20, 242] width 38 height 21
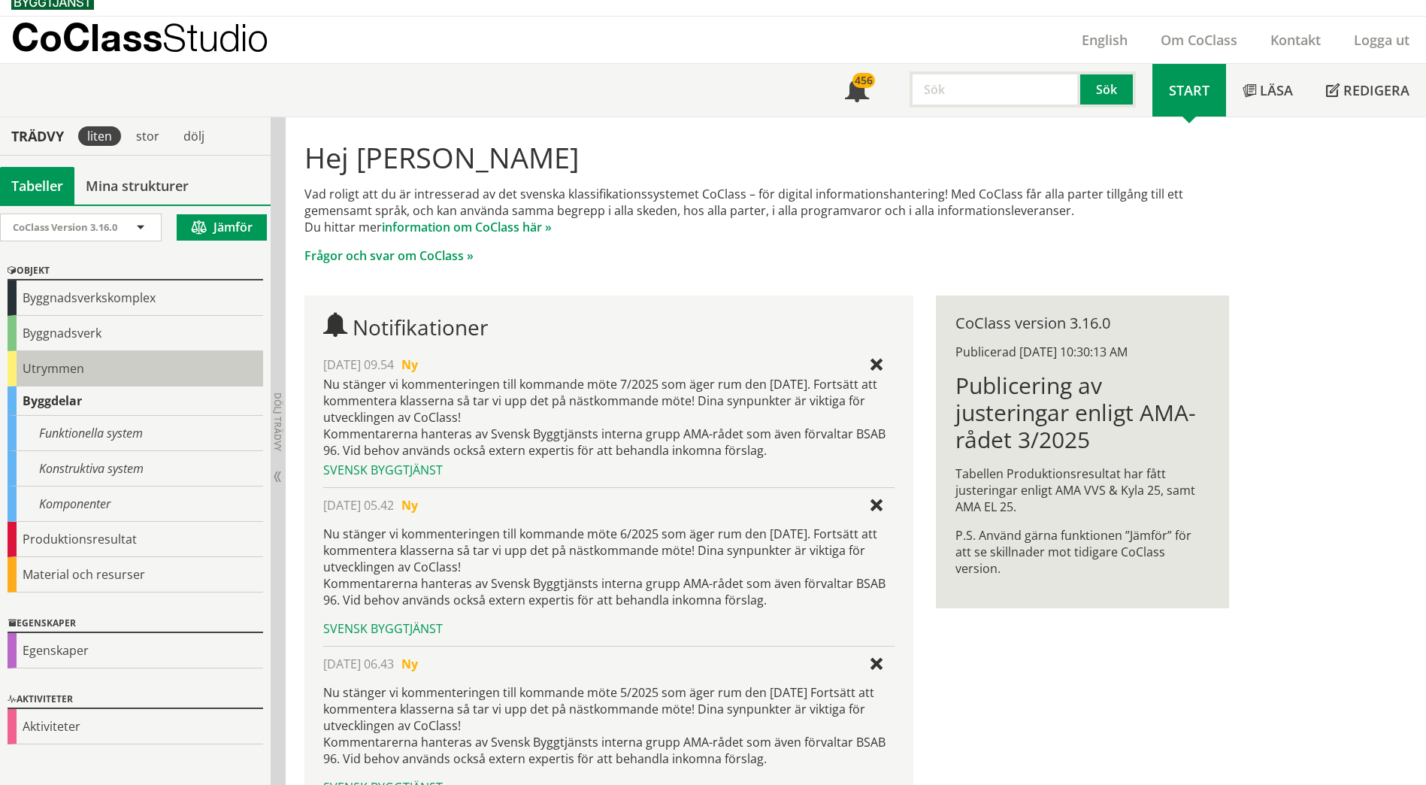
click at [71, 373] on div "Utrymmen" at bounding box center [136, 368] width 256 height 35
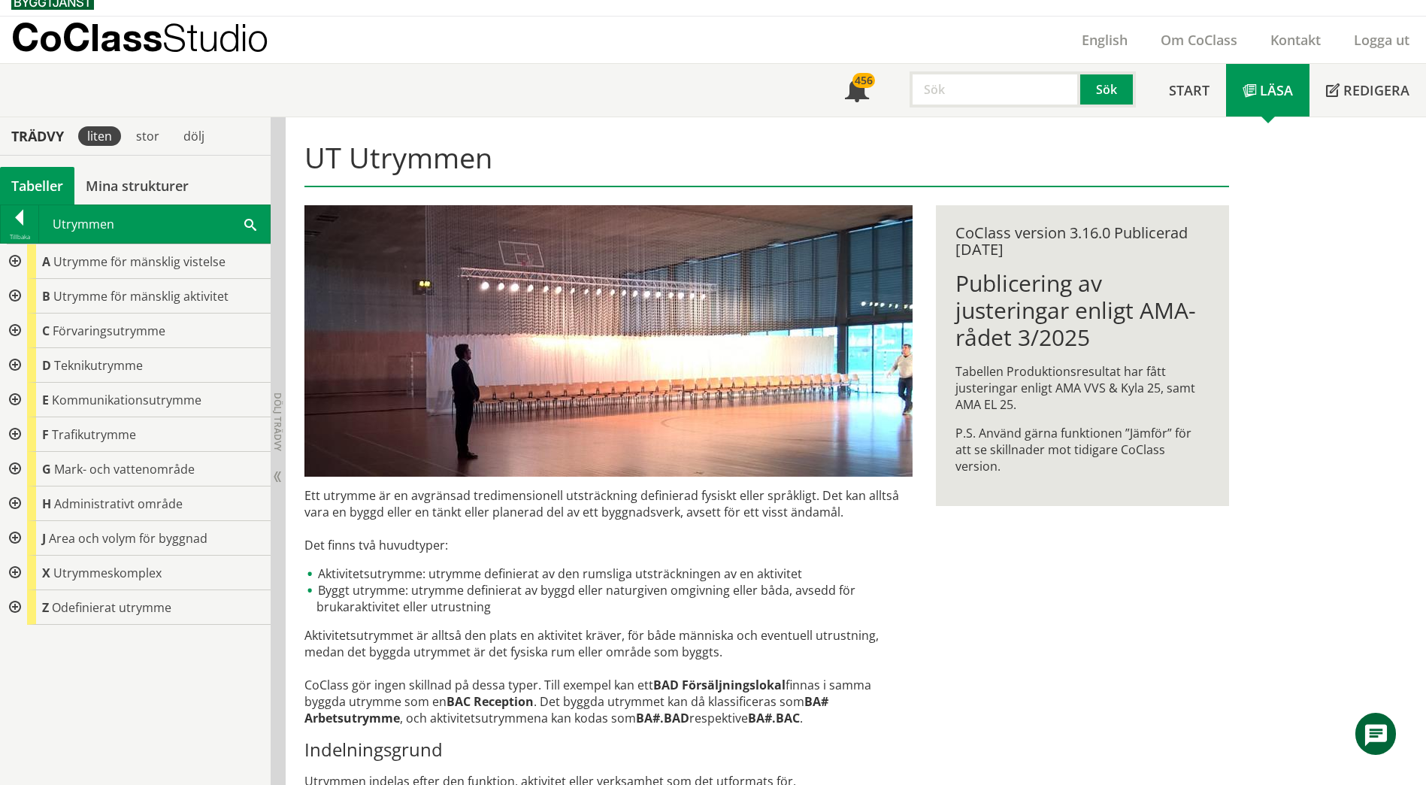
click at [17, 325] on div at bounding box center [13, 330] width 27 height 35
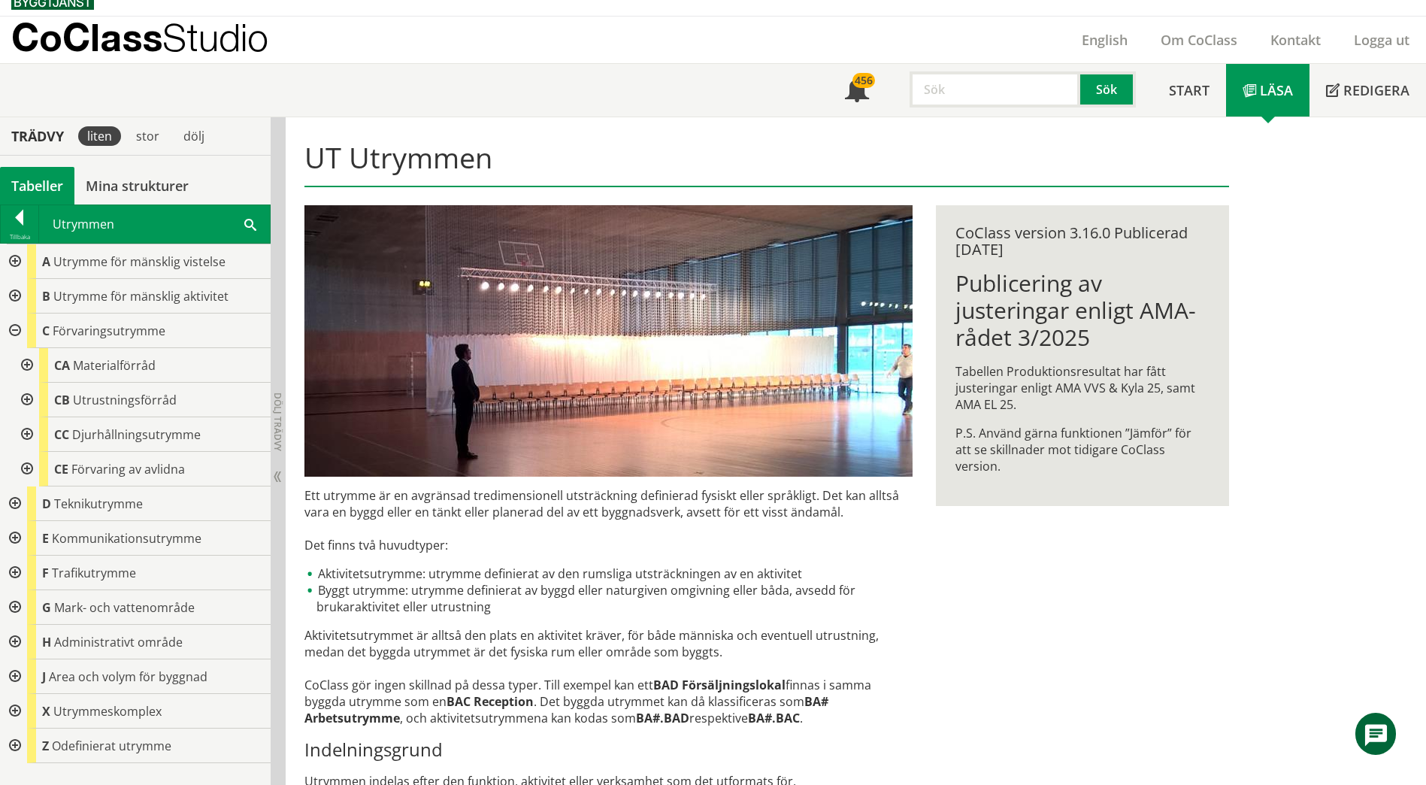
click at [23, 397] on div at bounding box center [25, 400] width 27 height 35
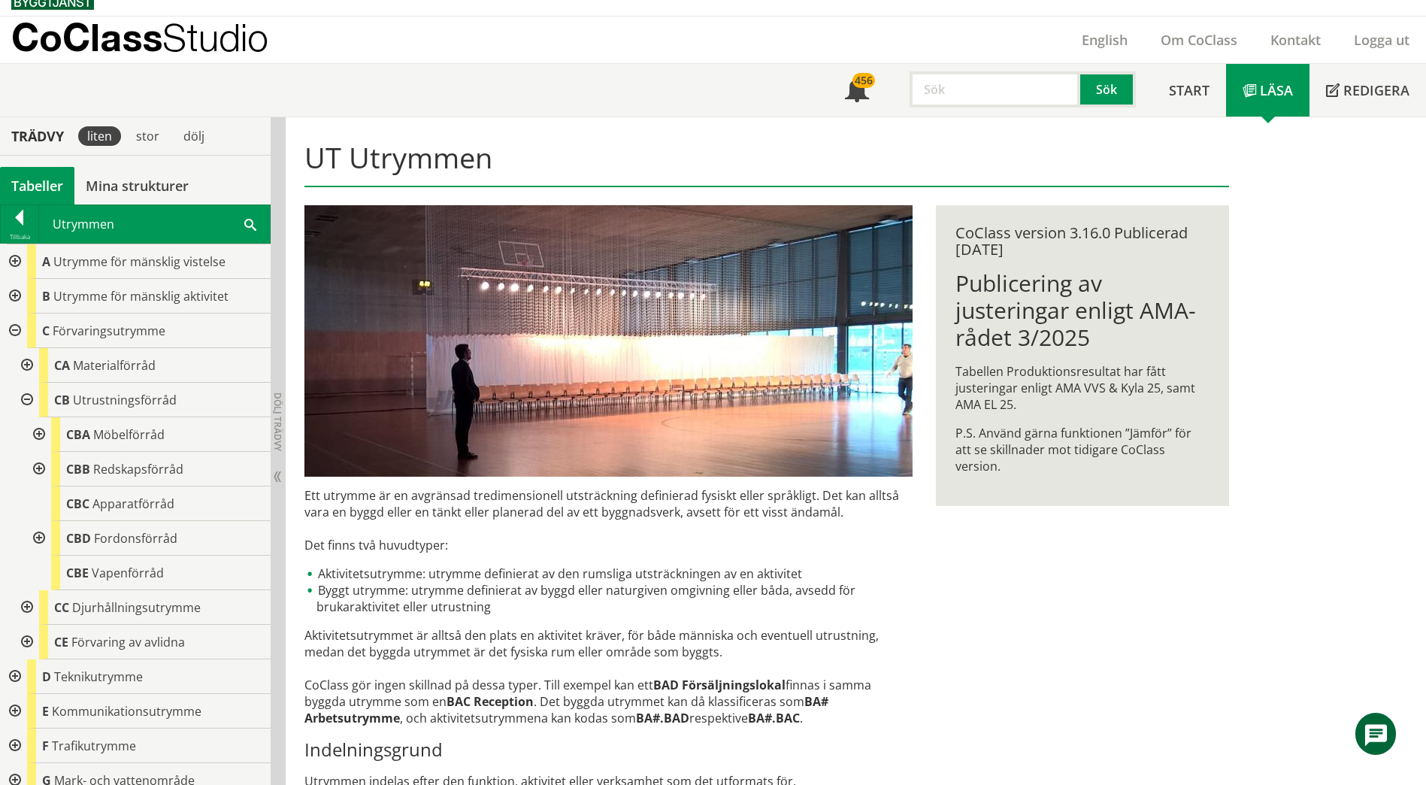
click at [34, 534] on div at bounding box center [37, 538] width 27 height 35
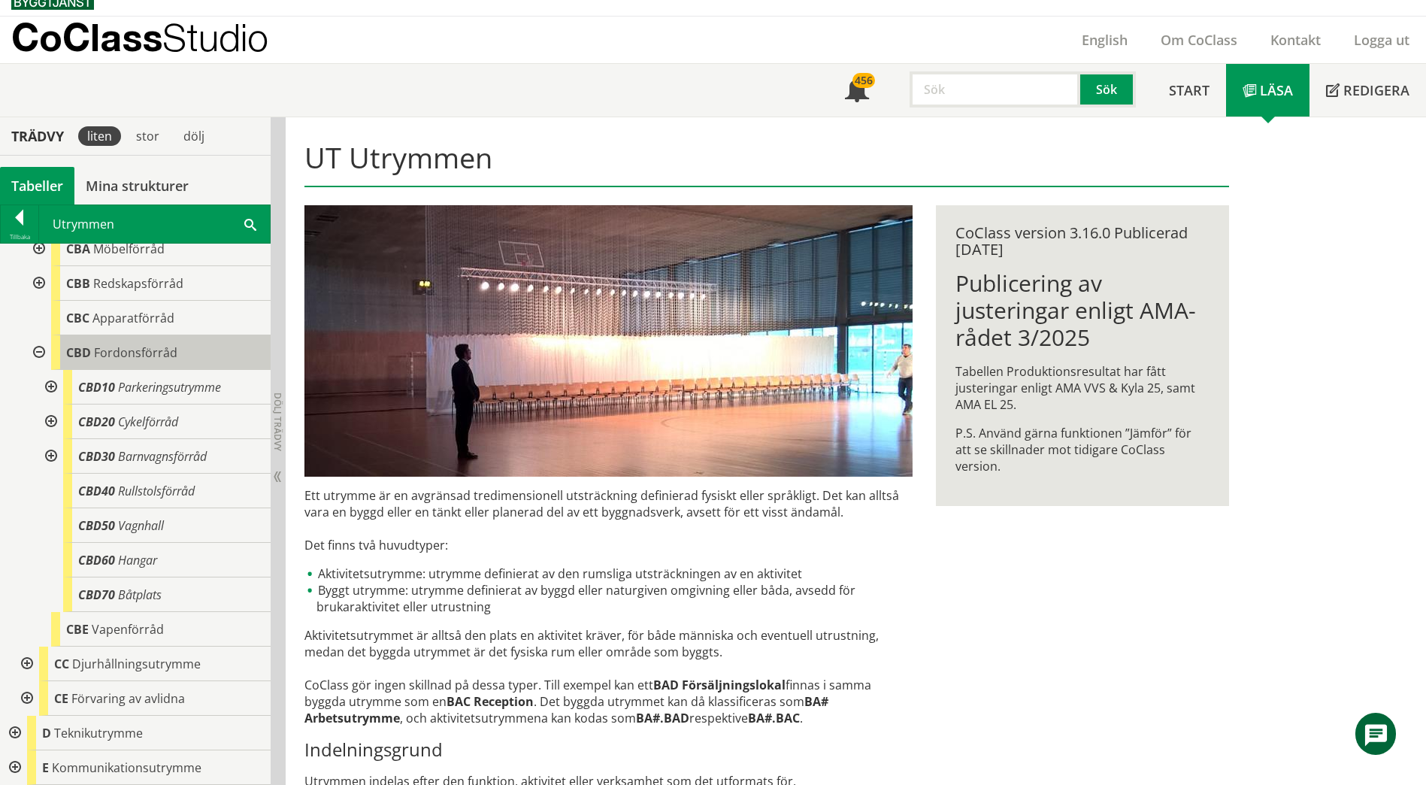
scroll to position [225, 0]
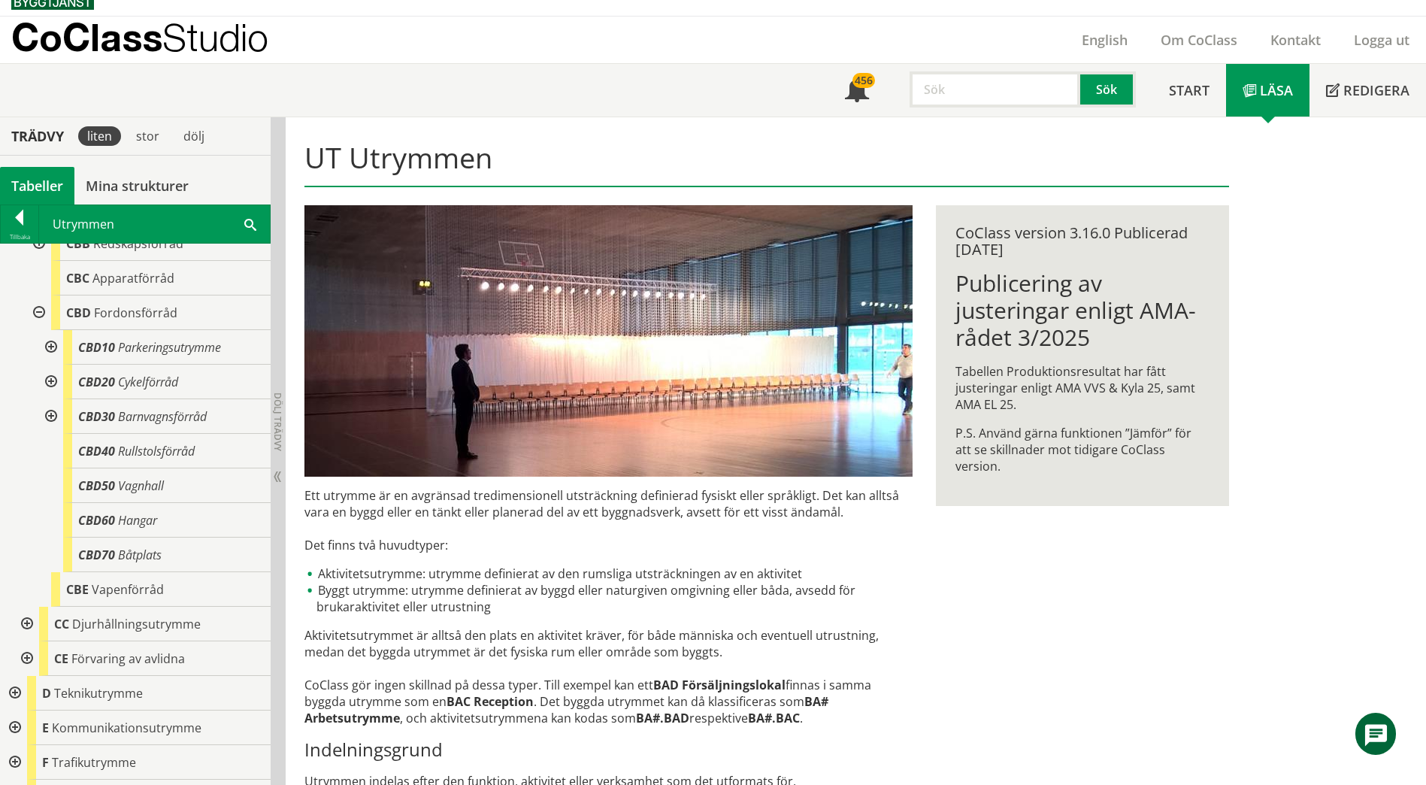
click at [48, 346] on div at bounding box center [49, 347] width 27 height 35
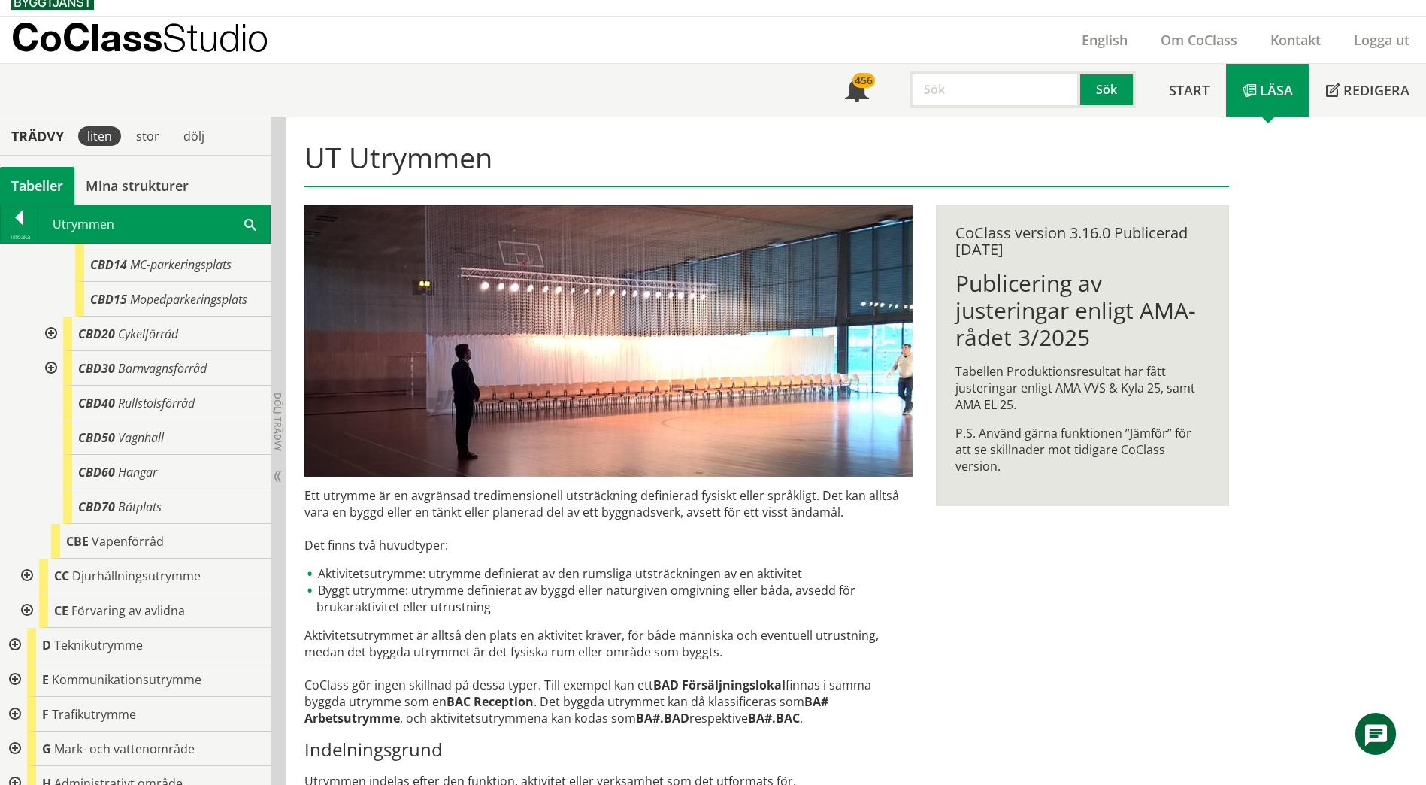
scroll to position [580, 0]
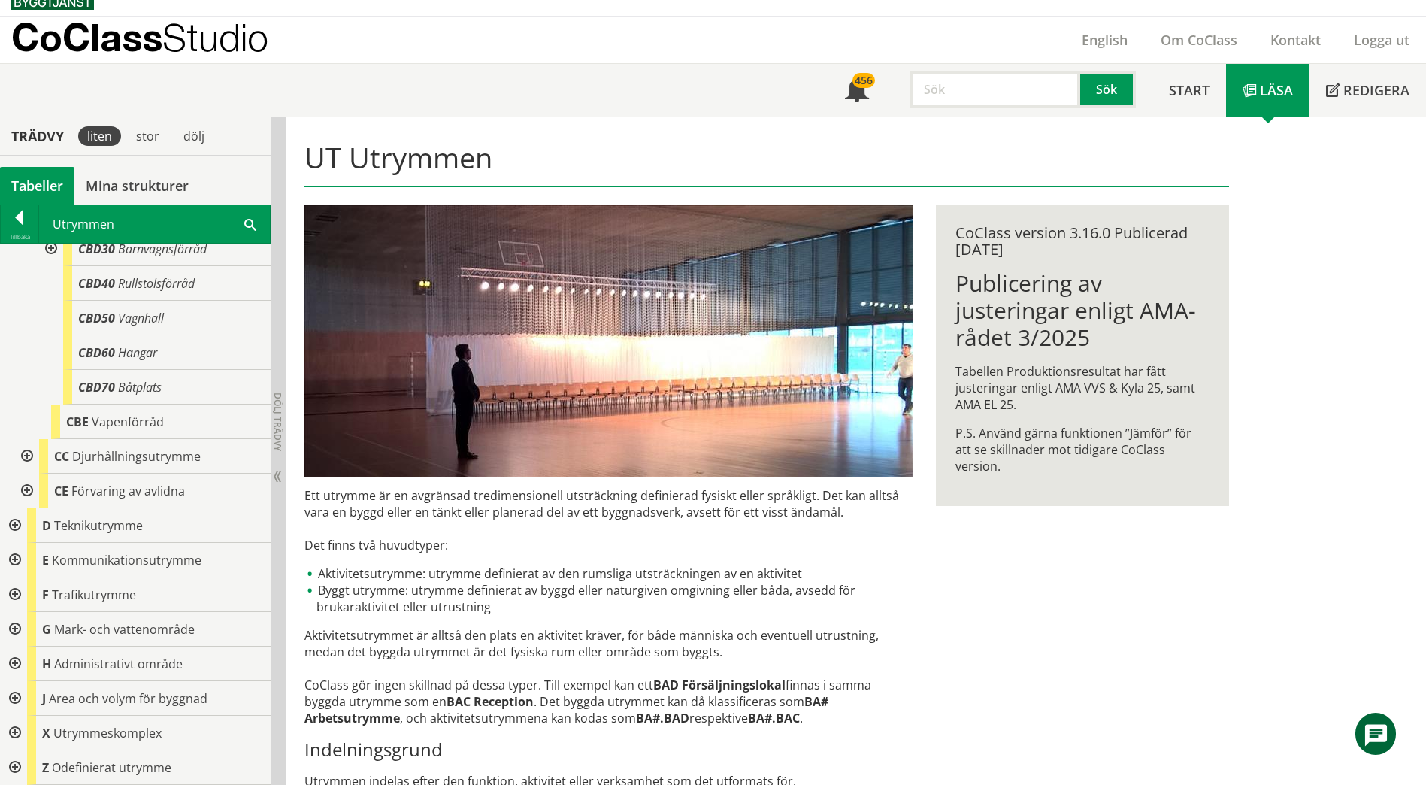
click at [20, 592] on div at bounding box center [13, 594] width 27 height 35
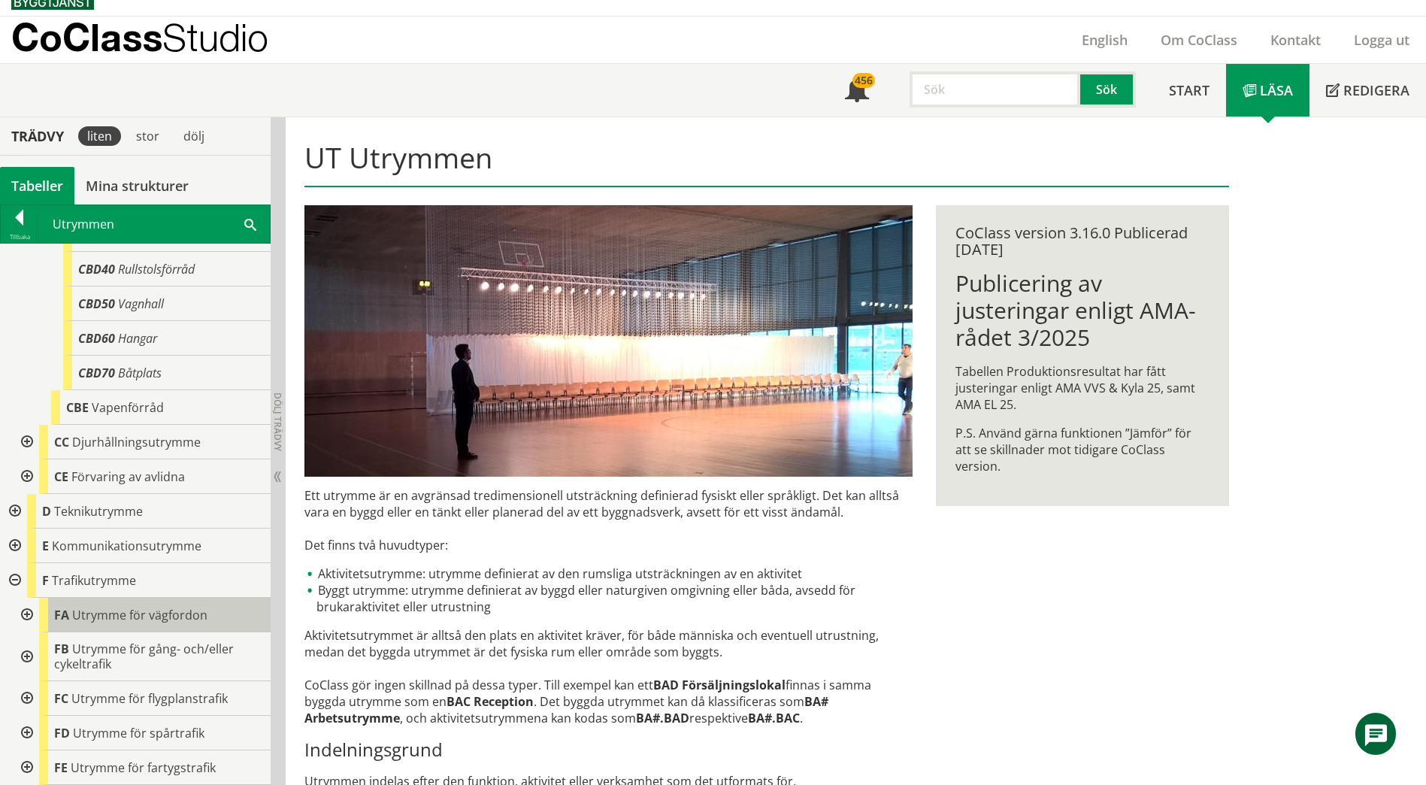
click at [40, 624] on div "FA Utrymme för vägfordon" at bounding box center [155, 615] width 232 height 35
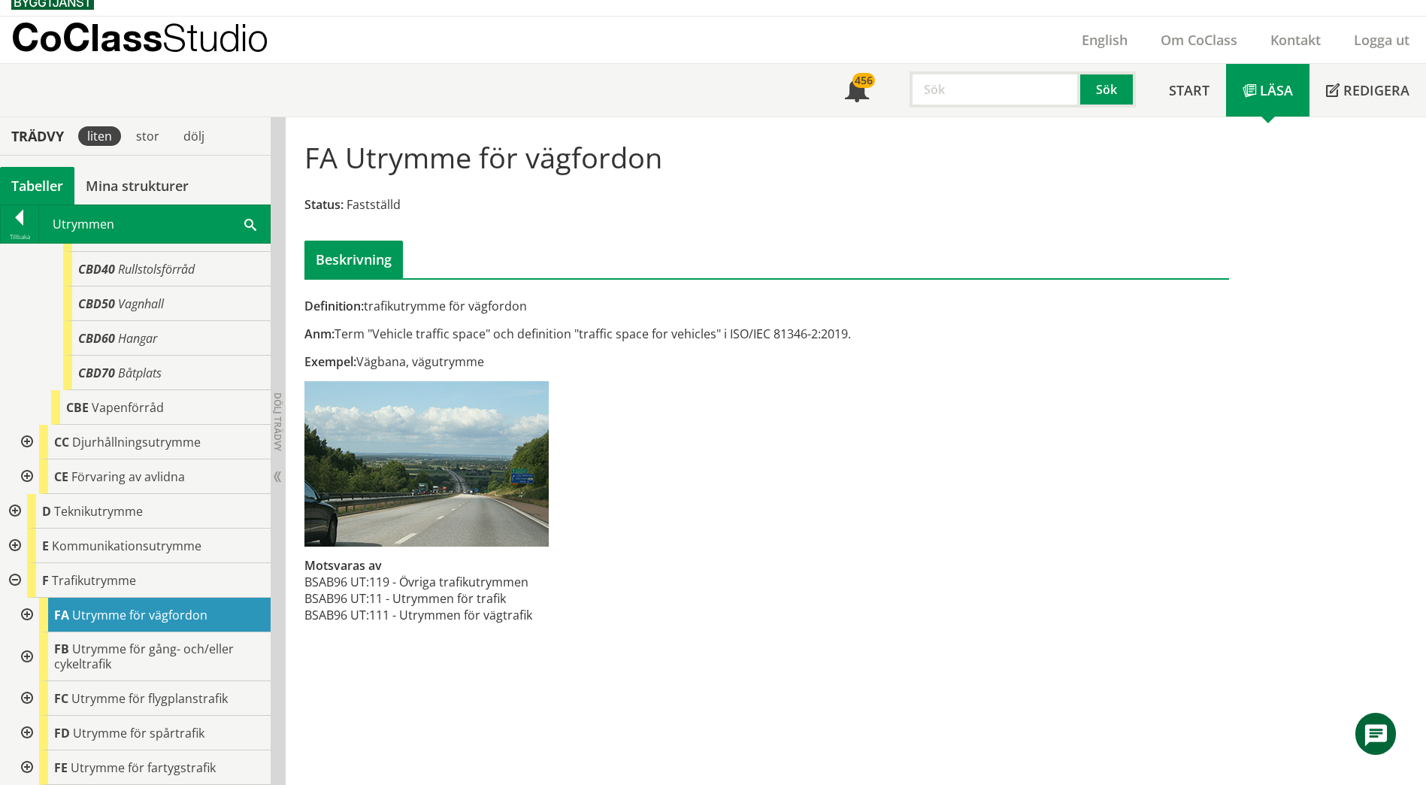
click at [26, 630] on div at bounding box center [25, 615] width 27 height 35
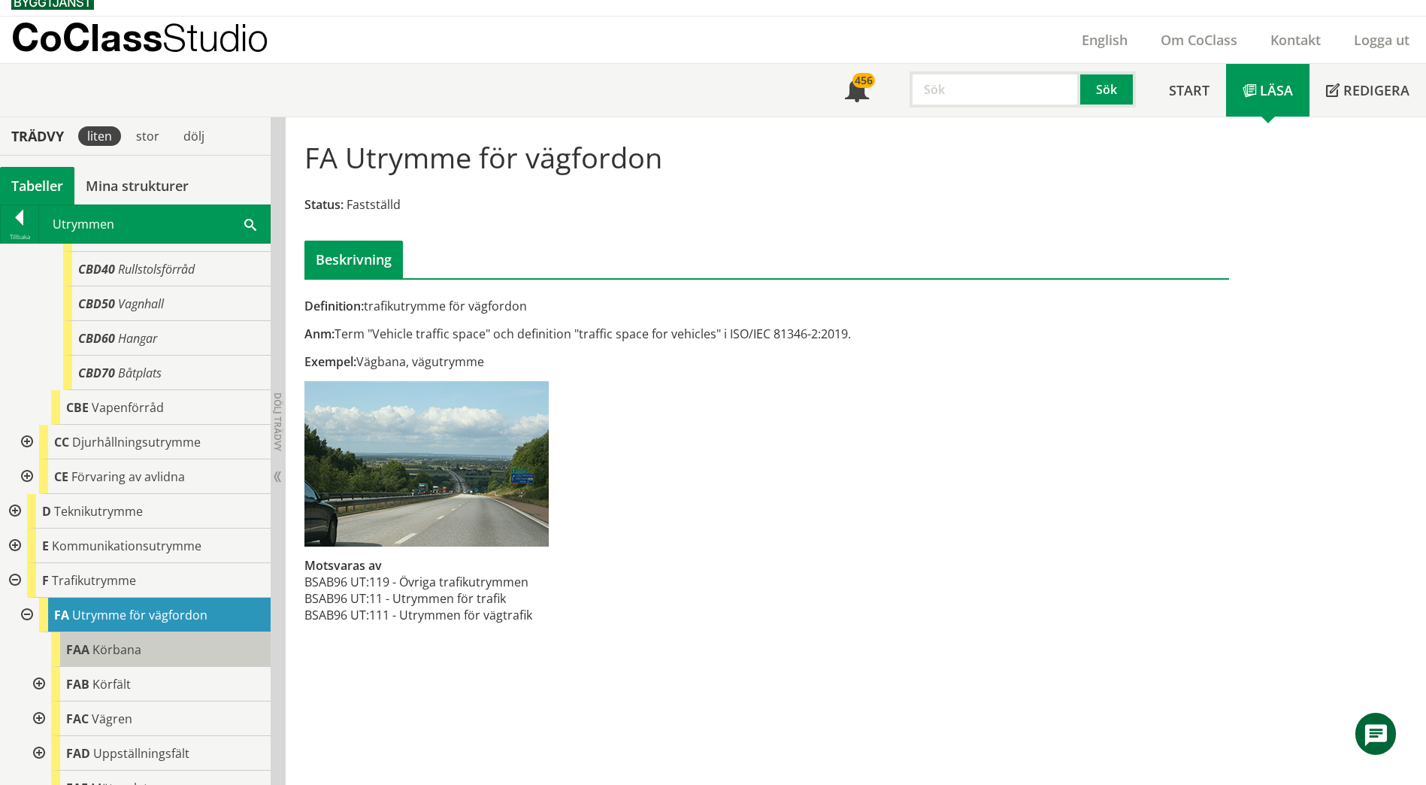
click at [95, 667] on div "FAA Körbana" at bounding box center [160, 649] width 219 height 35
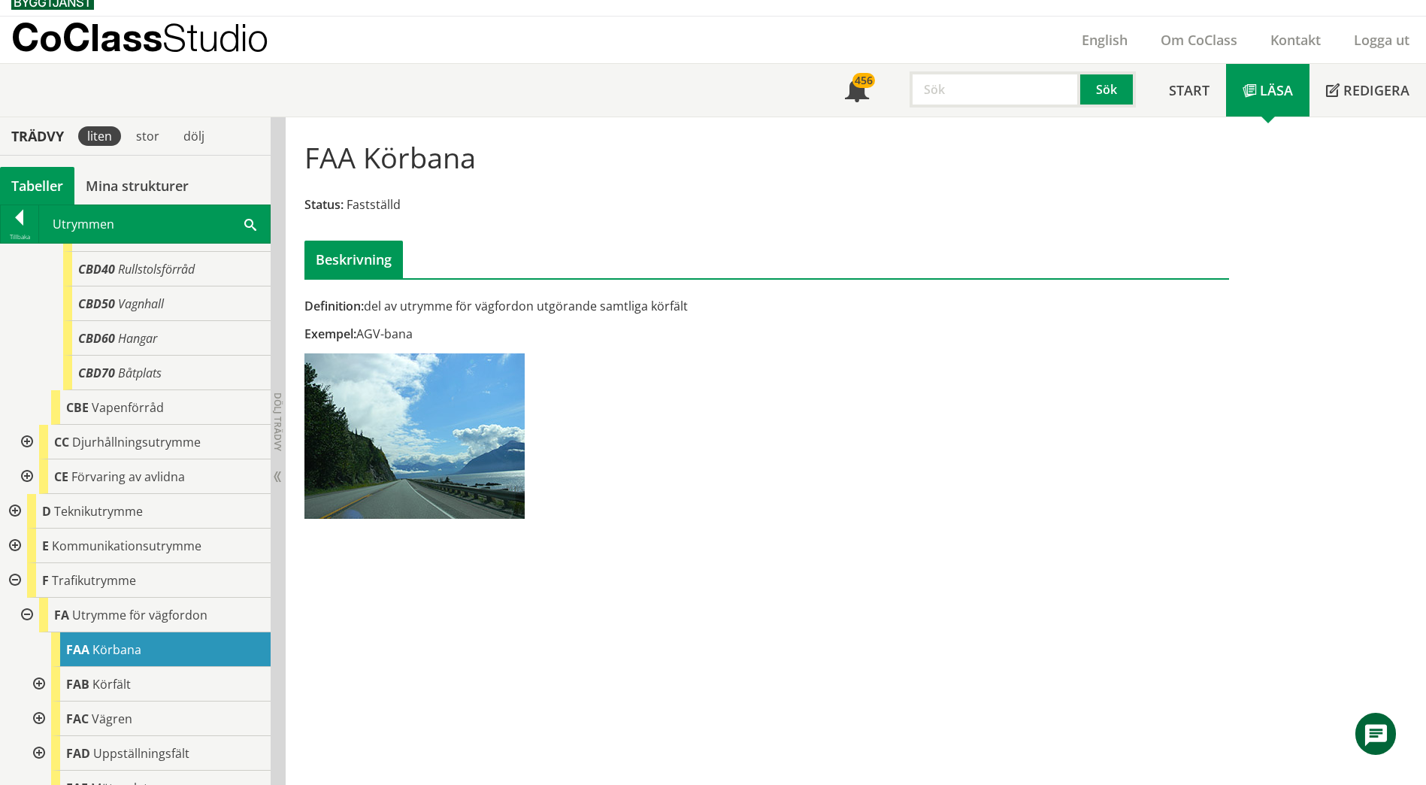
click at [373, 662] on div "FAA Körbana Status: Fastställd Beskrivning Definition: del av utrymme för vägfo…" at bounding box center [856, 450] width 1140 height 667
